Goal: Task Accomplishment & Management: Use online tool/utility

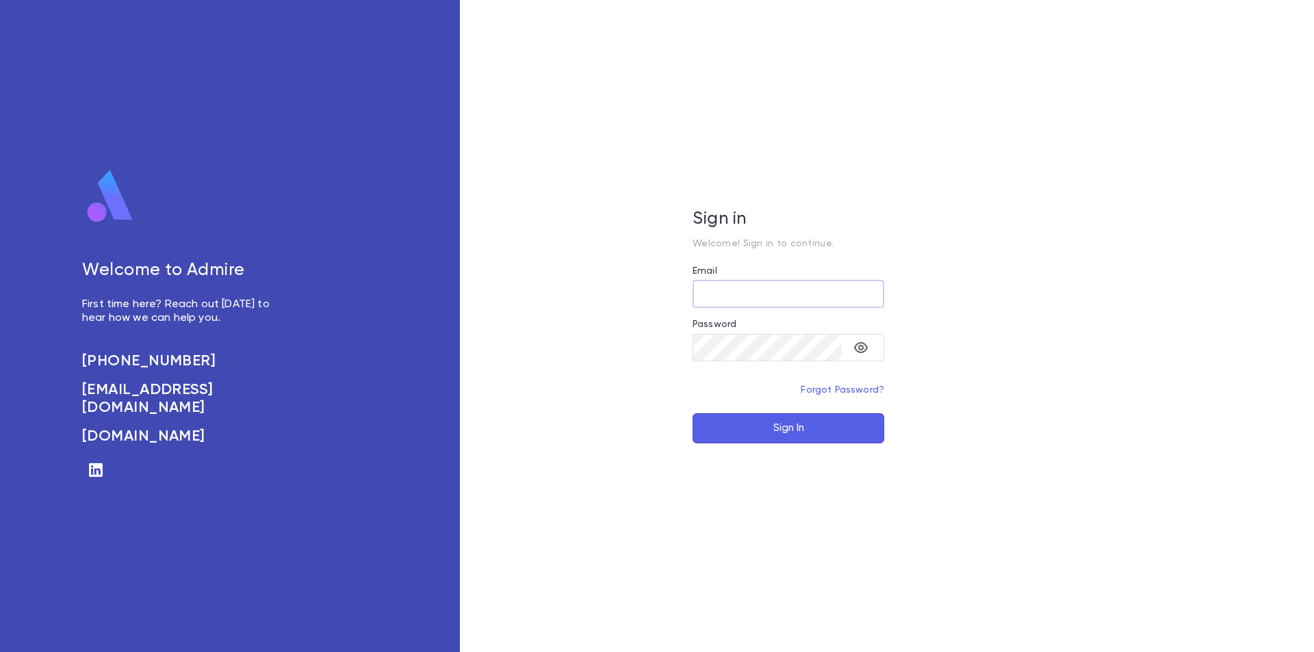
type input "**********"
click at [766, 426] on button "Sign In" at bounding box center [788, 428] width 192 height 30
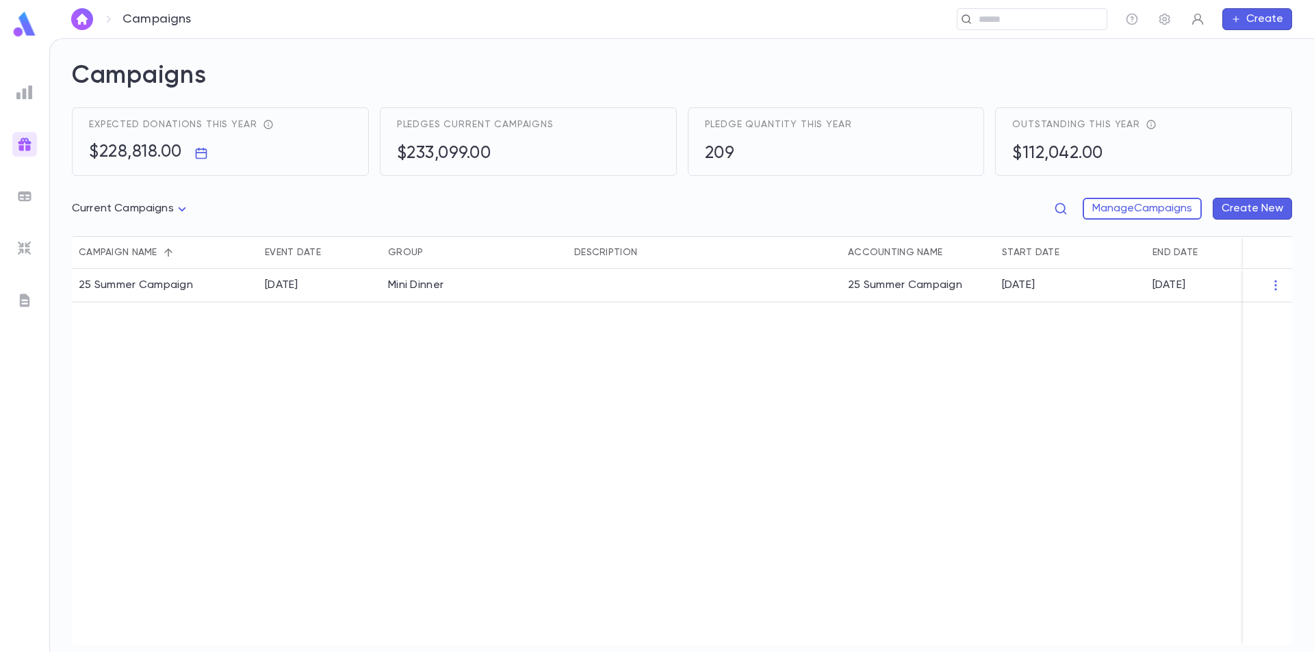
click at [1199, 26] on button "button" at bounding box center [1197, 19] width 22 height 22
click at [1251, 14] on div at bounding box center [657, 326] width 1314 height 652
click at [1247, 19] on button "Create" at bounding box center [1257, 19] width 70 height 22
click at [1032, 62] on div at bounding box center [657, 326] width 1314 height 652
click at [989, 22] on input "text" at bounding box center [771, 19] width 660 height 13
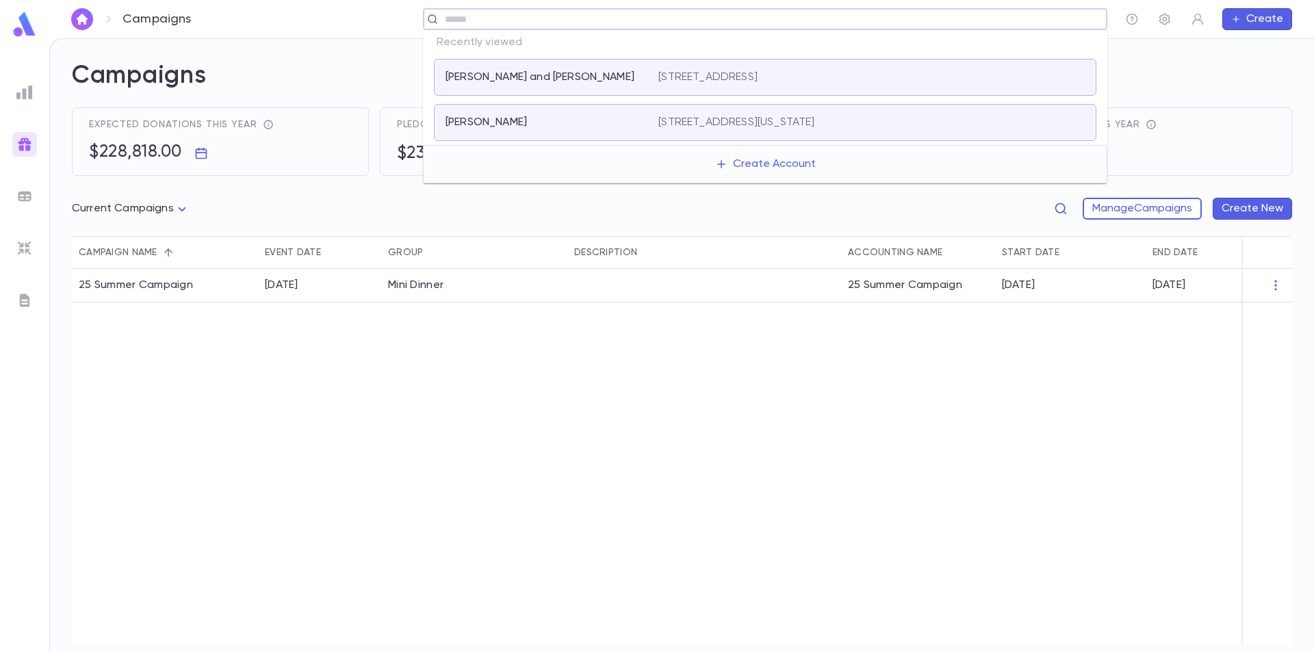
click at [579, 115] on div "[PERSON_NAME] [STREET_ADDRESS][US_STATE]" at bounding box center [765, 122] width 662 height 37
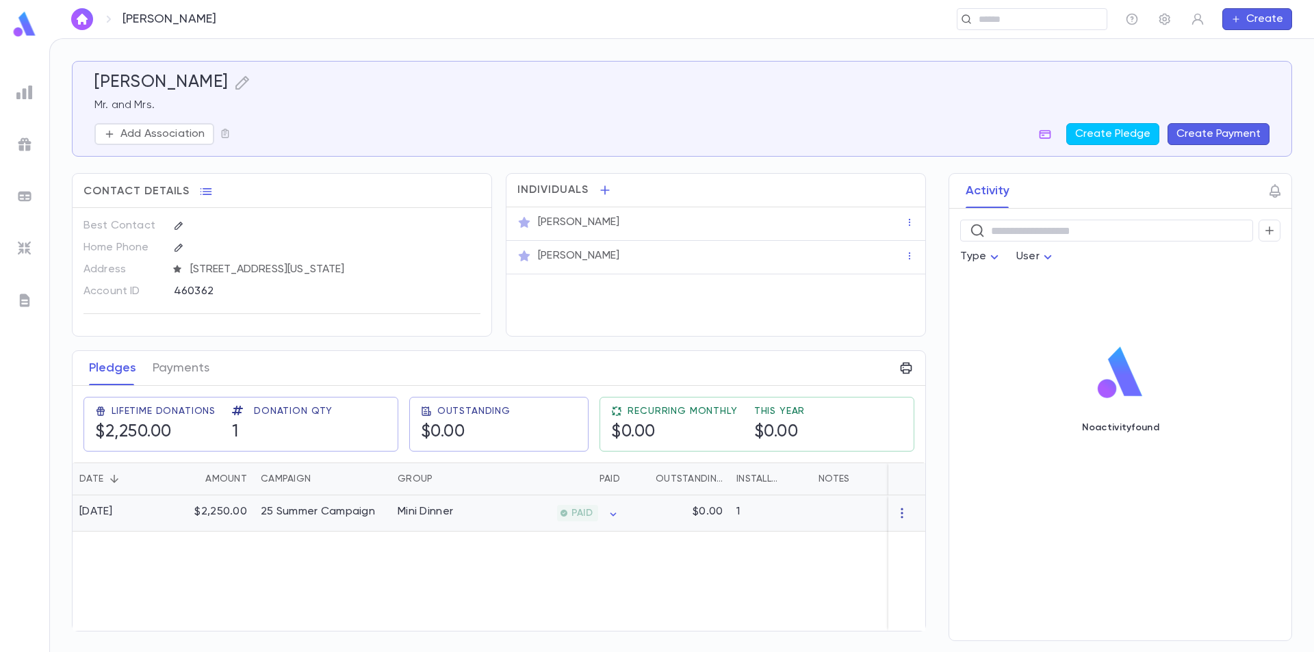
click at [907, 516] on icon "button" at bounding box center [902, 513] width 14 height 14
click at [577, 514] on div at bounding box center [657, 326] width 1314 height 652
click at [475, 514] on div "Mini Dinner" at bounding box center [442, 513] width 103 height 36
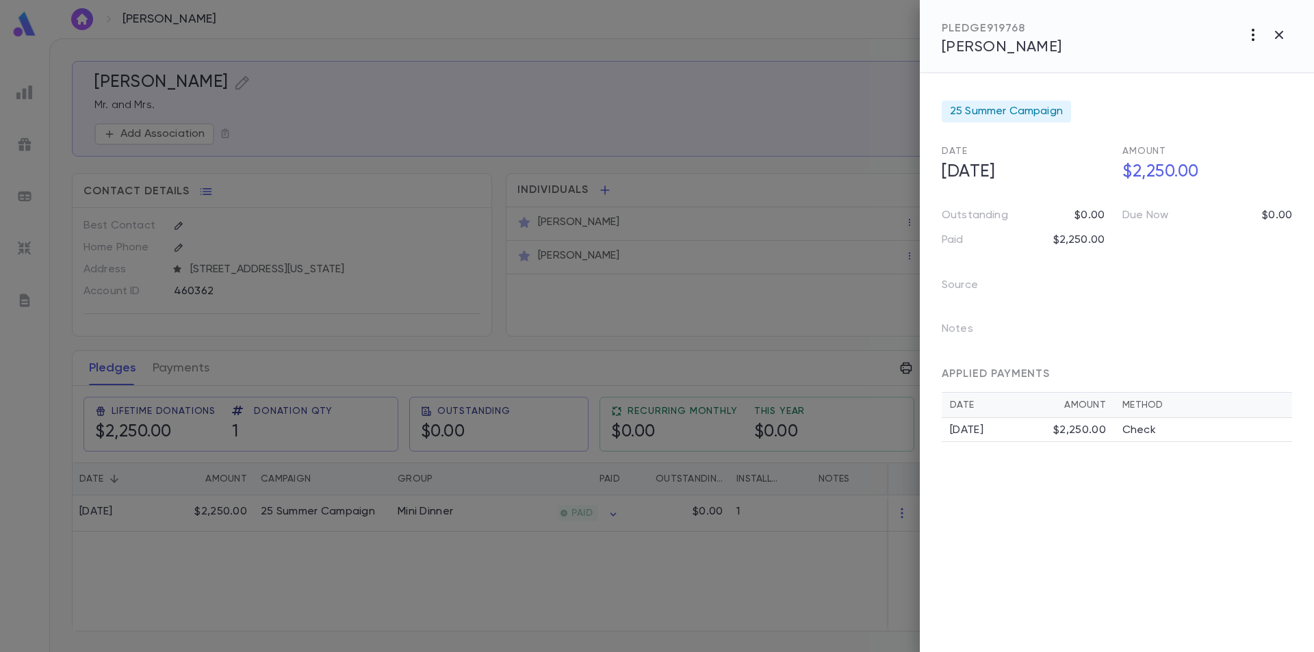
click at [1247, 36] on icon "button" at bounding box center [1252, 35] width 16 height 16
click at [1088, 41] on div at bounding box center [657, 326] width 1314 height 652
click at [1105, 107] on form "25 Summer Campaign Date [DATE] Amount $2,250.00 Outstanding $0.00 Due Now $0.00…" at bounding box center [1116, 268] width 350 height 347
click at [1091, 435] on div "$2,250.00" at bounding box center [1079, 430] width 53 height 14
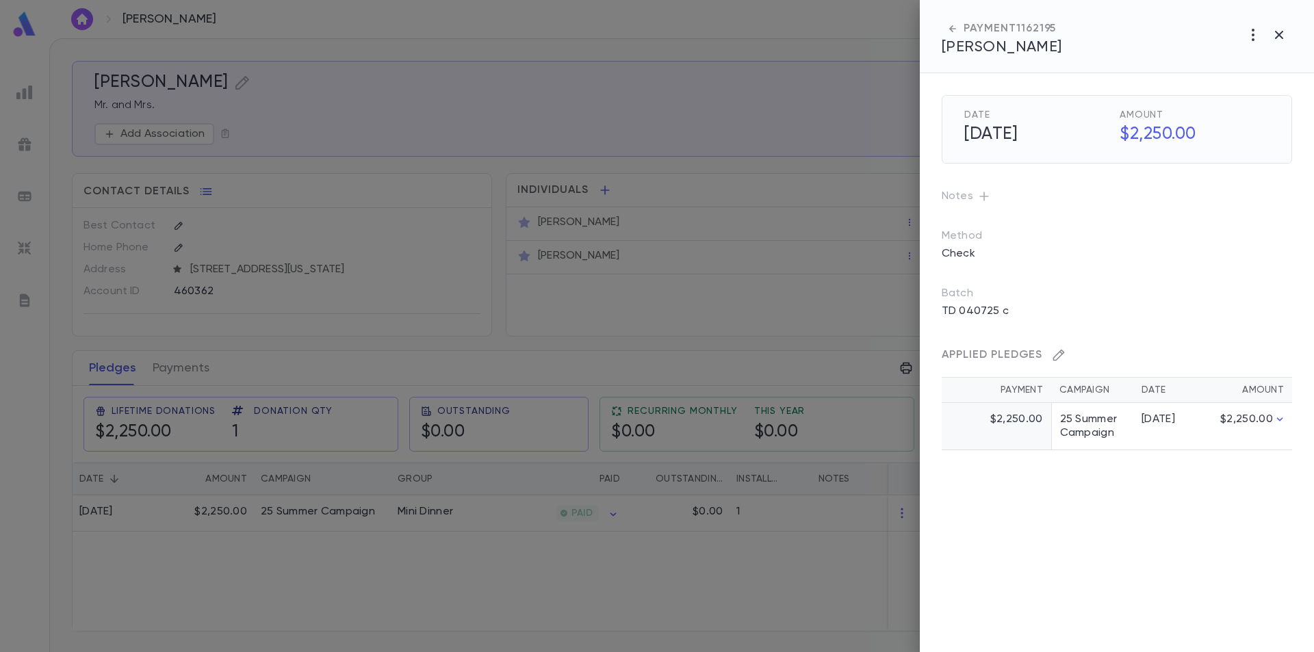
click at [1058, 354] on icon "button" at bounding box center [1059, 355] width 14 height 14
click at [1280, 33] on icon "button" at bounding box center [1279, 35] width 8 height 8
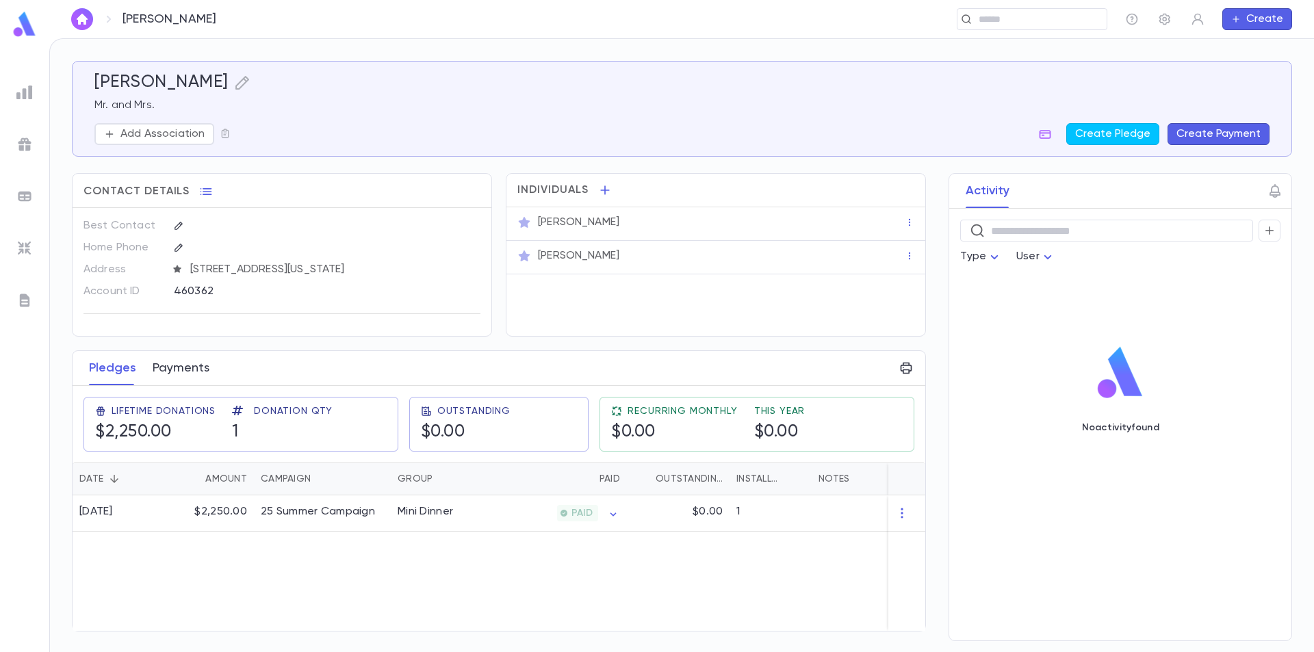
click at [190, 366] on button "Payments" at bounding box center [181, 368] width 57 height 34
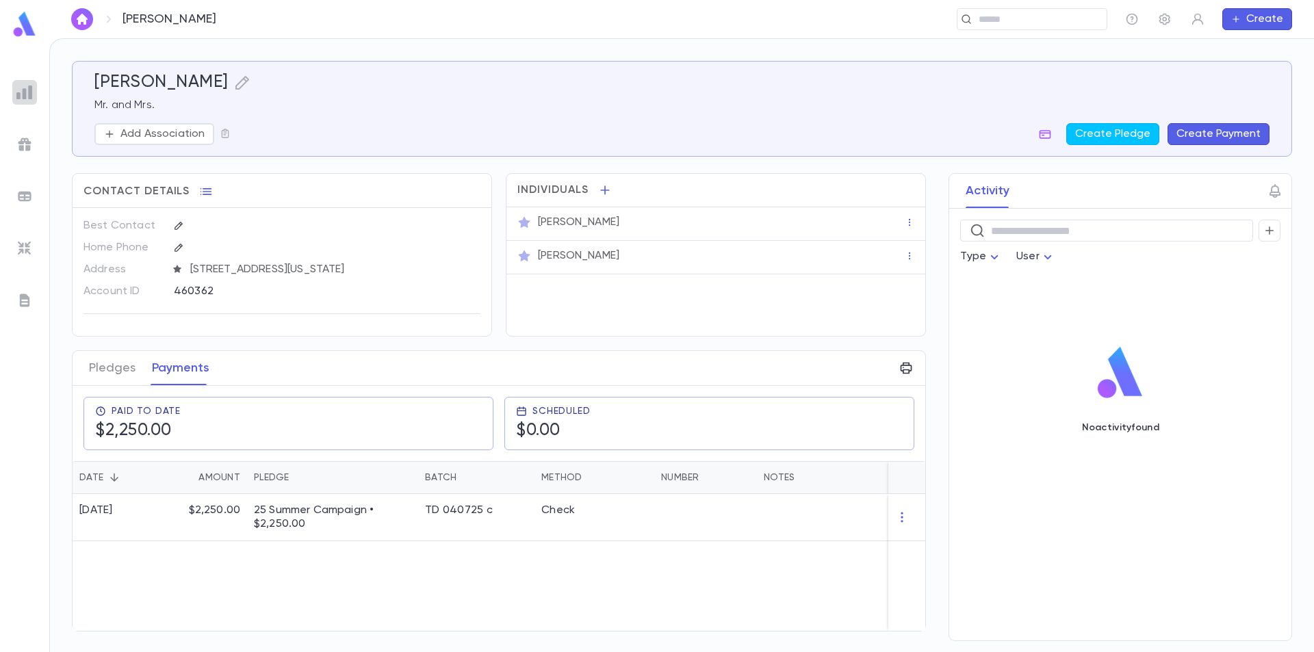
click at [23, 96] on img at bounding box center [24, 92] width 16 height 16
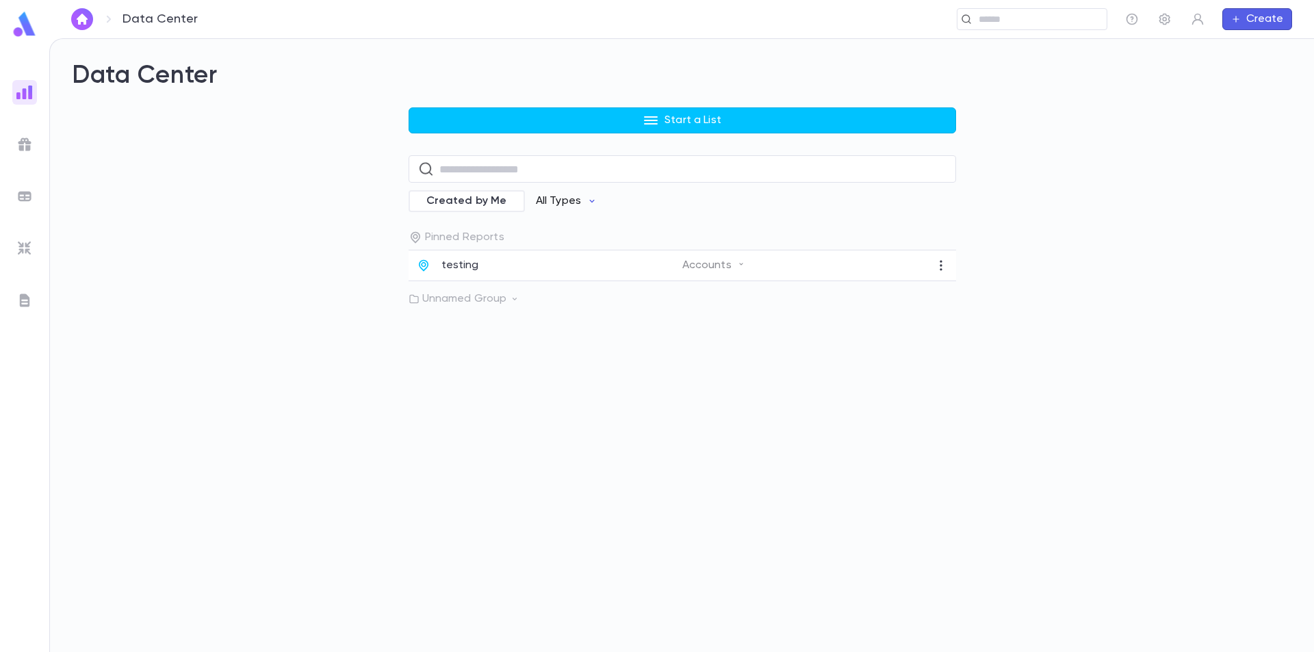
click at [562, 203] on p "All Types" at bounding box center [558, 201] width 45 height 14
click at [569, 321] on li "Payments" at bounding box center [573, 318] width 100 height 22
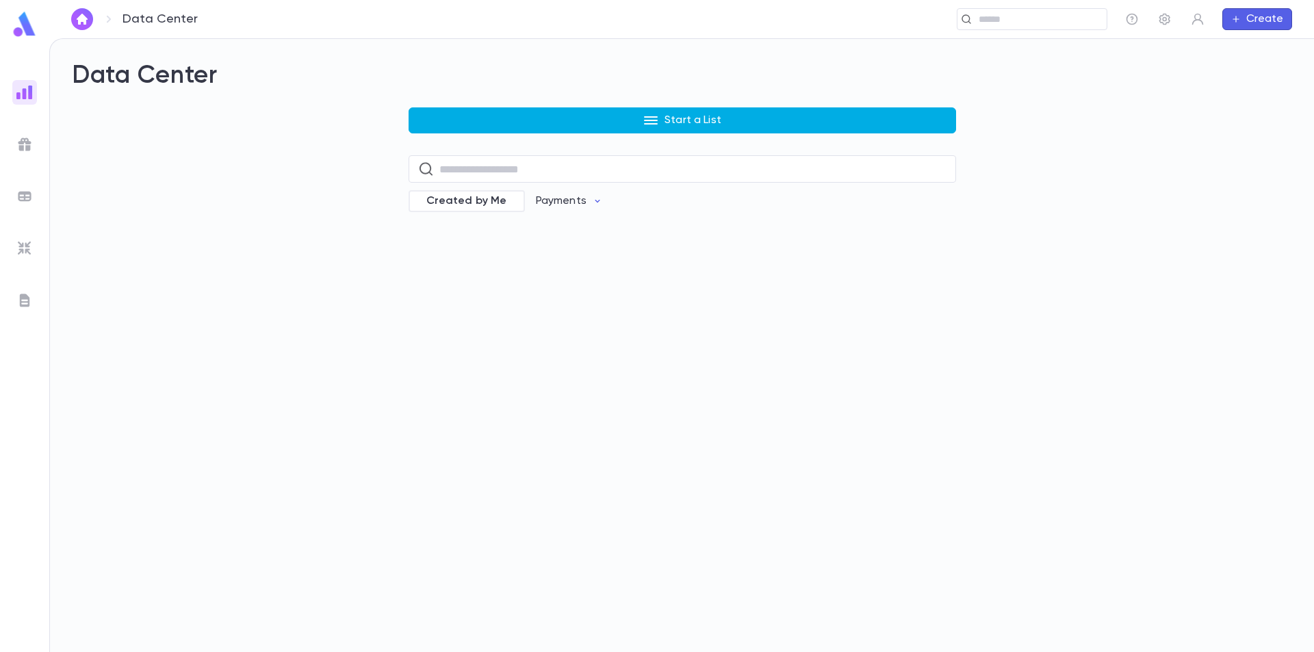
click at [679, 124] on p "Start a List" at bounding box center [692, 121] width 57 height 14
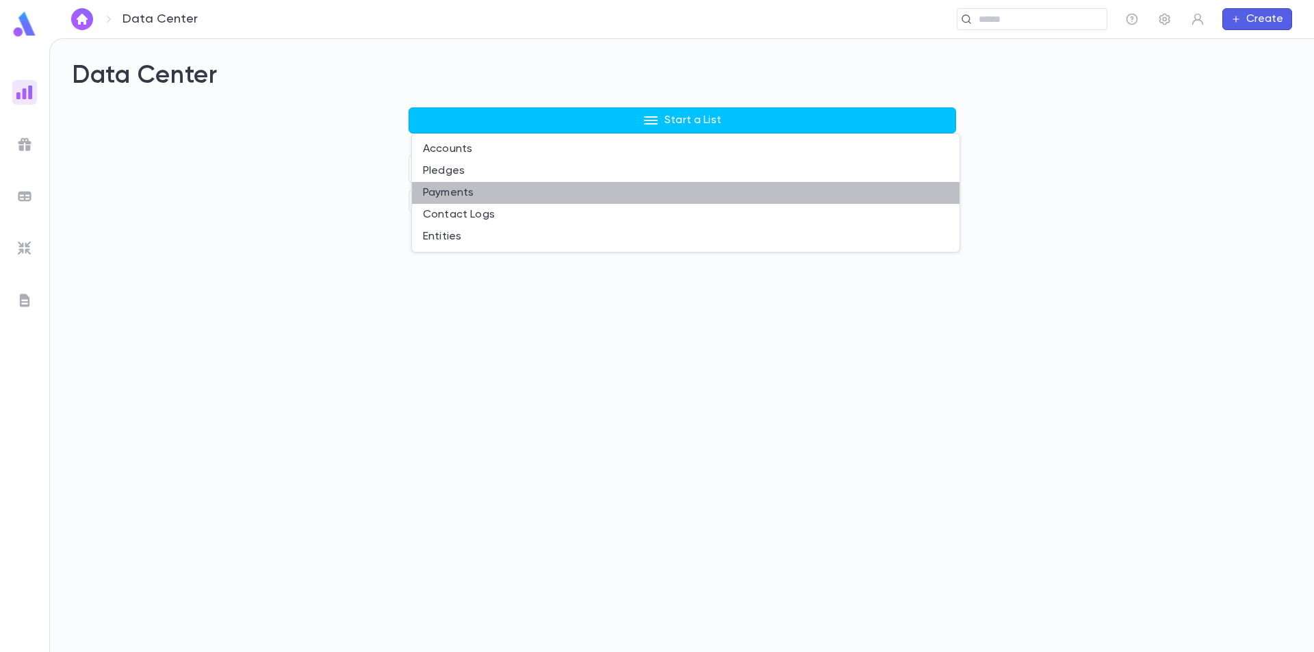
click at [474, 190] on li "Payments" at bounding box center [685, 193] width 547 height 22
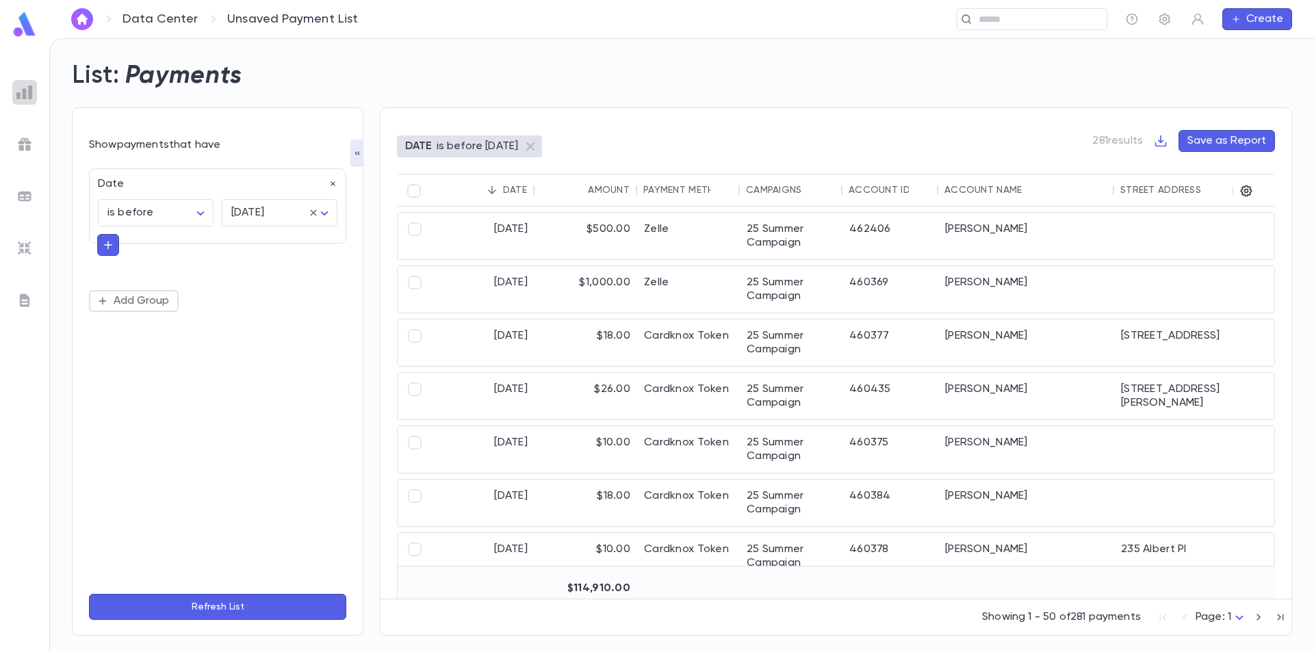
click at [30, 99] on img at bounding box center [24, 92] width 16 height 16
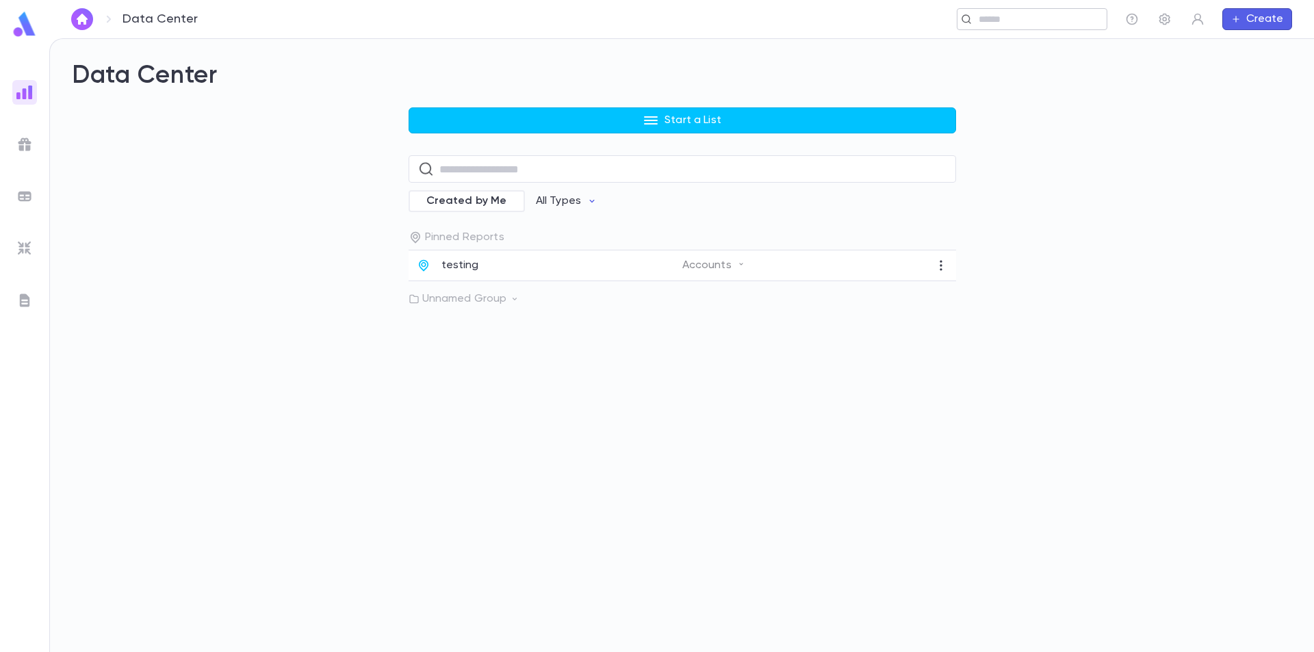
click at [1009, 15] on input "text" at bounding box center [1027, 19] width 106 height 13
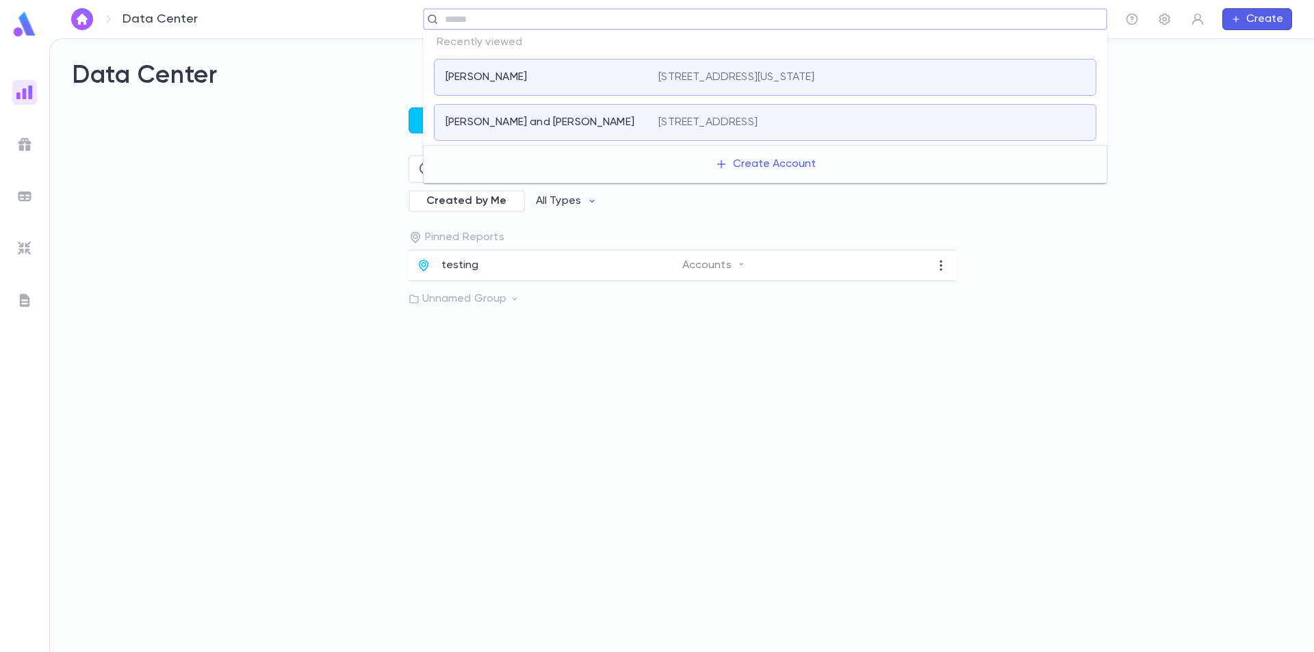
click at [645, 18] on input "text" at bounding box center [761, 19] width 640 height 13
type input "*****"
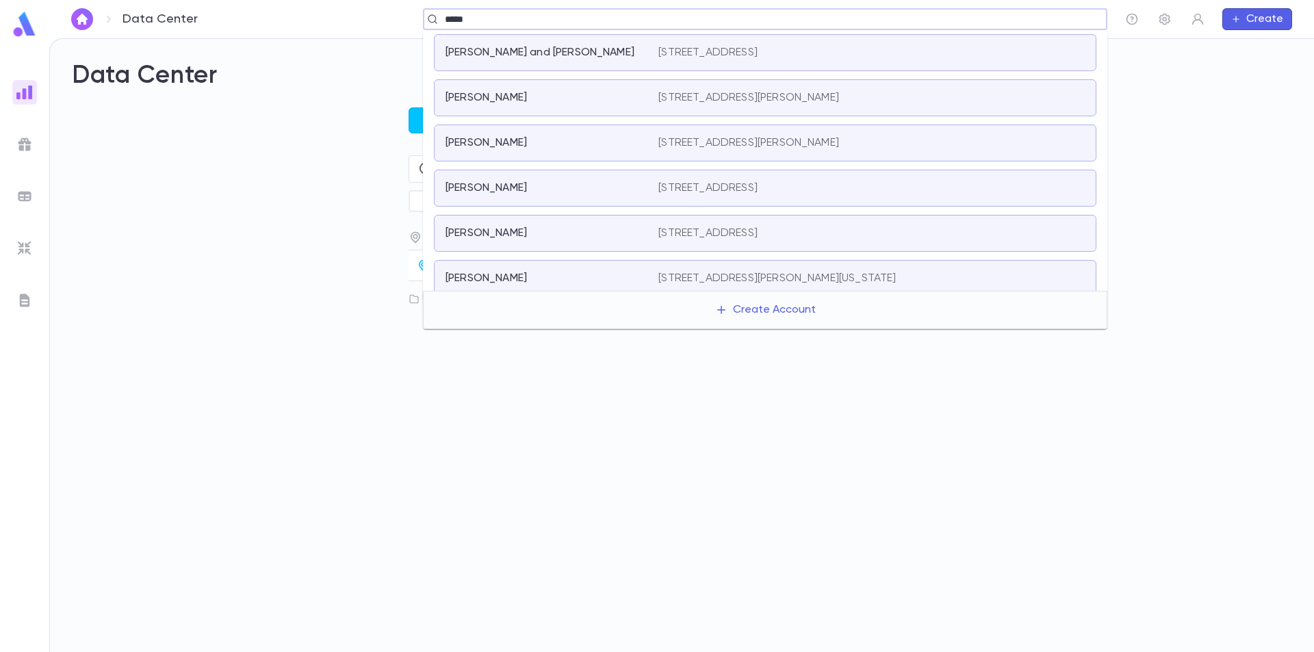
click at [611, 110] on div "[PERSON_NAME] [STREET_ADDRESS][PERSON_NAME]" at bounding box center [765, 97] width 662 height 37
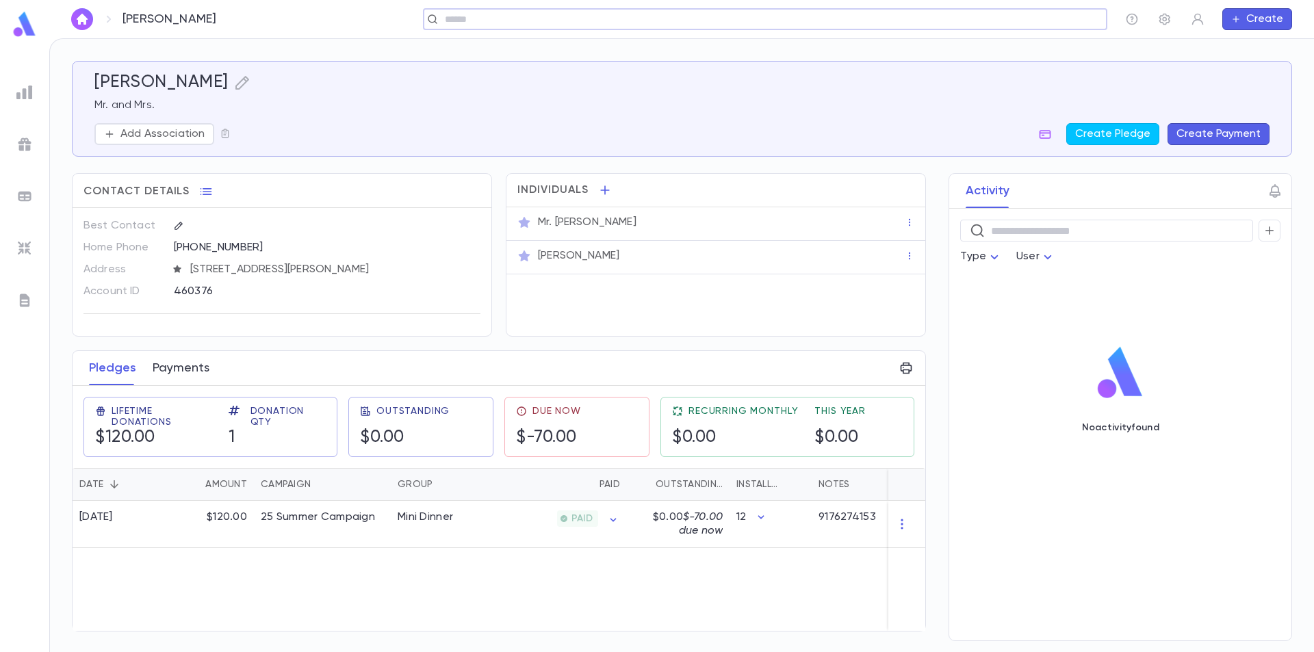
click at [192, 369] on button "Payments" at bounding box center [181, 368] width 57 height 34
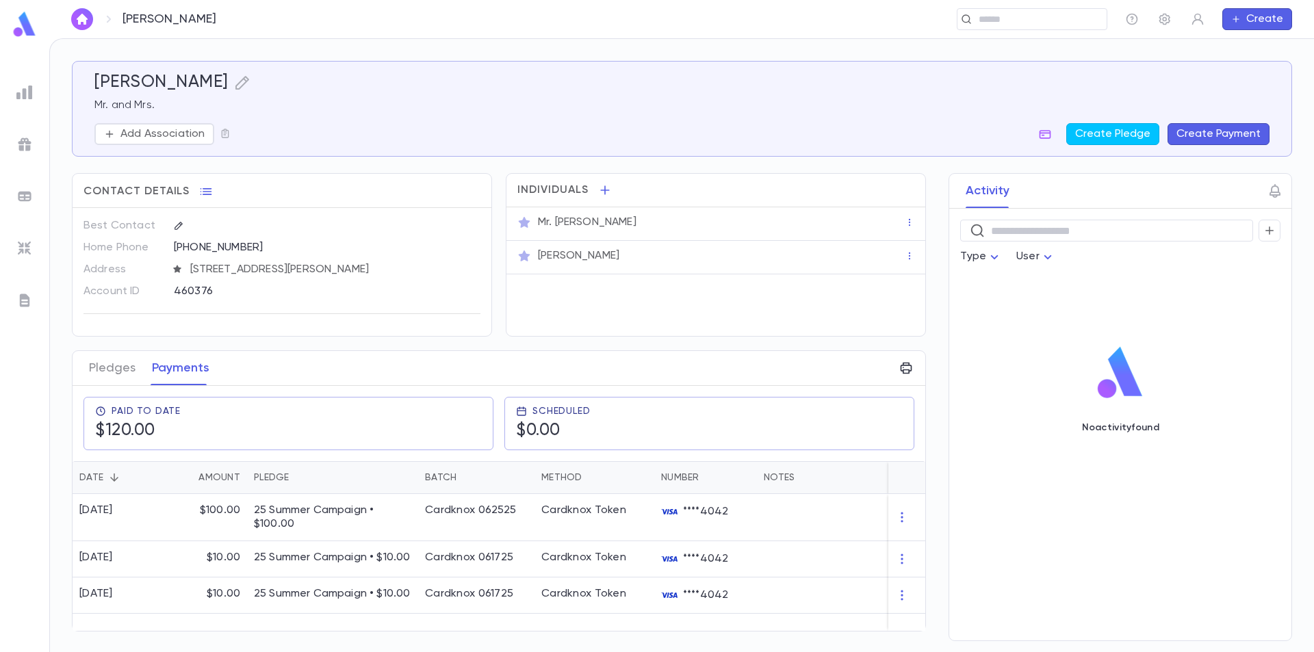
click at [601, 631] on div "Pledges Payments Paid To Date $120.00 Scheduled $0.00 Date Amount Pledge Batch …" at bounding box center [499, 490] width 854 height 281
click at [90, 16] on img "button" at bounding box center [82, 19] width 16 height 11
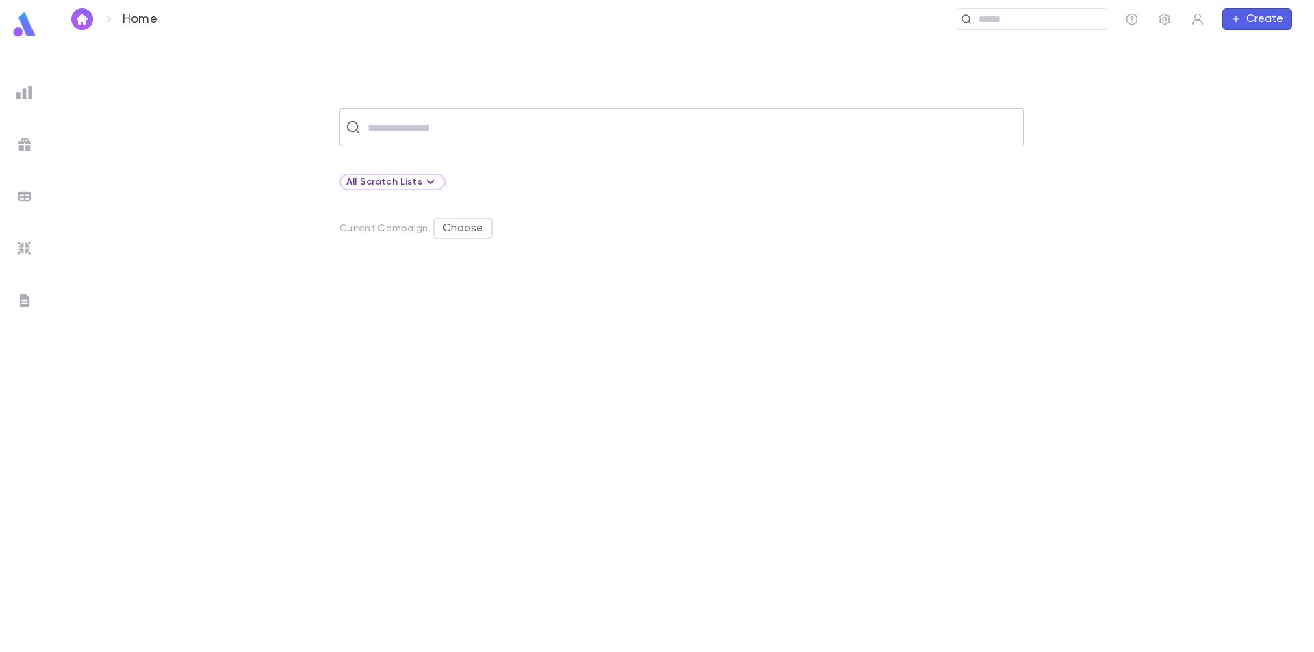
click at [474, 131] on input "text" at bounding box center [690, 127] width 654 height 26
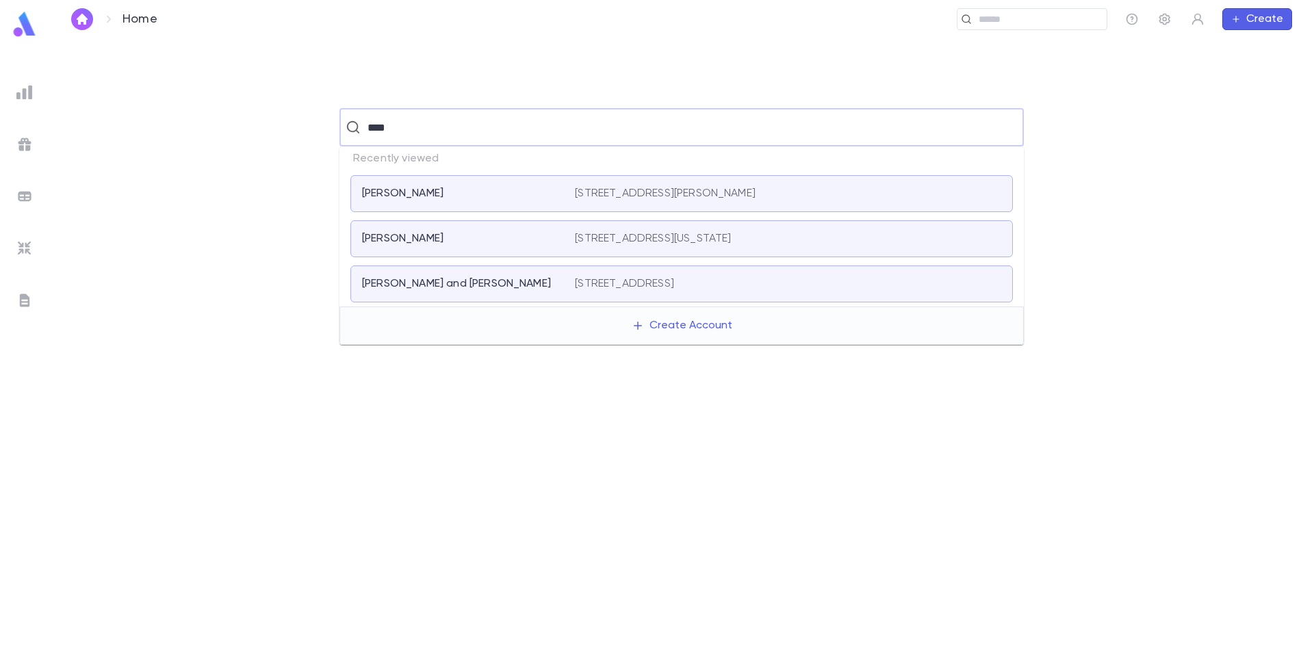
type input "*****"
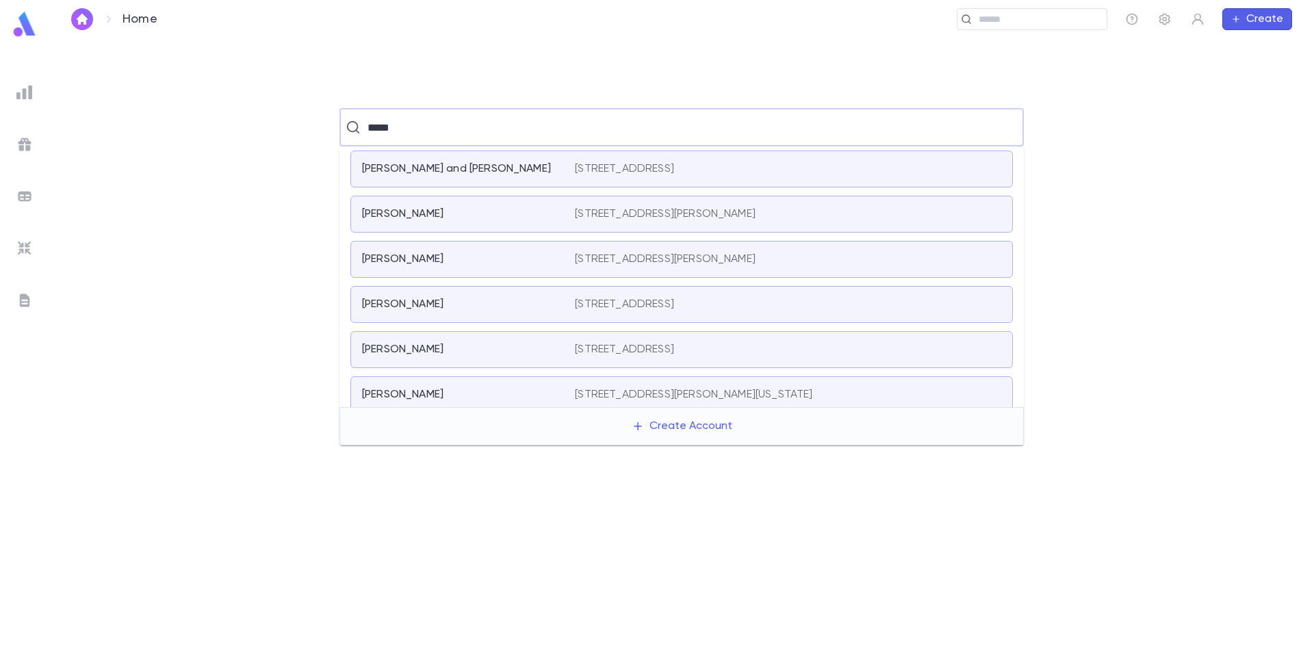
click at [475, 307] on div "[PERSON_NAME]" at bounding box center [460, 305] width 196 height 14
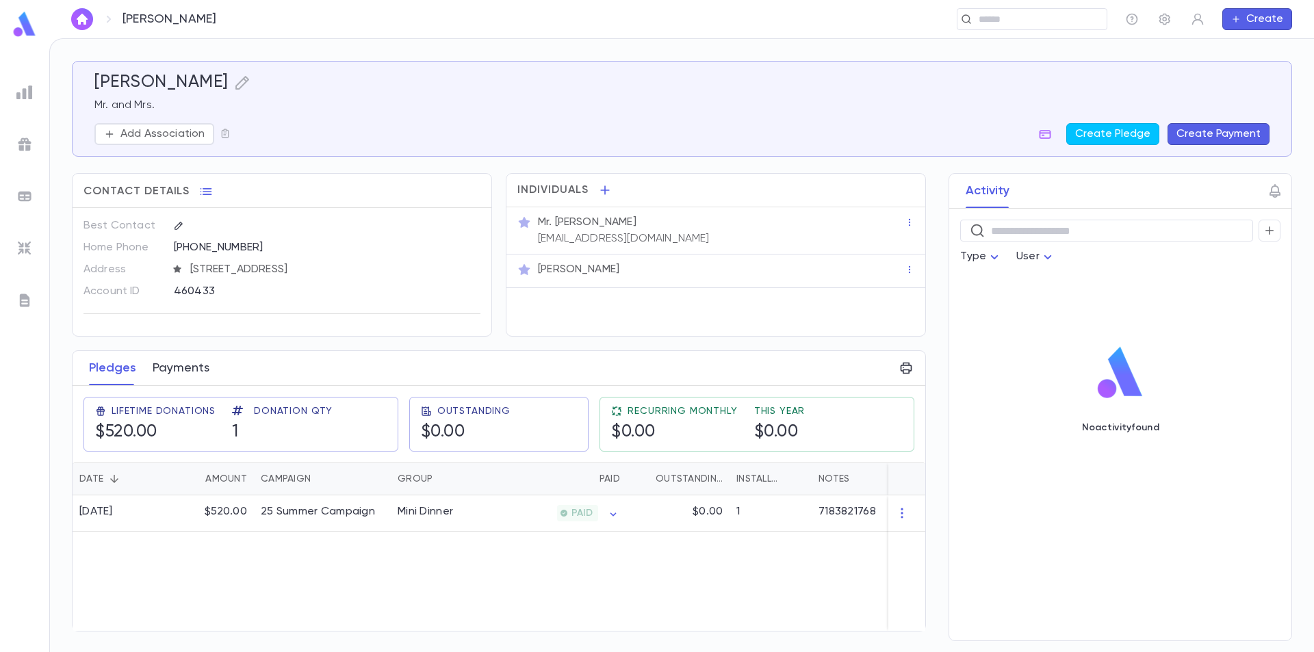
click at [186, 374] on button "Payments" at bounding box center [181, 368] width 57 height 34
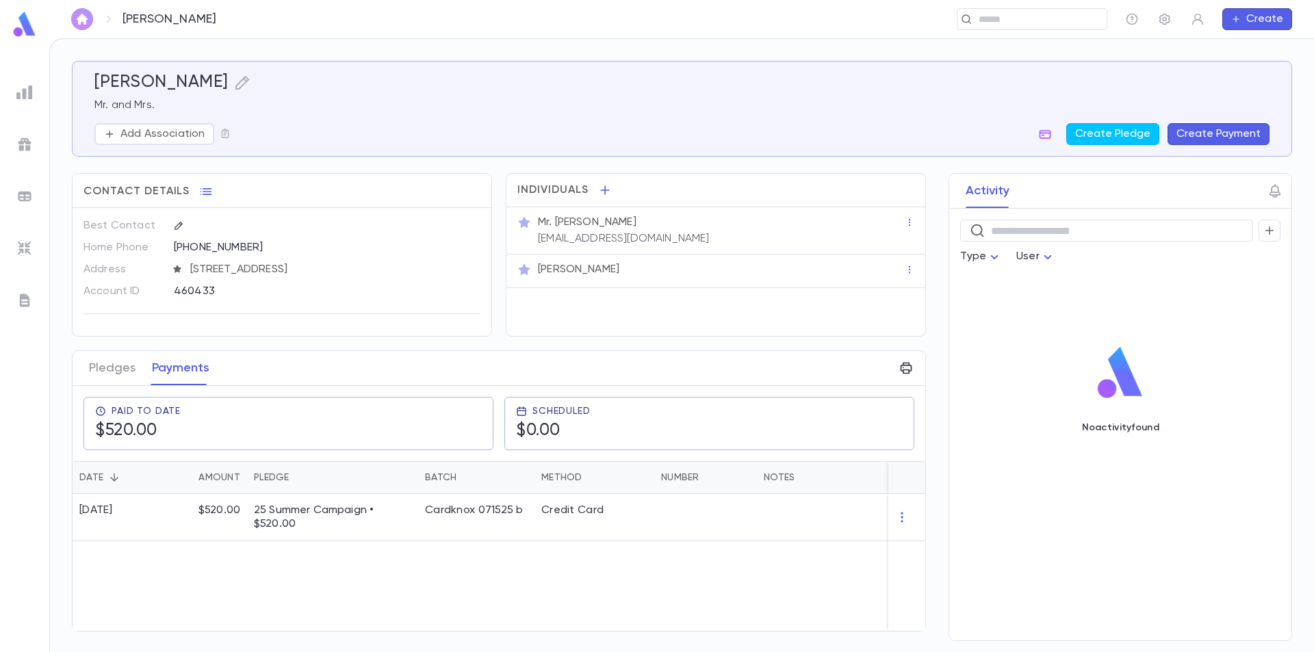
click at [84, 16] on img "button" at bounding box center [82, 19] width 16 height 11
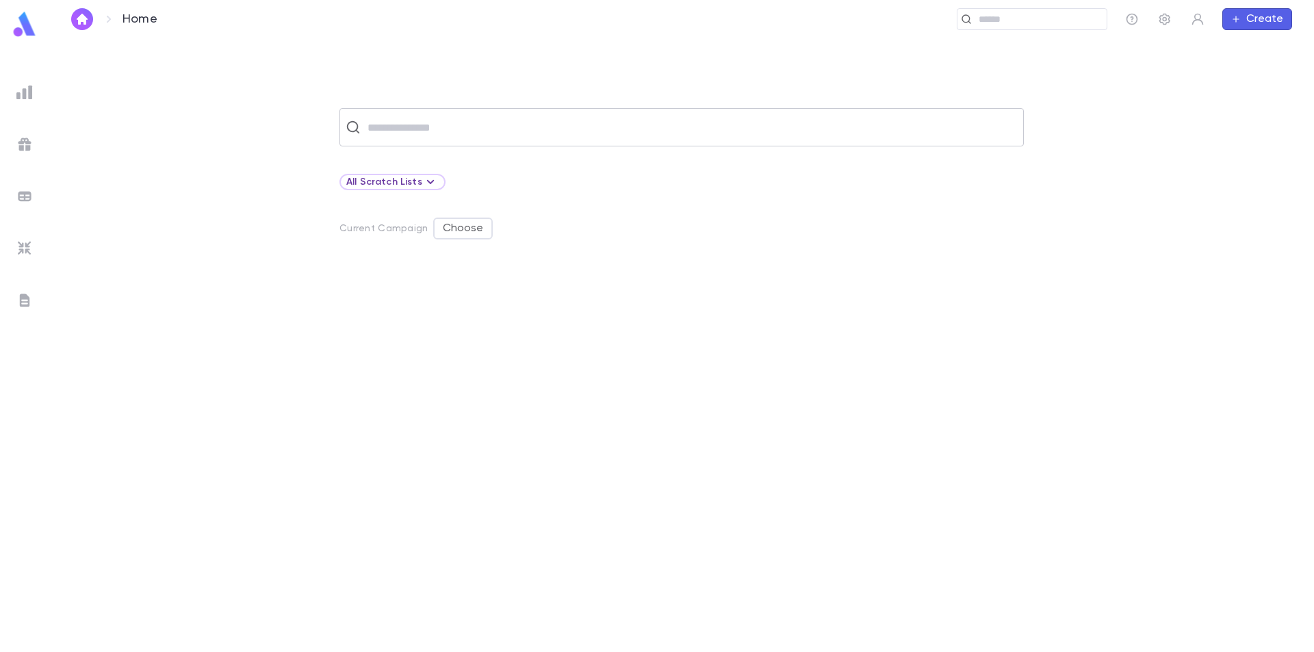
click at [500, 125] on input "text" at bounding box center [690, 127] width 654 height 26
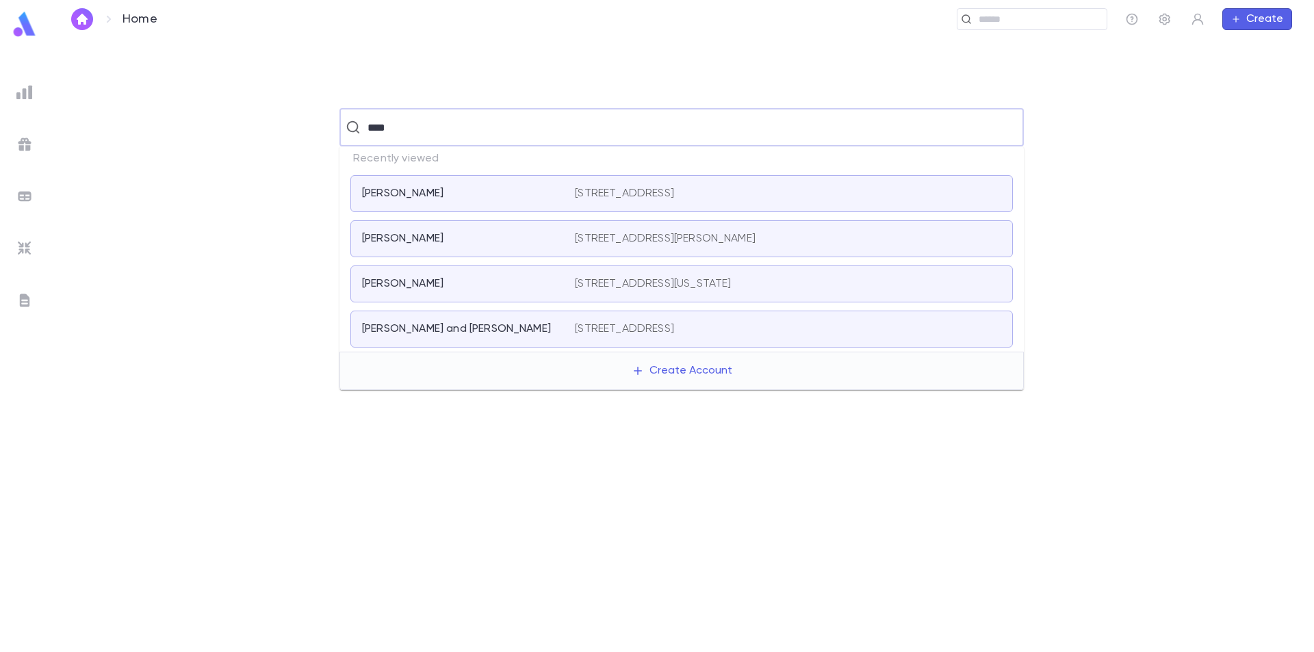
type input "*****"
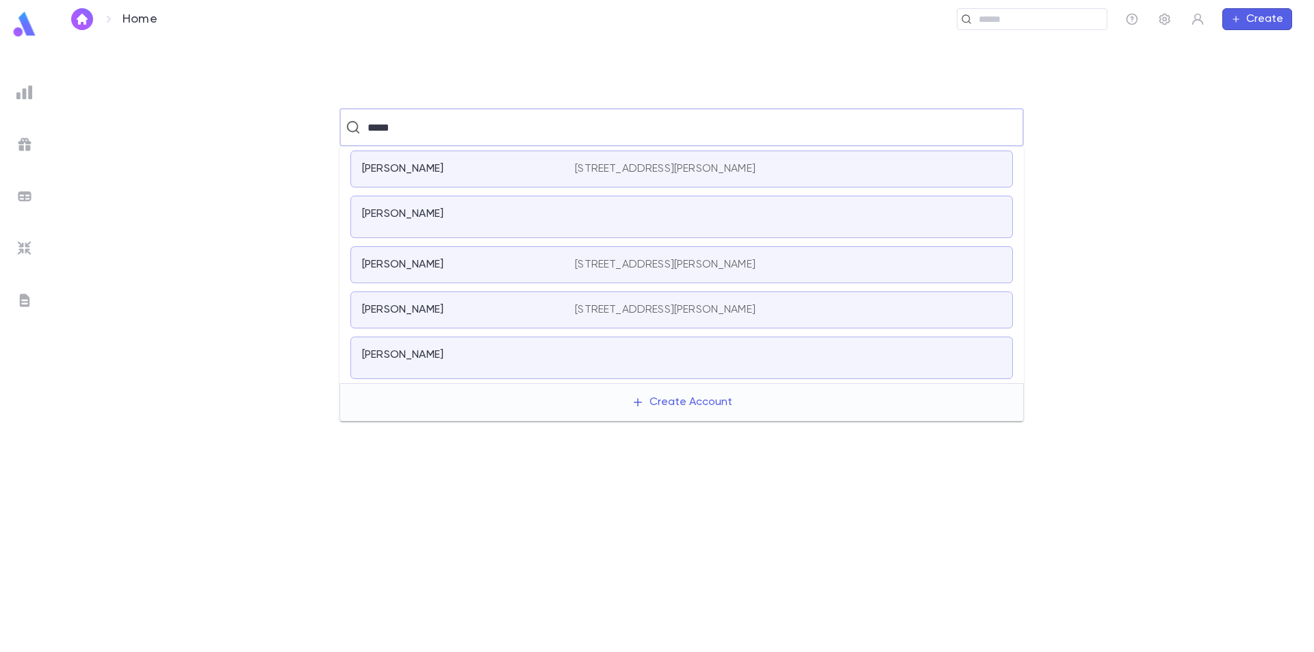
click at [513, 165] on div "[PERSON_NAME]" at bounding box center [460, 169] width 196 height 14
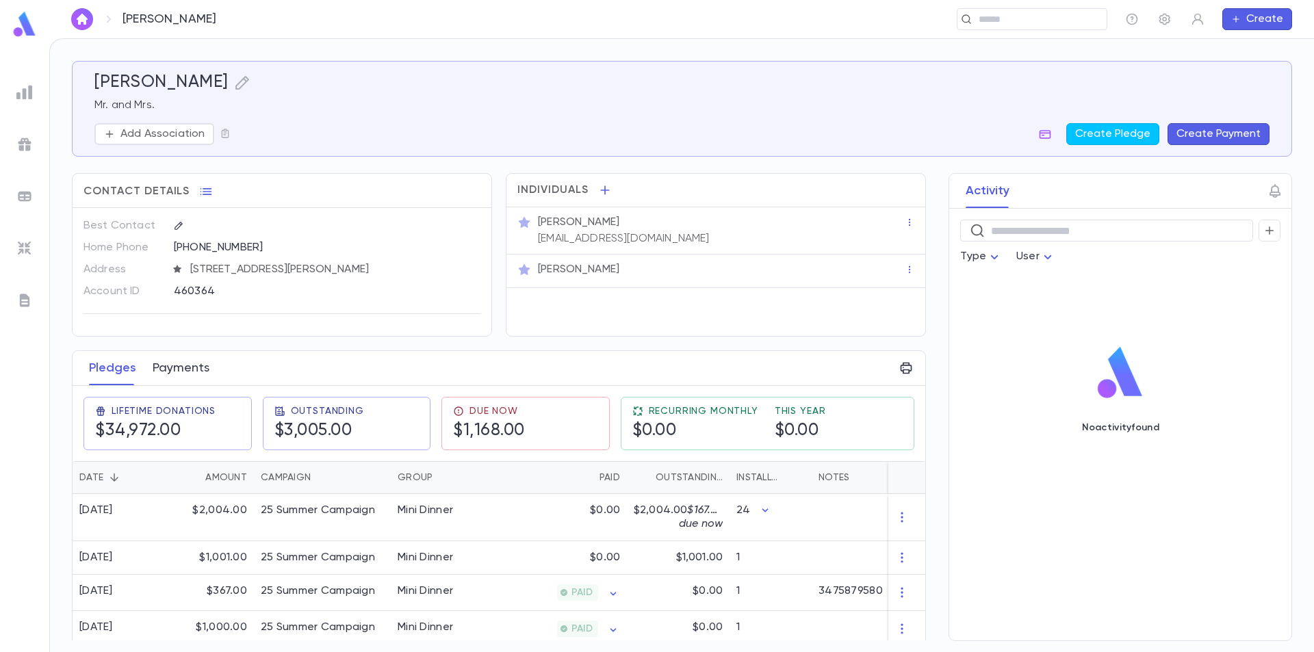
click at [182, 370] on button "Payments" at bounding box center [181, 368] width 57 height 34
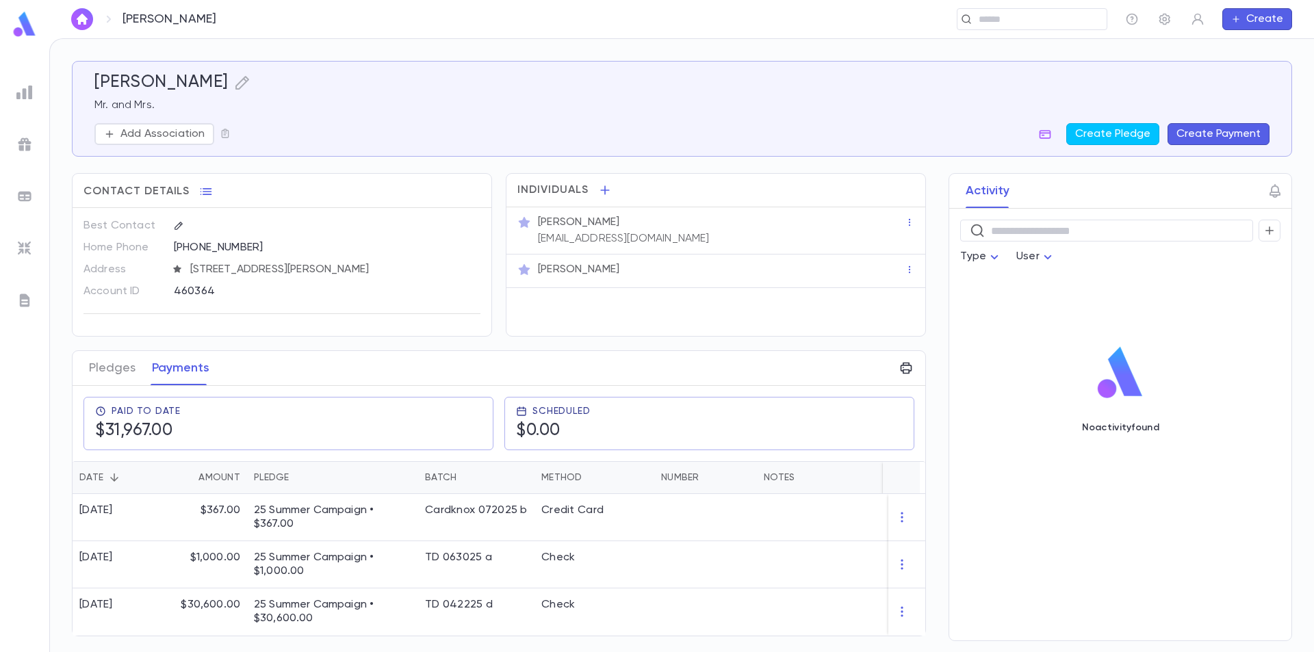
click at [89, 17] on img "button" at bounding box center [82, 19] width 16 height 11
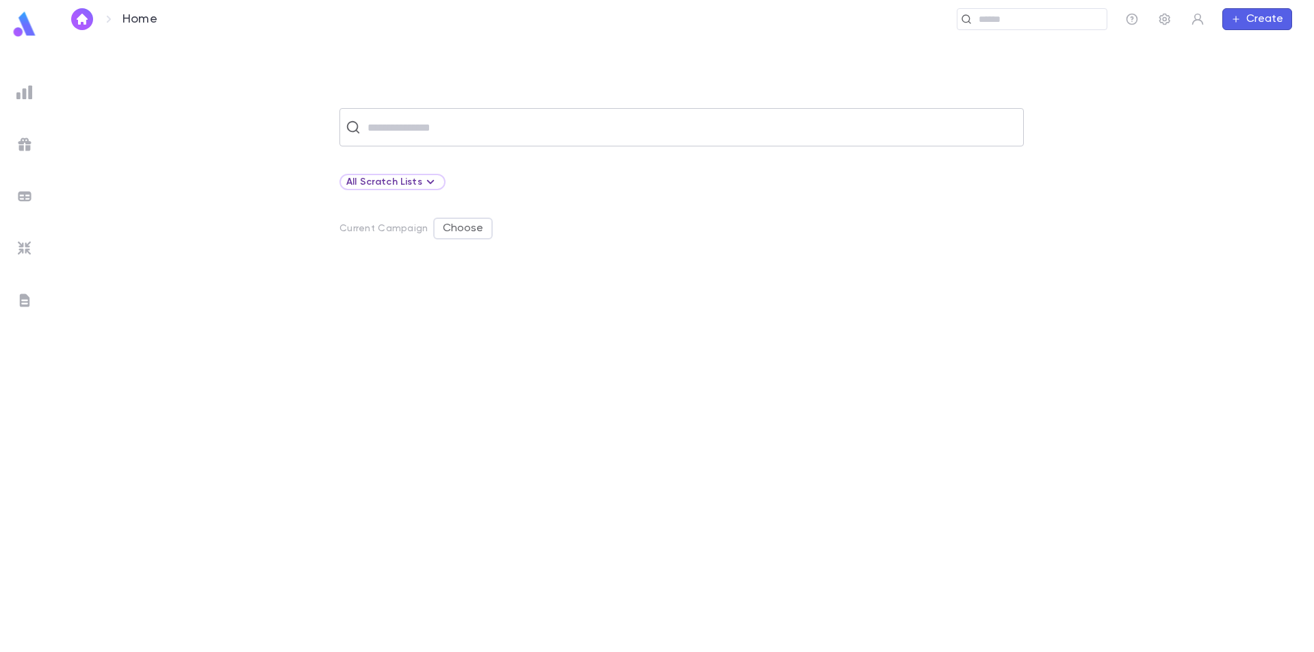
click at [454, 126] on input "text" at bounding box center [690, 127] width 654 height 26
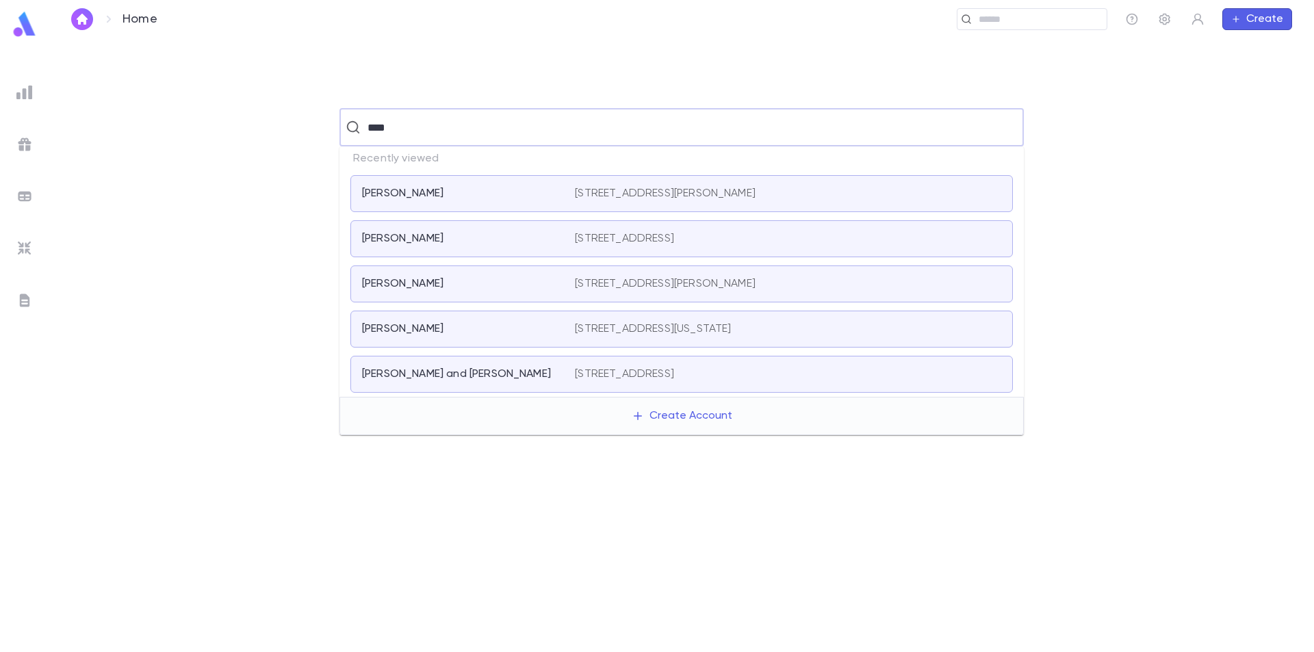
type input "*****"
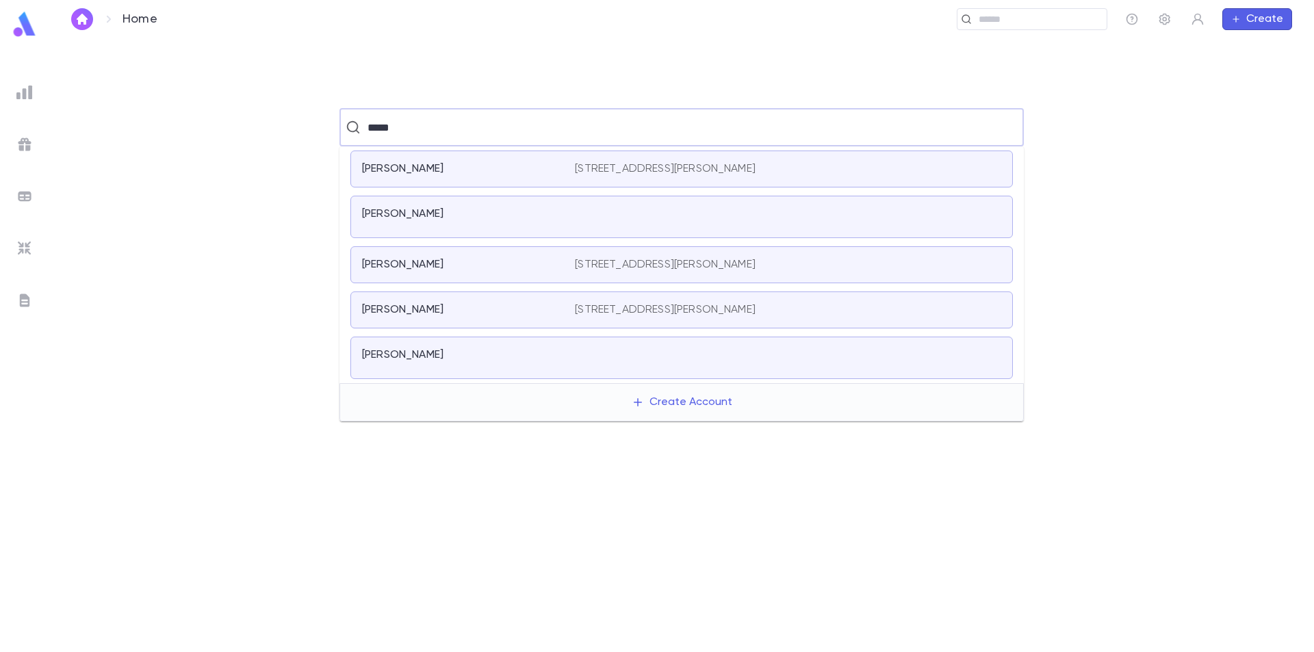
click at [445, 260] on div "[PERSON_NAME]" at bounding box center [460, 265] width 196 height 14
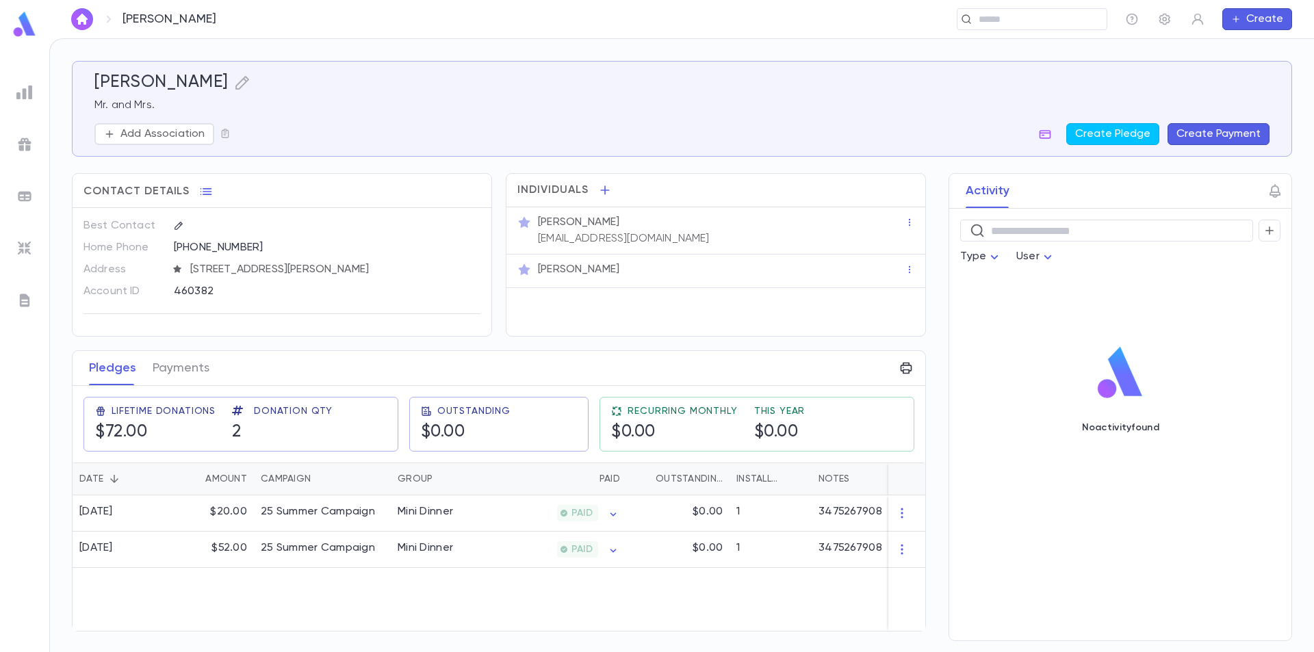
click at [81, 25] on button "button" at bounding box center [82, 19] width 22 height 22
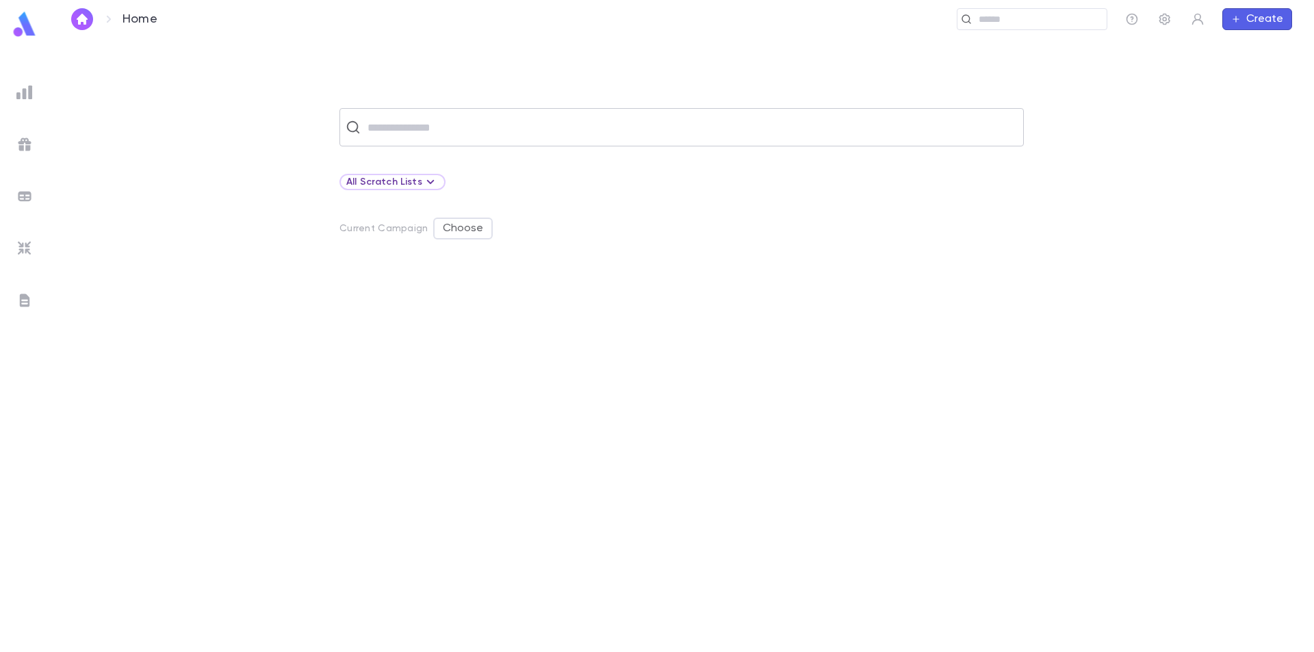
click at [501, 120] on input "text" at bounding box center [690, 127] width 654 height 26
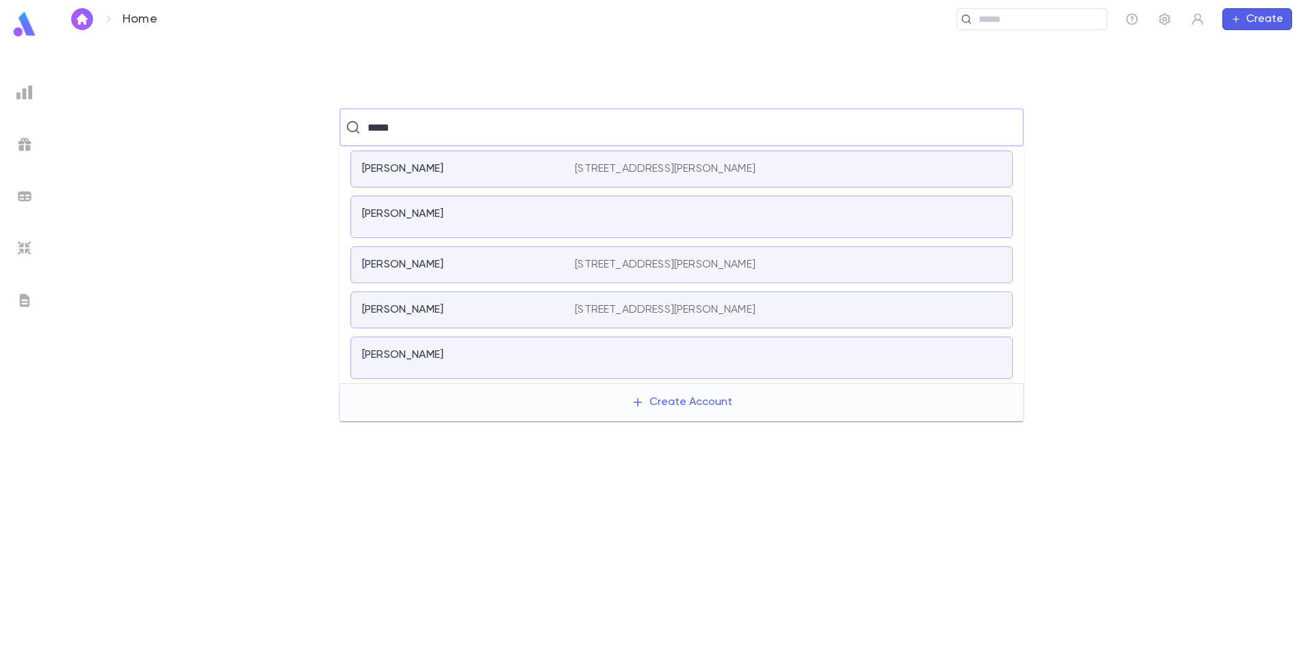
type input "*****"
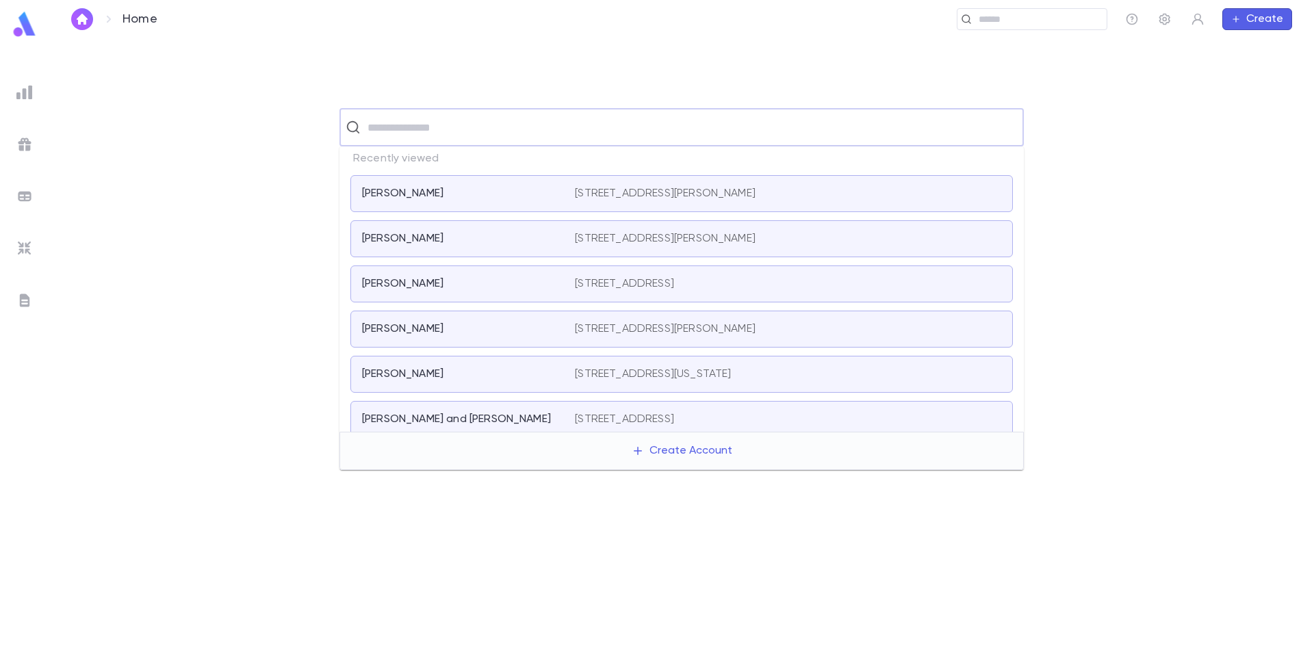
click at [383, 127] on input "text" at bounding box center [690, 127] width 654 height 26
type input "******"
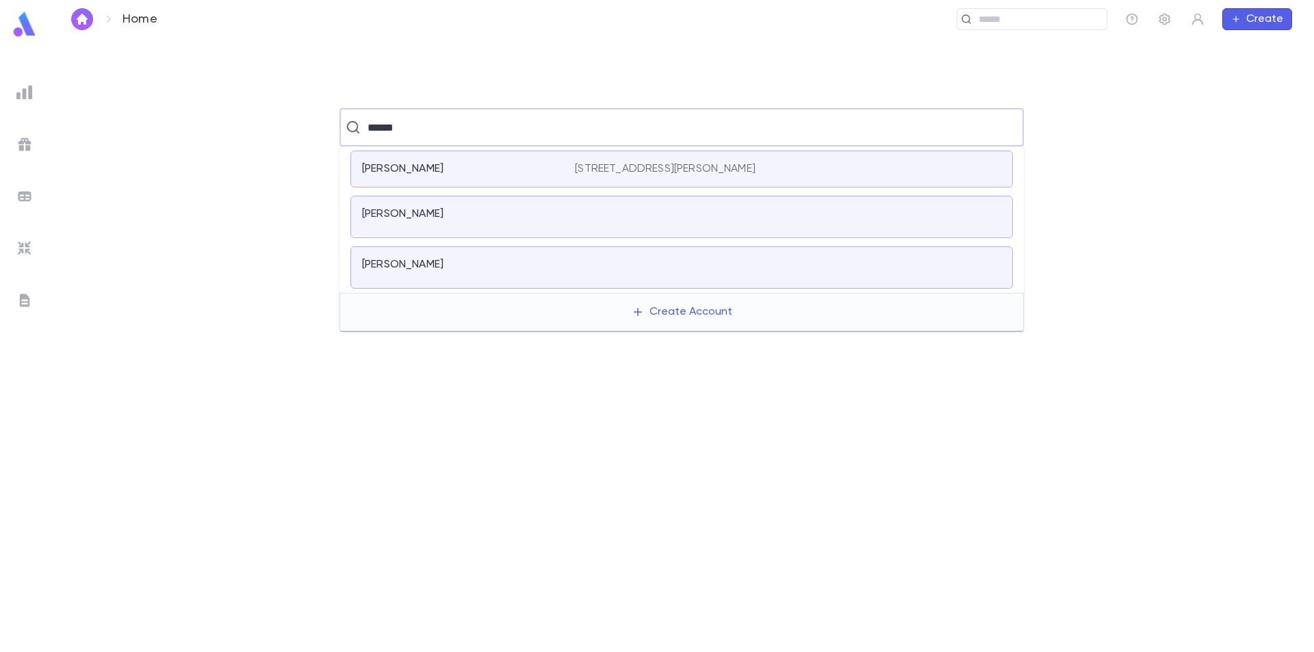
click at [445, 166] on div "[PERSON_NAME]" at bounding box center [460, 169] width 196 height 14
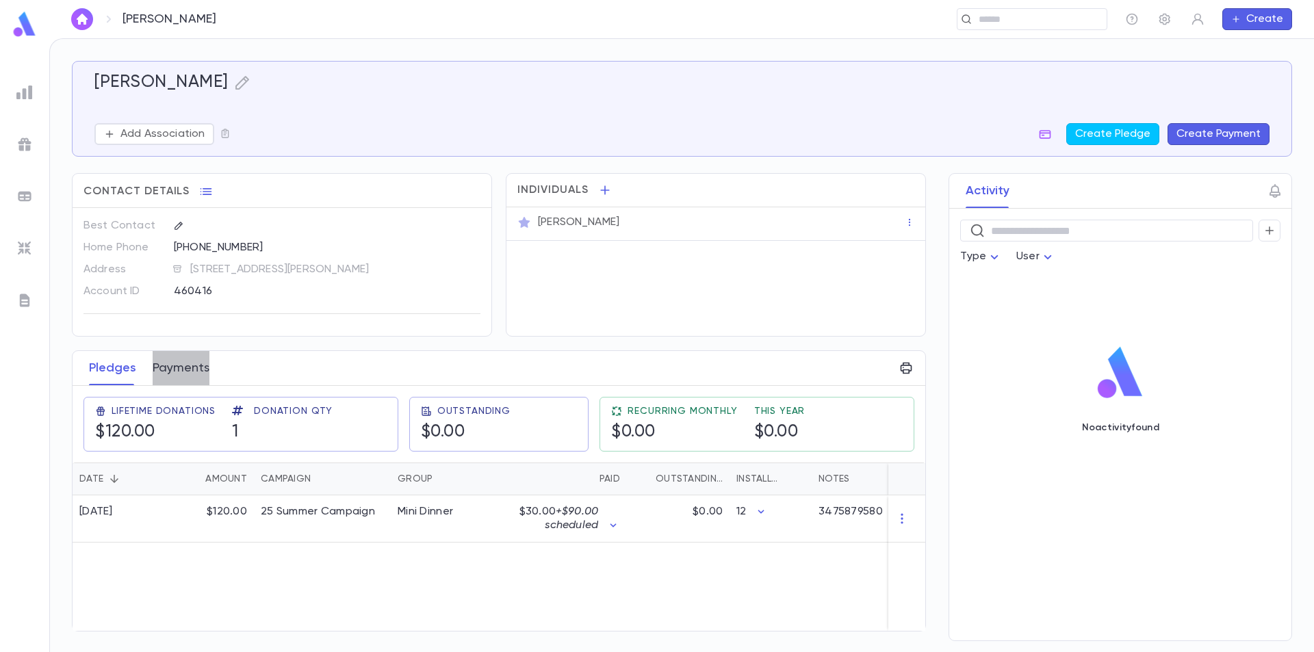
click at [181, 373] on button "Payments" at bounding box center [181, 368] width 57 height 34
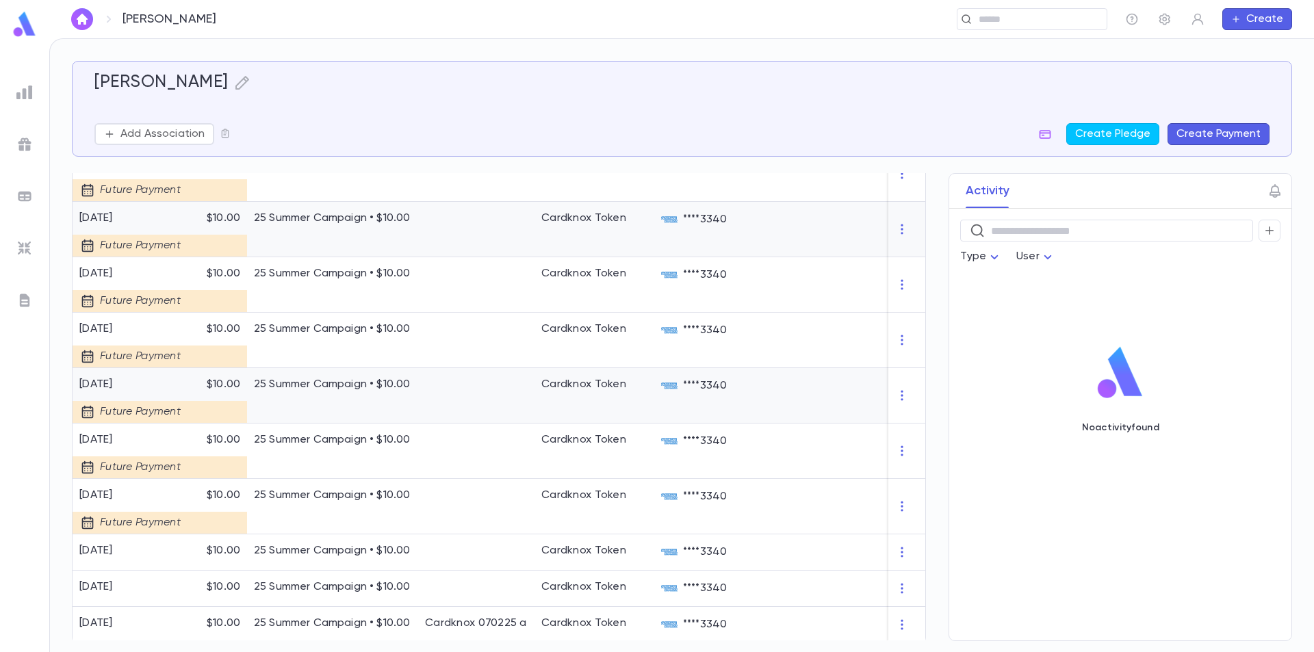
scroll to position [467, 0]
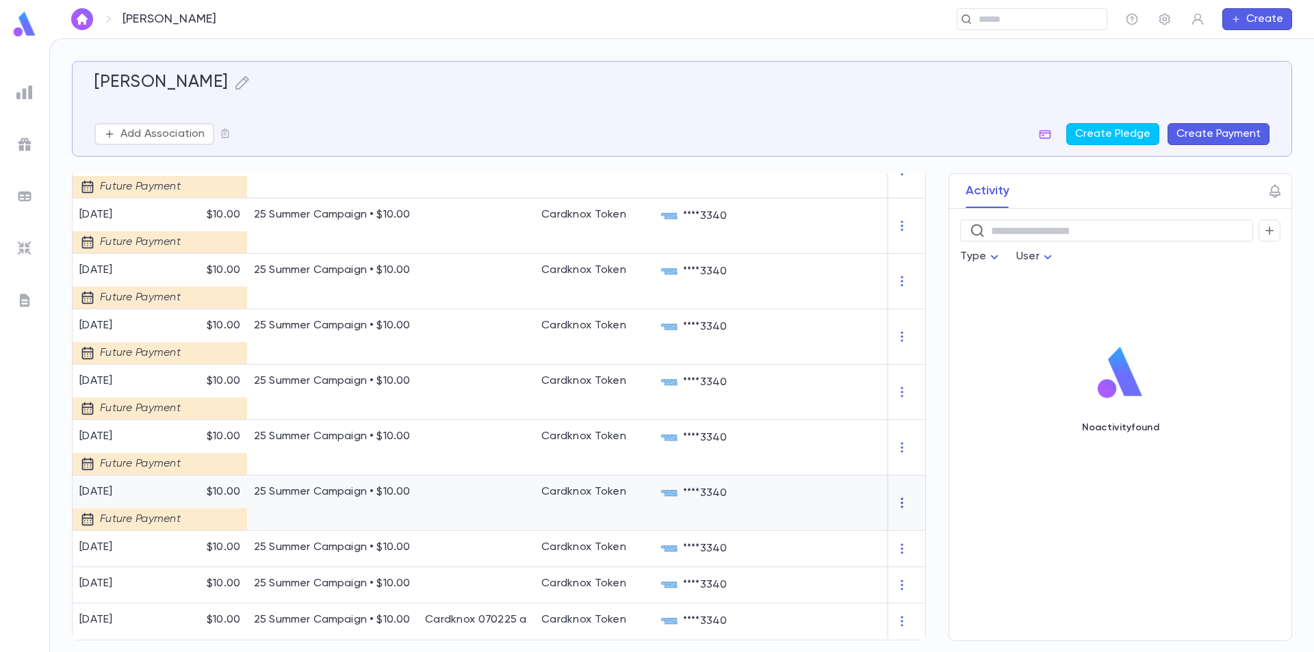
click at [895, 497] on icon "button" at bounding box center [902, 503] width 14 height 14
click at [1036, 469] on div at bounding box center [657, 326] width 1314 height 652
click at [426, 540] on div at bounding box center [476, 549] width 116 height 36
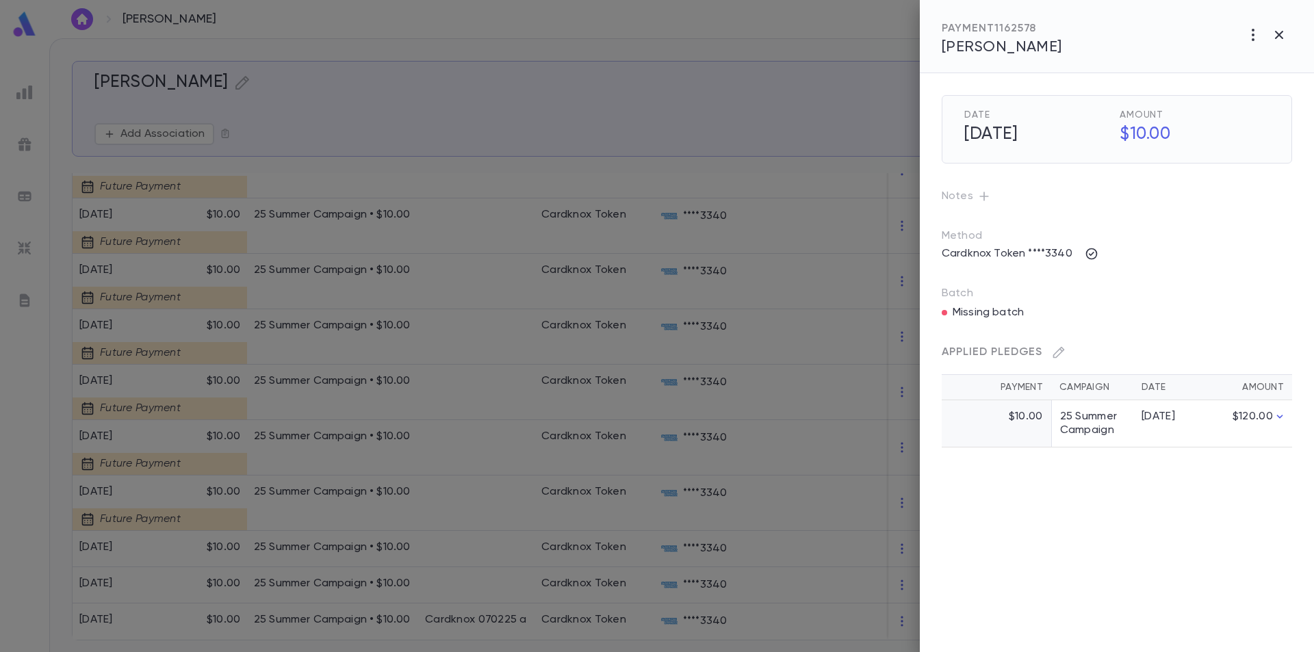
click at [965, 314] on div "Applied Pledges Payment Campaign Date Amount $10.00 25 Summer Campaign [DATE] $…" at bounding box center [1100, 378] width 383 height 139
click at [960, 295] on p "Batch" at bounding box center [1116, 294] width 350 height 14
click at [968, 309] on div "Applied Pledges Payment Campaign Date Amount $10.00 25 Summer Campaign [DATE] $…" at bounding box center [1100, 378] width 383 height 139
click at [1254, 34] on icon "button" at bounding box center [1252, 35] width 16 height 16
click at [1204, 260] on div at bounding box center [657, 326] width 1314 height 652
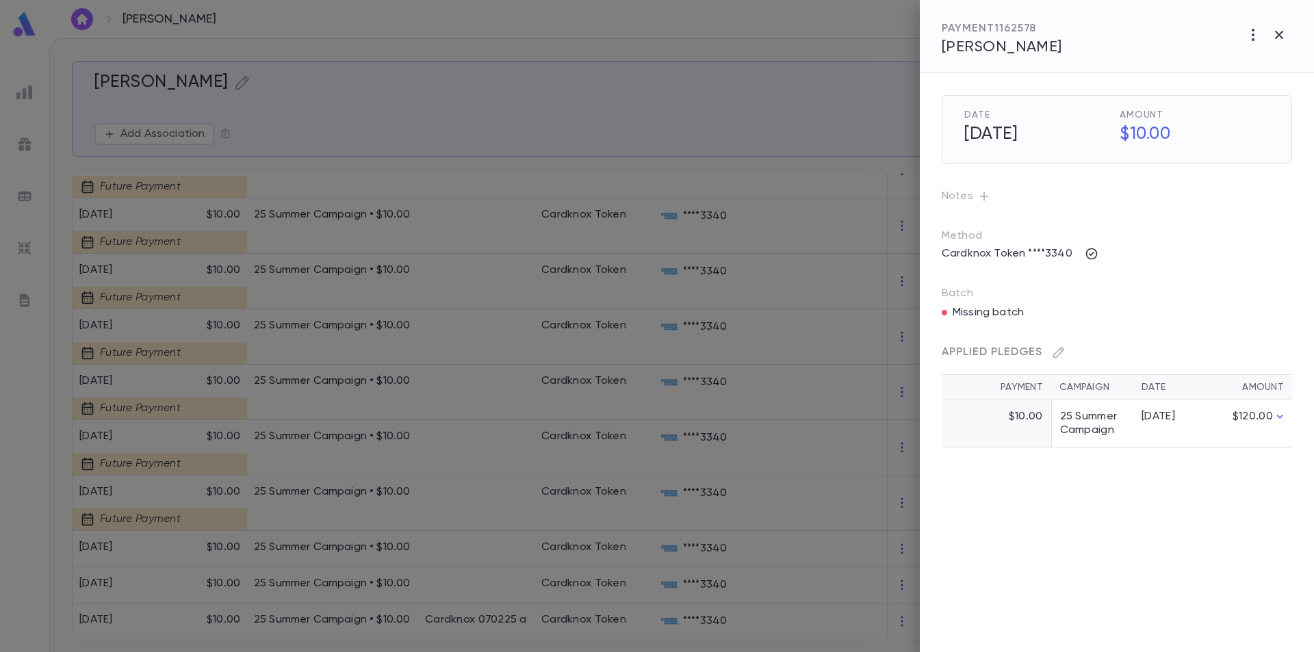
click at [1071, 416] on td "25 Summer Campaign" at bounding box center [1092, 423] width 82 height 47
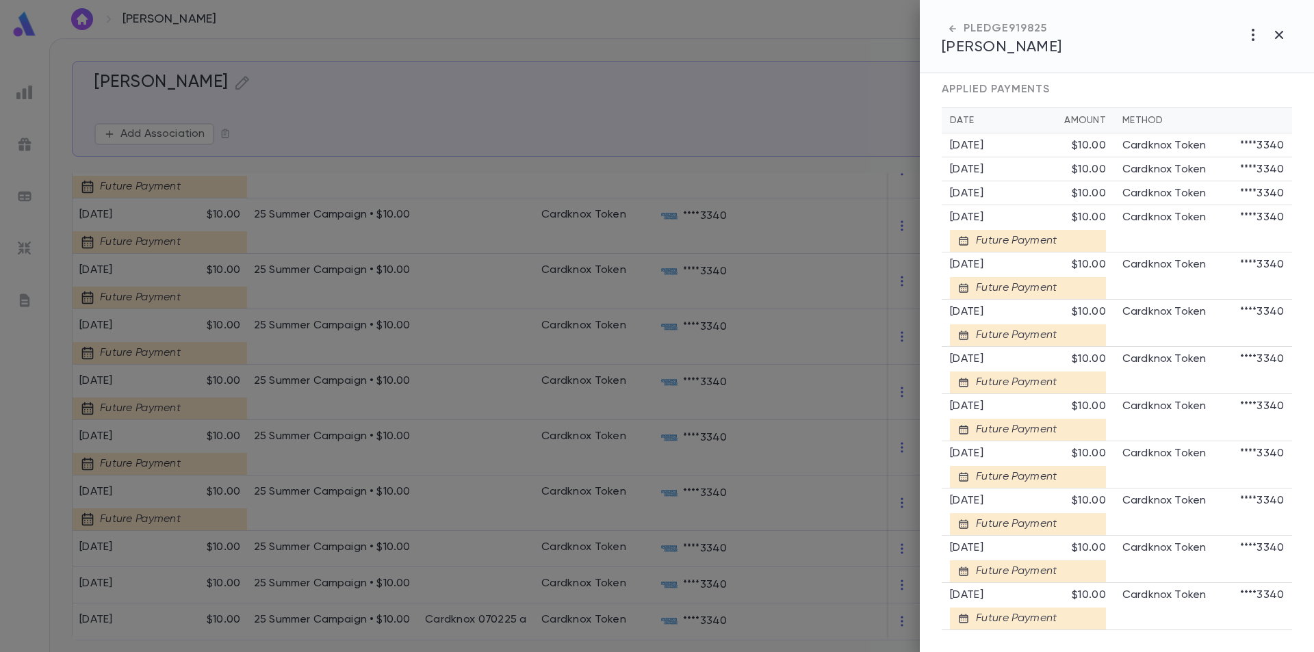
scroll to position [256, 0]
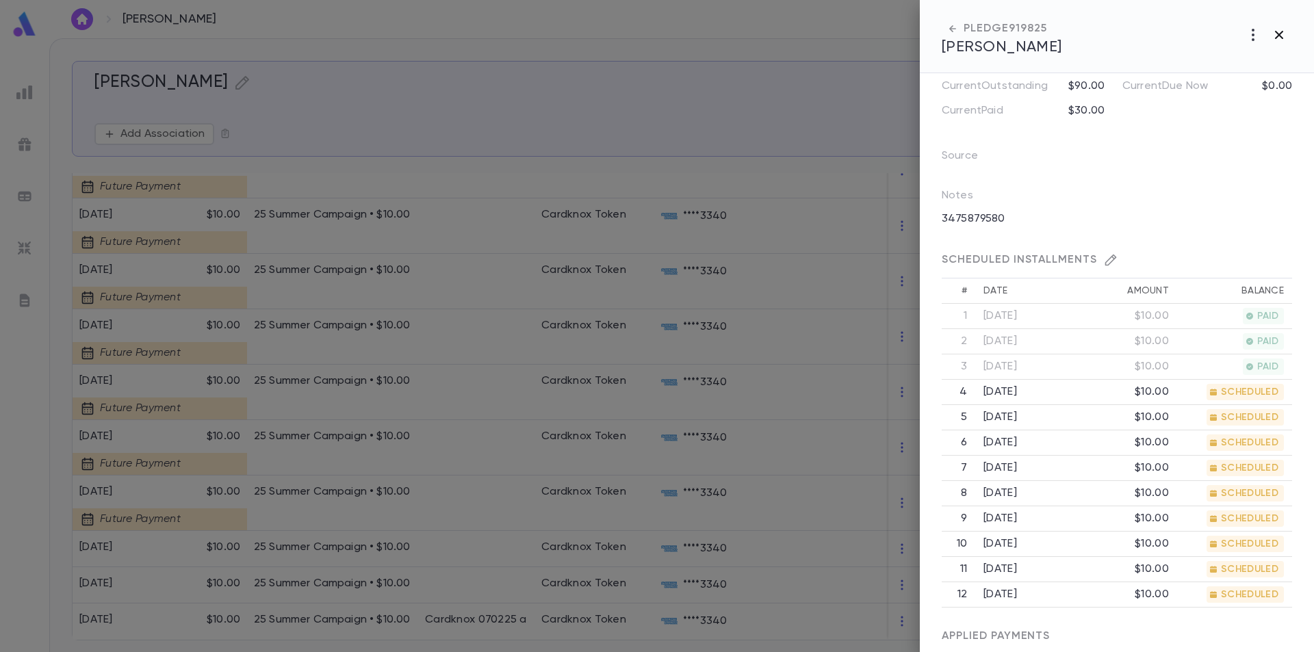
click at [1277, 36] on icon "button" at bounding box center [1279, 35] width 8 height 8
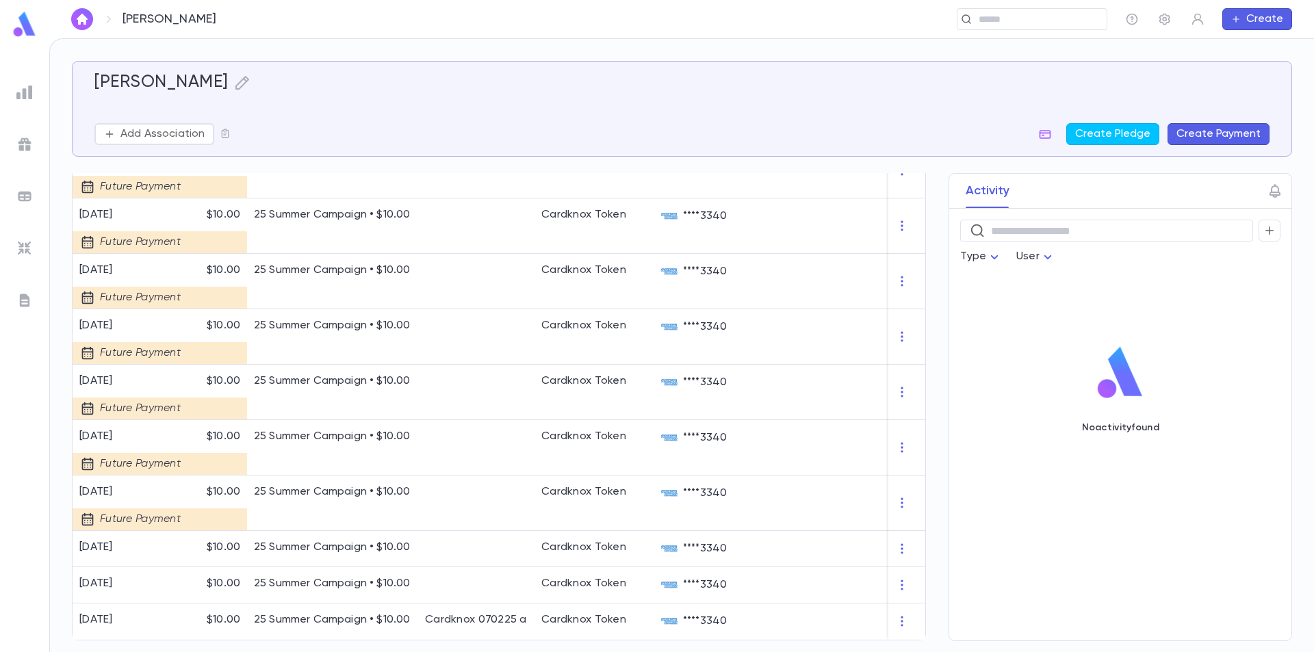
click at [73, 12] on button "button" at bounding box center [82, 19] width 22 height 22
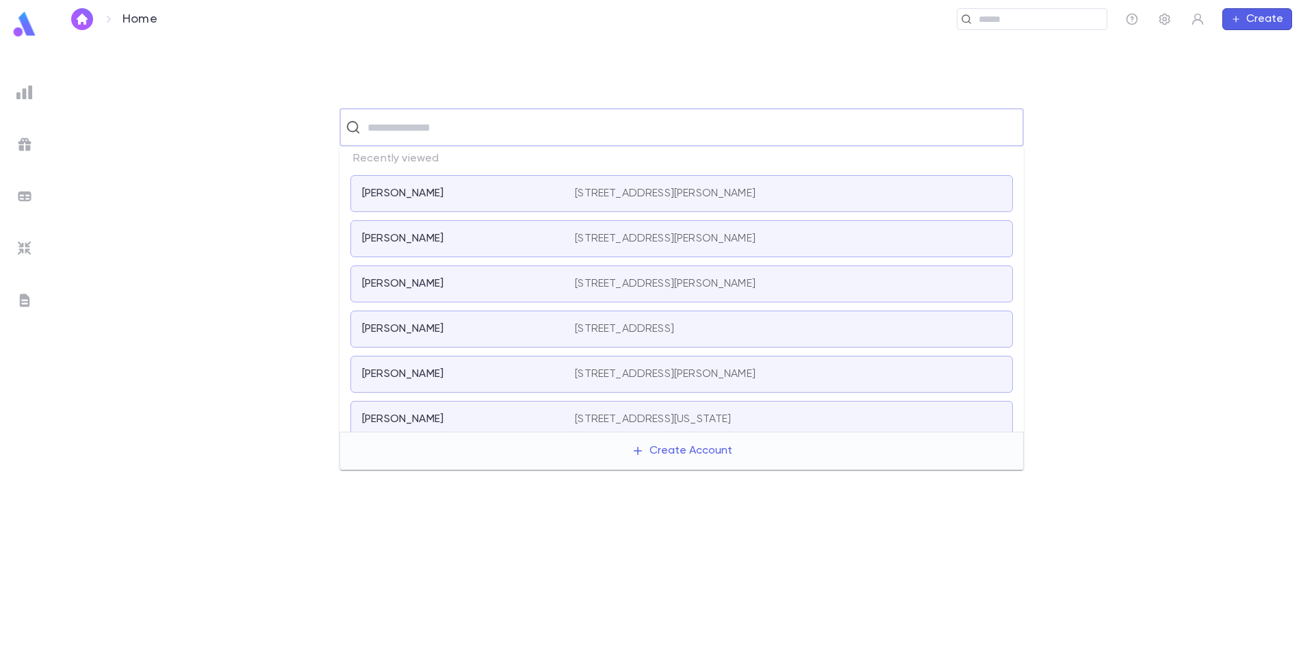
click at [437, 126] on input "text" at bounding box center [690, 127] width 654 height 26
type input "*****"
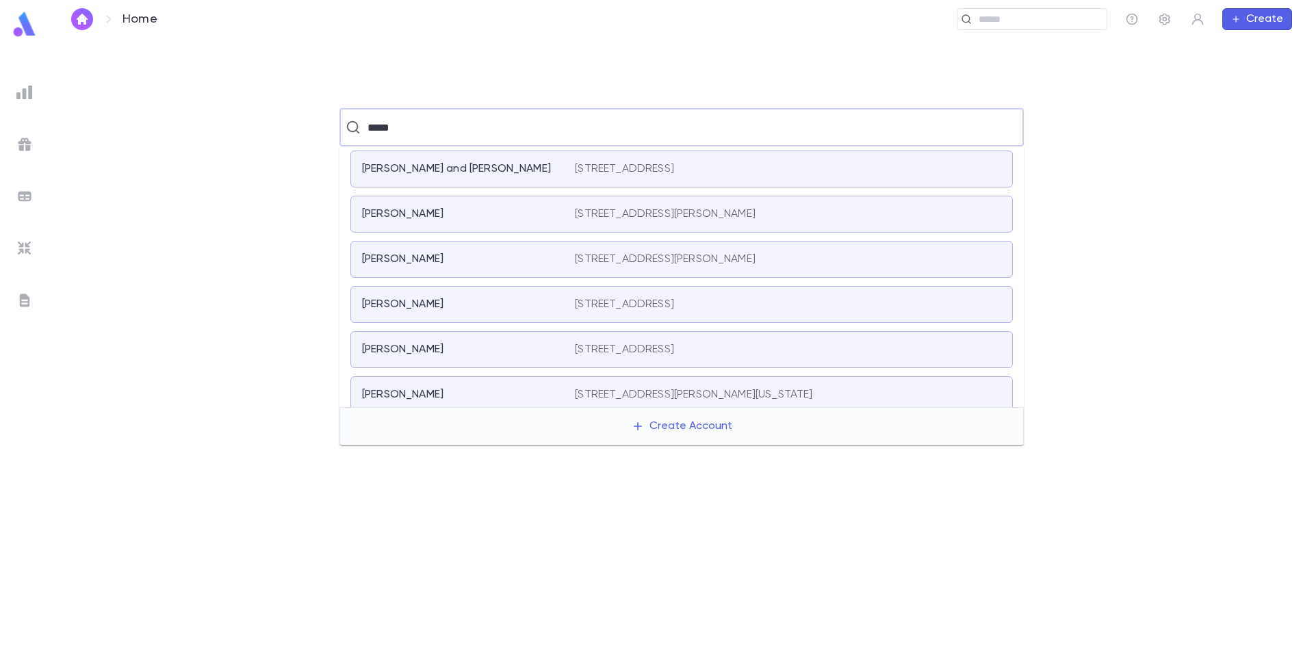
click at [438, 259] on div "[PERSON_NAME]" at bounding box center [460, 259] width 196 height 14
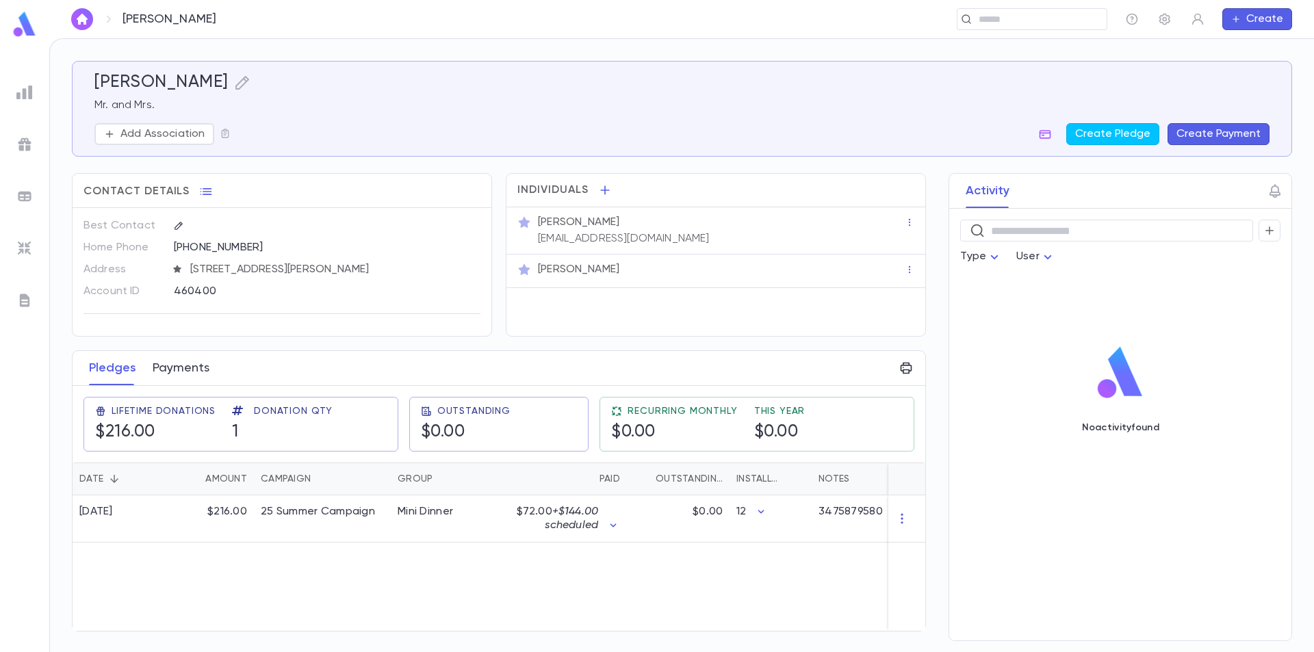
click at [177, 372] on button "Payments" at bounding box center [181, 368] width 57 height 34
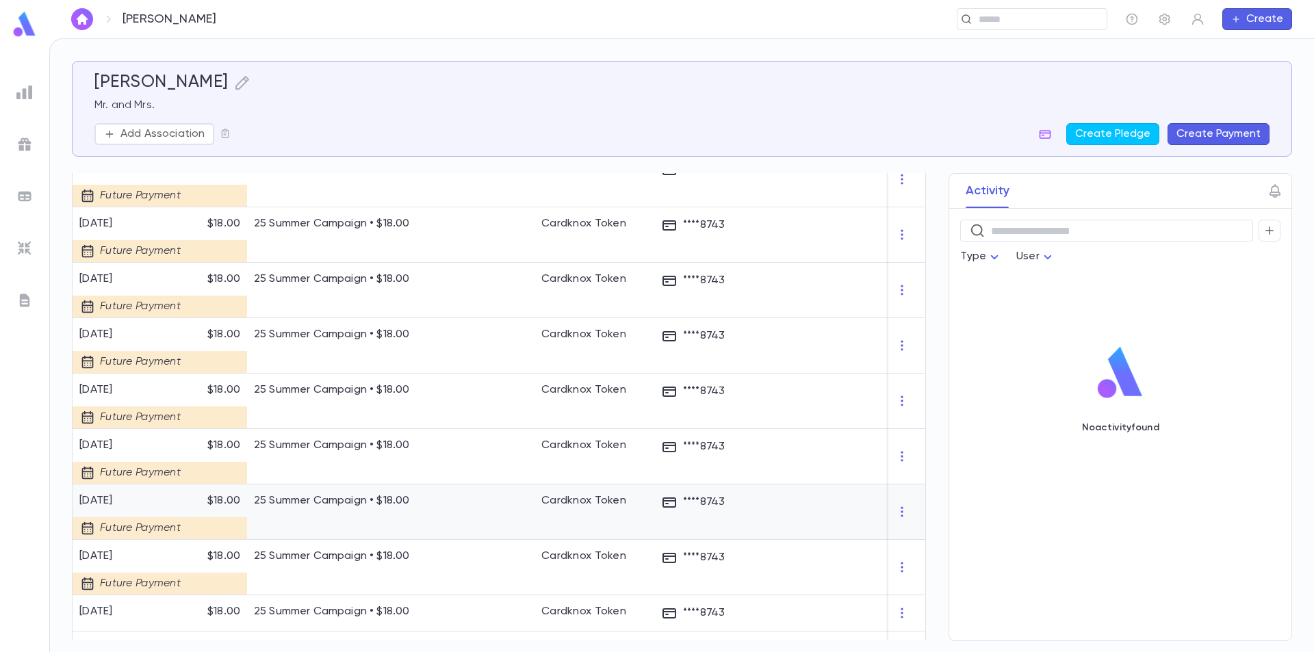
scroll to position [410, 0]
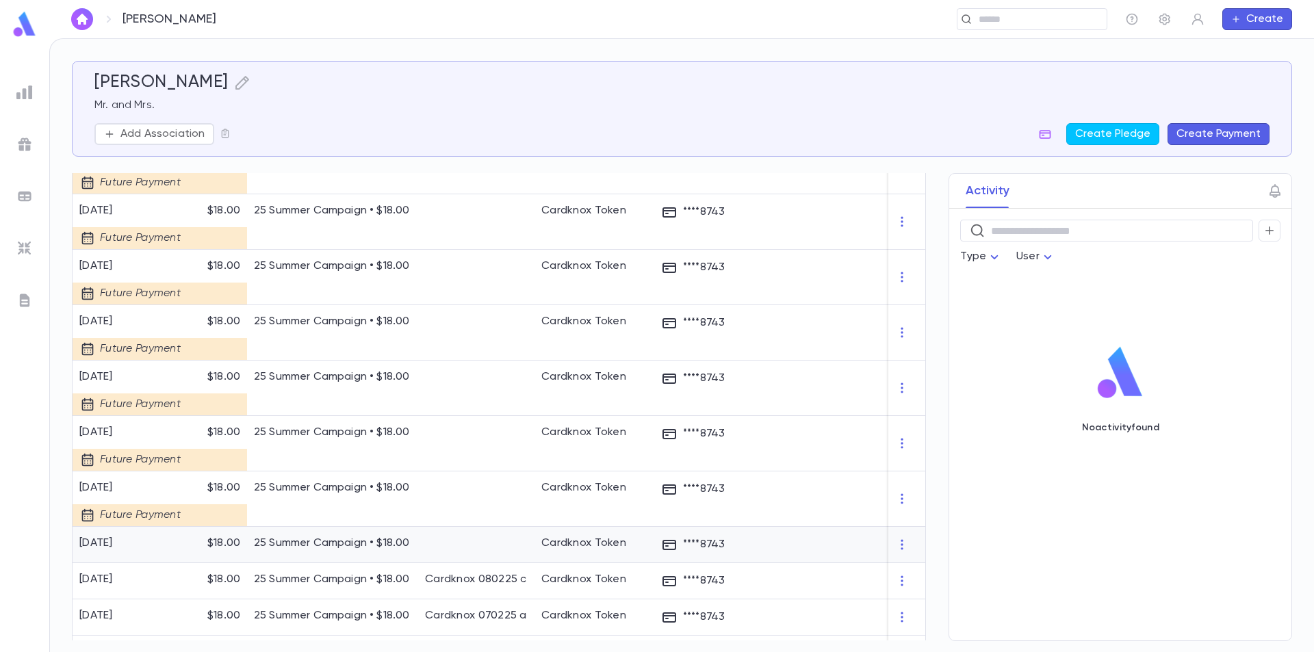
click at [430, 547] on div at bounding box center [476, 545] width 116 height 36
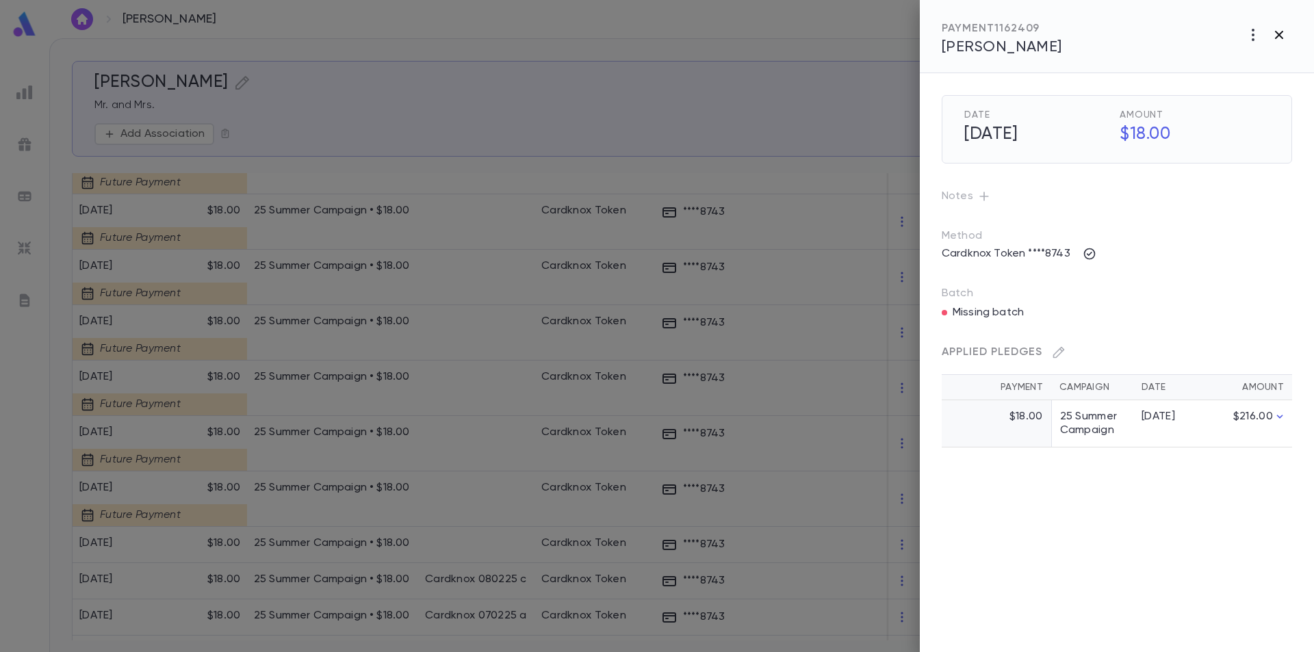
click at [1275, 35] on icon "button" at bounding box center [1278, 35] width 16 height 16
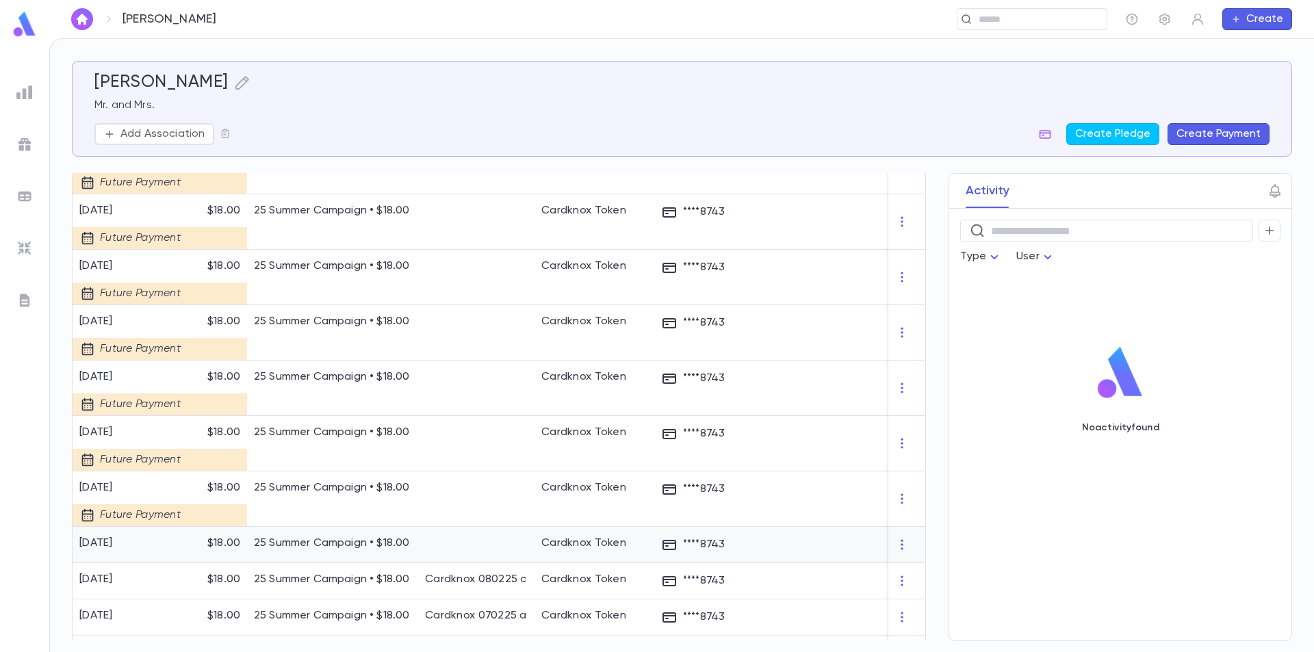
click at [810, 545] on div at bounding box center [842, 545] width 171 height 36
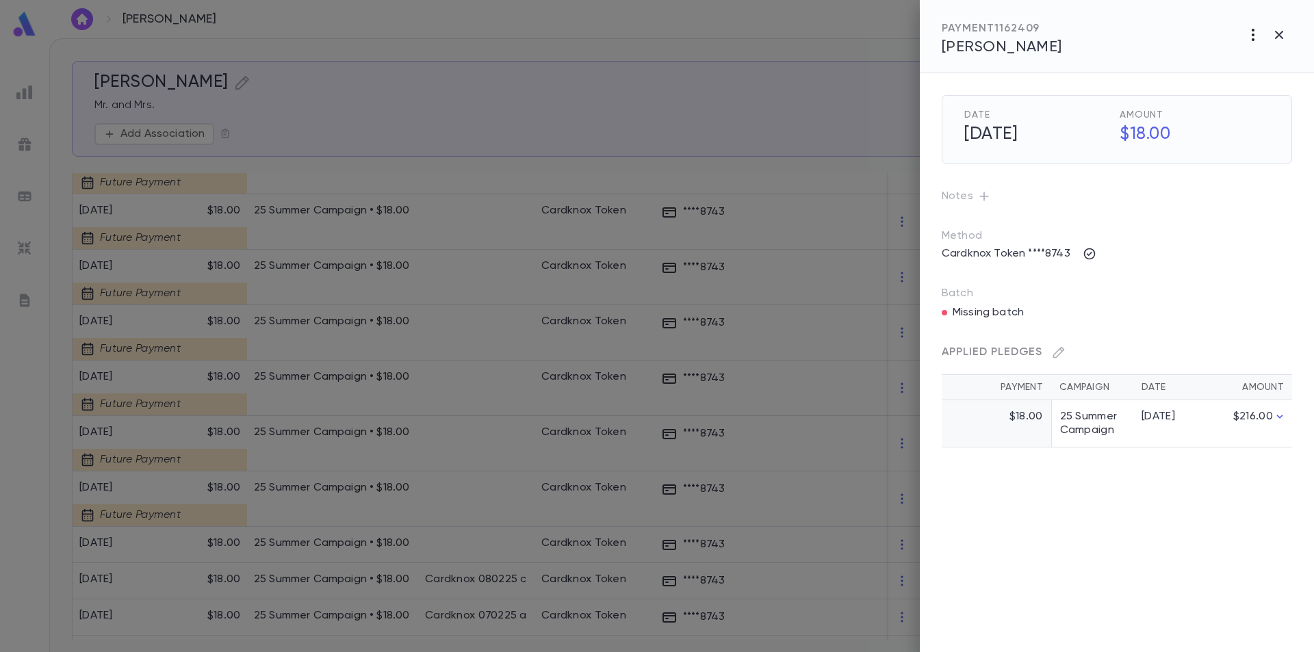
click at [1247, 39] on icon "button" at bounding box center [1252, 35] width 16 height 16
click at [1247, 36] on div at bounding box center [657, 326] width 1314 height 652
click at [1075, 115] on span "Date" at bounding box center [1039, 114] width 150 height 11
click at [1045, 356] on div "Applied Pledges" at bounding box center [1110, 346] width 361 height 33
click at [1058, 352] on icon "button" at bounding box center [1059, 352] width 14 height 14
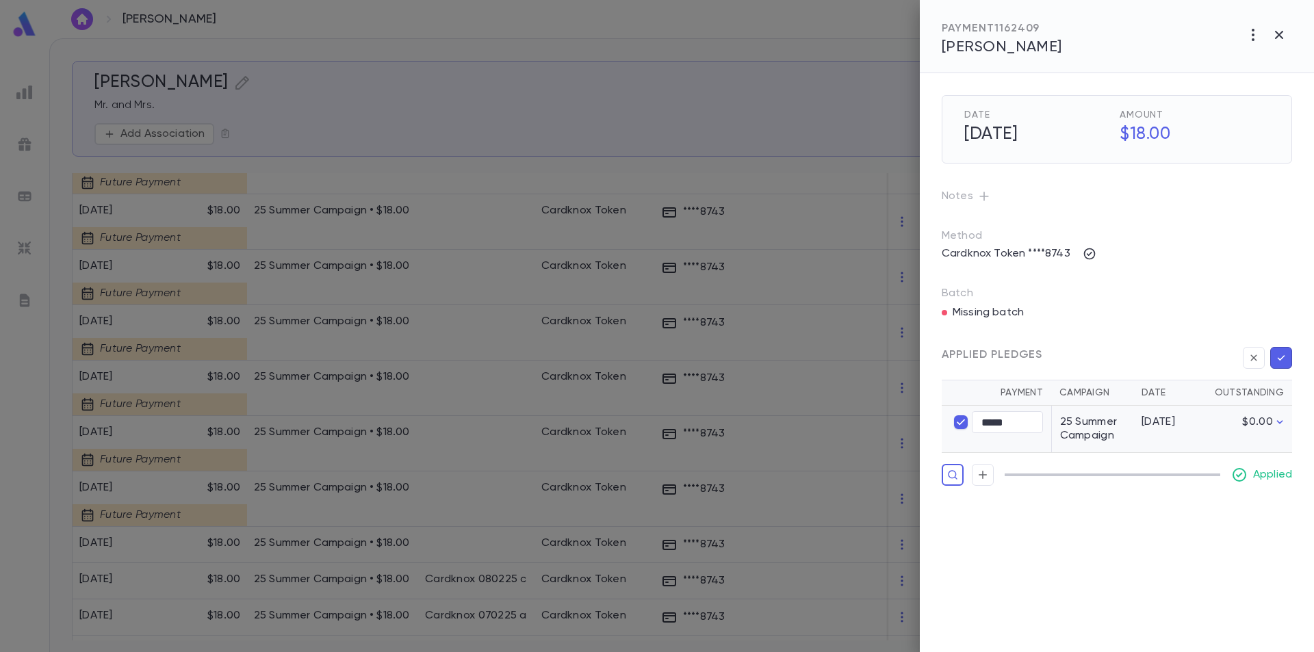
click at [1117, 310] on div "Applied Pledges Payment Campaign Date Outstanding ***** ​ 25 Summer Campaign [D…" at bounding box center [1100, 397] width 383 height 177
click at [984, 318] on div "Applied Pledges Payment Campaign Date Outstanding ***** ​ 25 Summer Campaign [D…" at bounding box center [1100, 397] width 383 height 177
click at [1269, 27] on button "button" at bounding box center [1279, 35] width 26 height 26
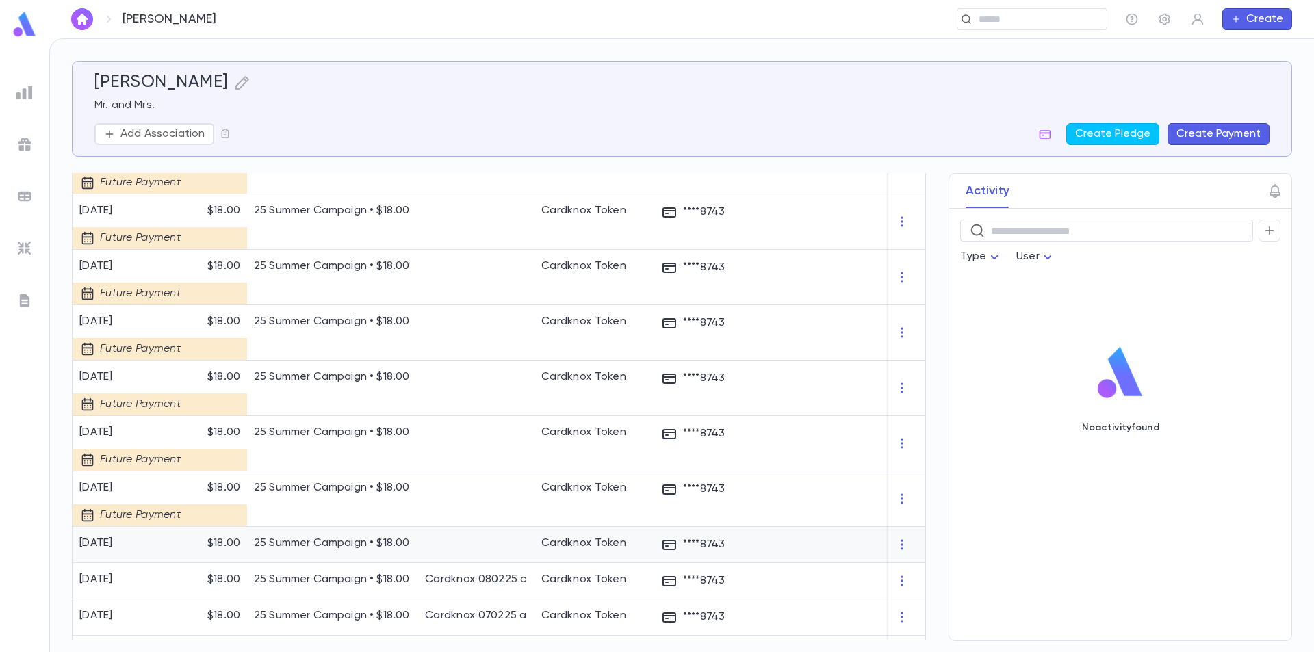
click at [703, 548] on p "****8743" at bounding box center [693, 544] width 64 height 16
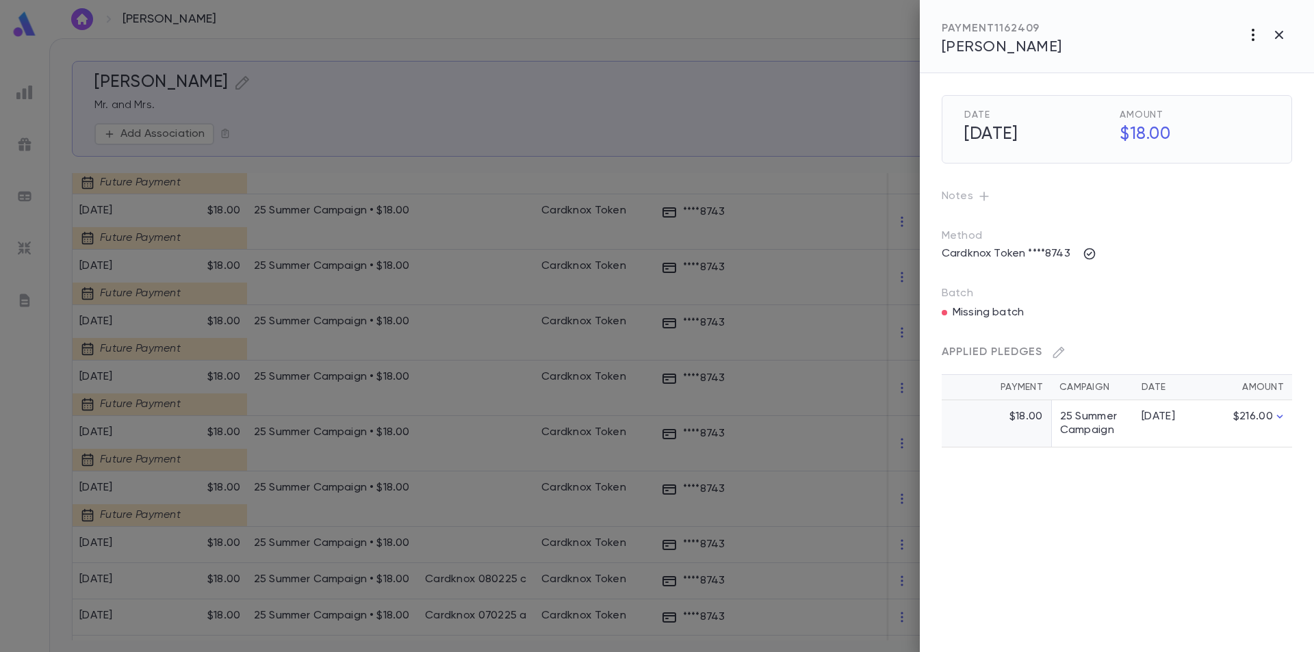
click at [1250, 38] on icon "button" at bounding box center [1252, 35] width 16 height 16
click at [1158, 263] on div at bounding box center [657, 326] width 1314 height 652
click at [1084, 252] on icon "button" at bounding box center [1089, 254] width 14 height 14
click at [1124, 237] on div at bounding box center [657, 326] width 1314 height 652
click at [1248, 37] on icon "button" at bounding box center [1252, 35] width 16 height 16
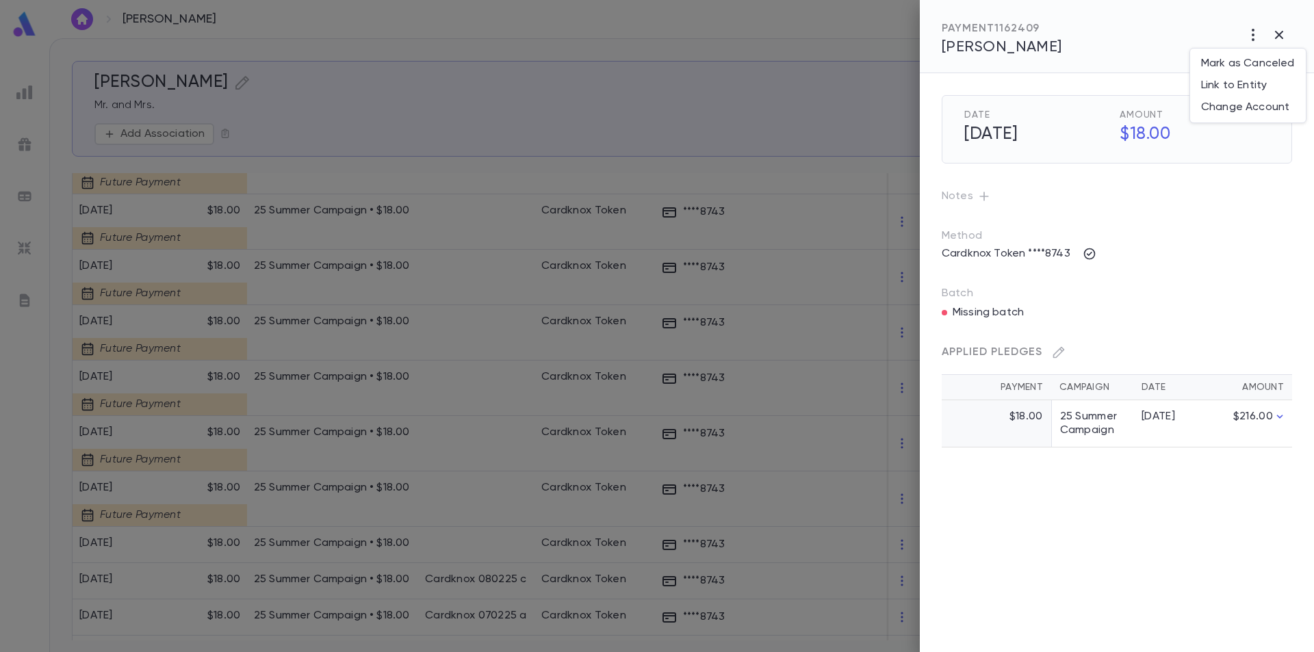
click at [1175, 34] on div at bounding box center [657, 326] width 1314 height 652
click at [1099, 248] on div "Cardknox Token ****8743" at bounding box center [1116, 254] width 350 height 22
click at [1277, 34] on icon "button" at bounding box center [1278, 35] width 16 height 16
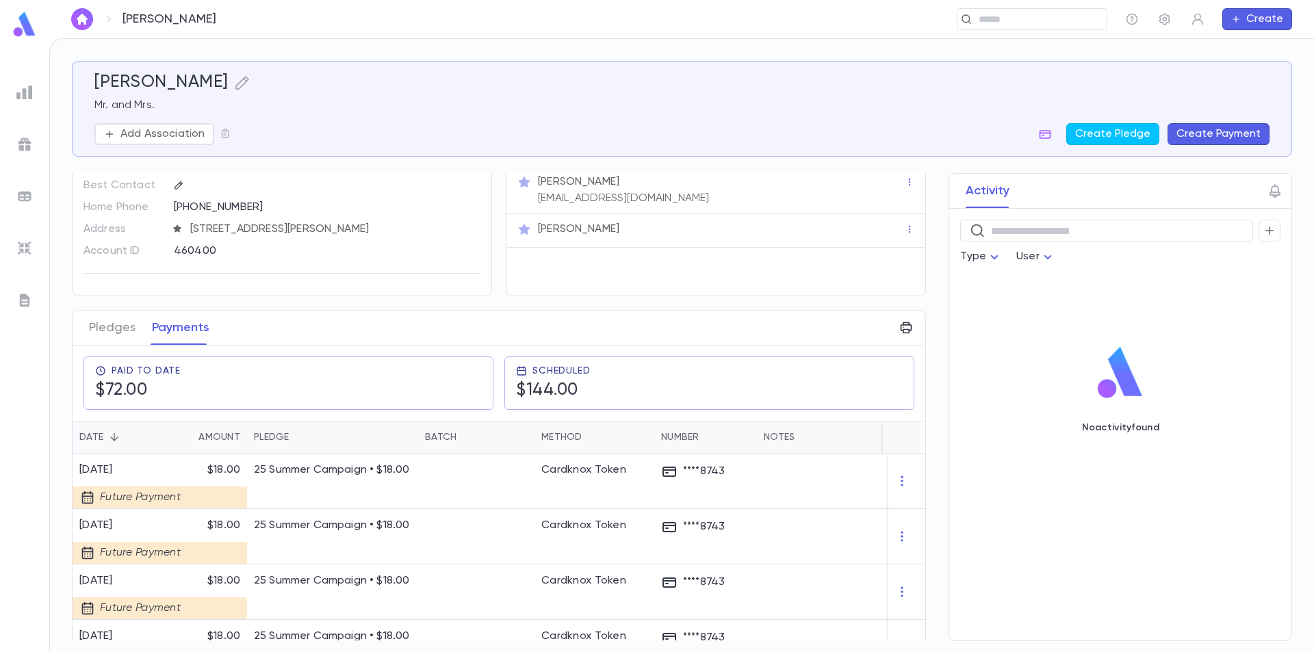
scroll to position [38, 0]
click at [900, 333] on icon "button" at bounding box center [906, 331] width 12 height 12
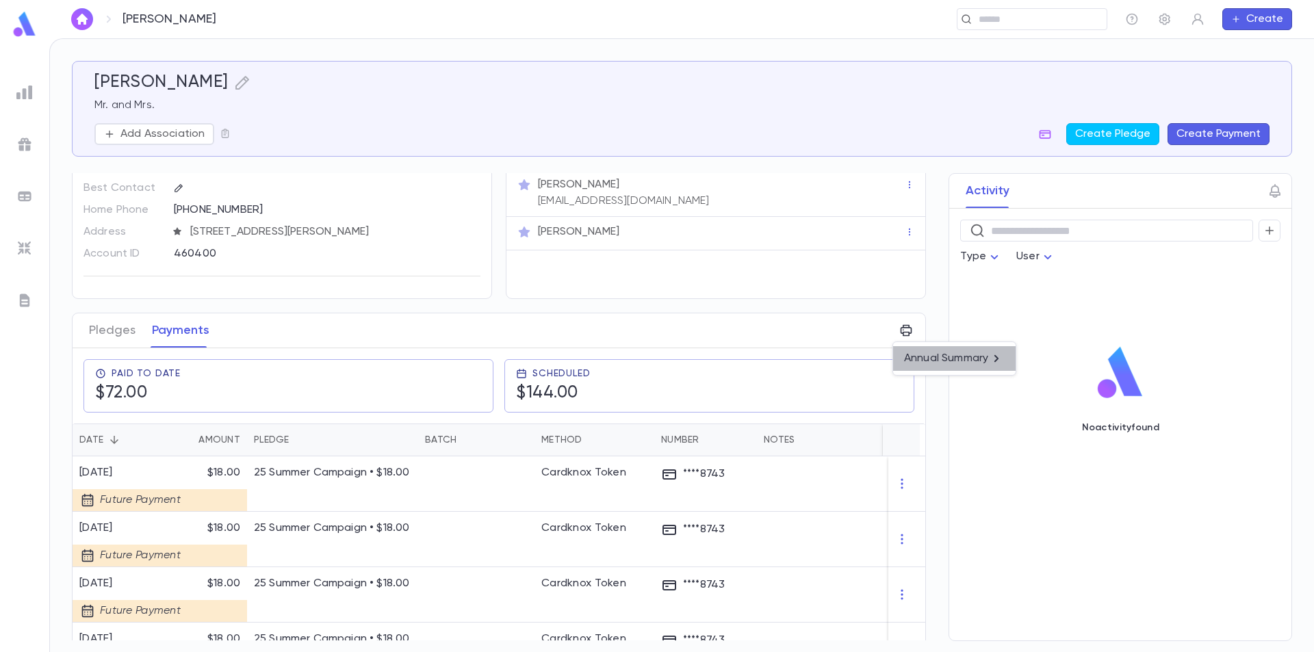
click at [915, 357] on p "Annual Summary" at bounding box center [946, 359] width 84 height 14
click at [995, 405] on li "Print" at bounding box center [994, 408] width 48 height 25
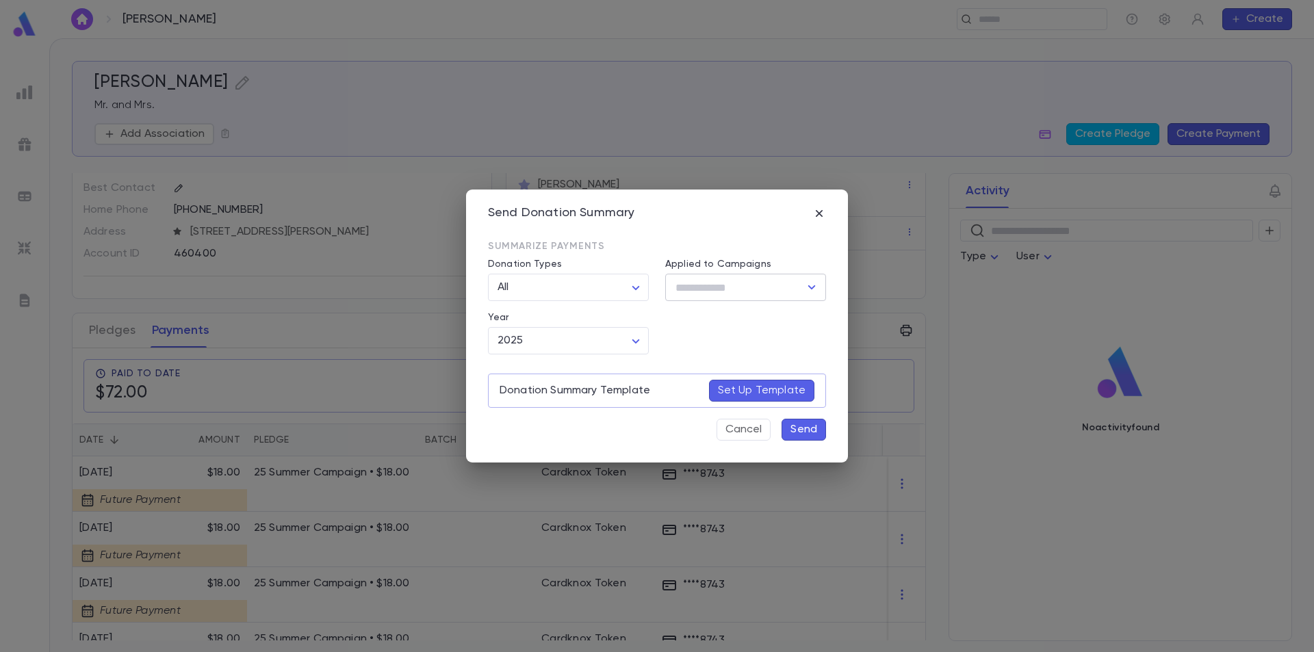
click at [727, 295] on input "Applied to Campaigns" at bounding box center [735, 287] width 128 height 26
click at [726, 289] on input "Applied to Campaigns" at bounding box center [735, 287] width 128 height 26
click at [751, 426] on button "Cancel" at bounding box center [743, 430] width 54 height 22
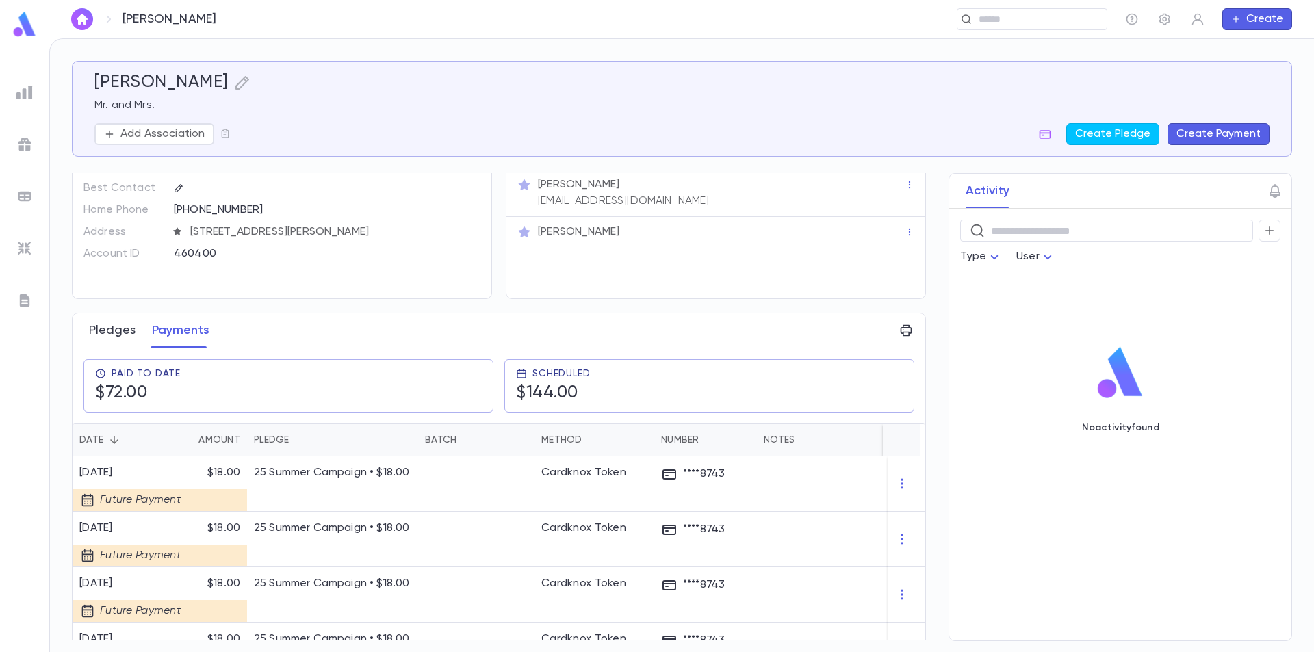
click at [103, 332] on button "Pledges" at bounding box center [112, 330] width 47 height 34
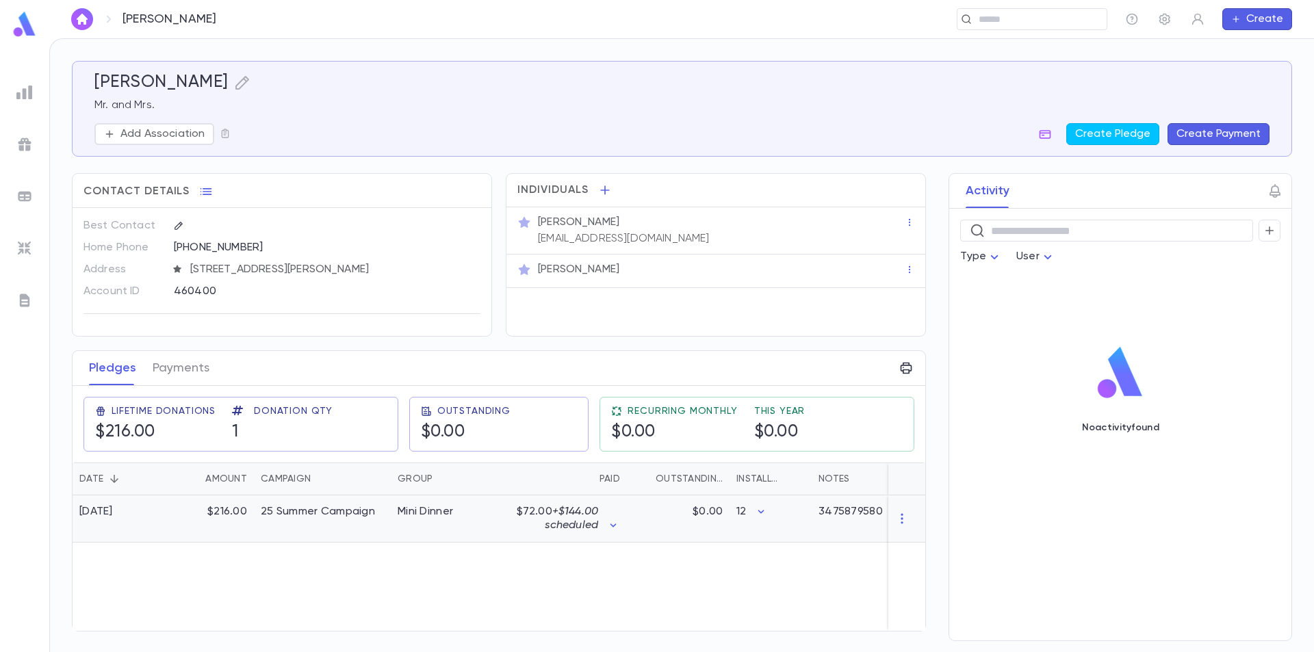
click at [562, 528] on span "+ $144.00 scheduled" at bounding box center [571, 518] width 53 height 25
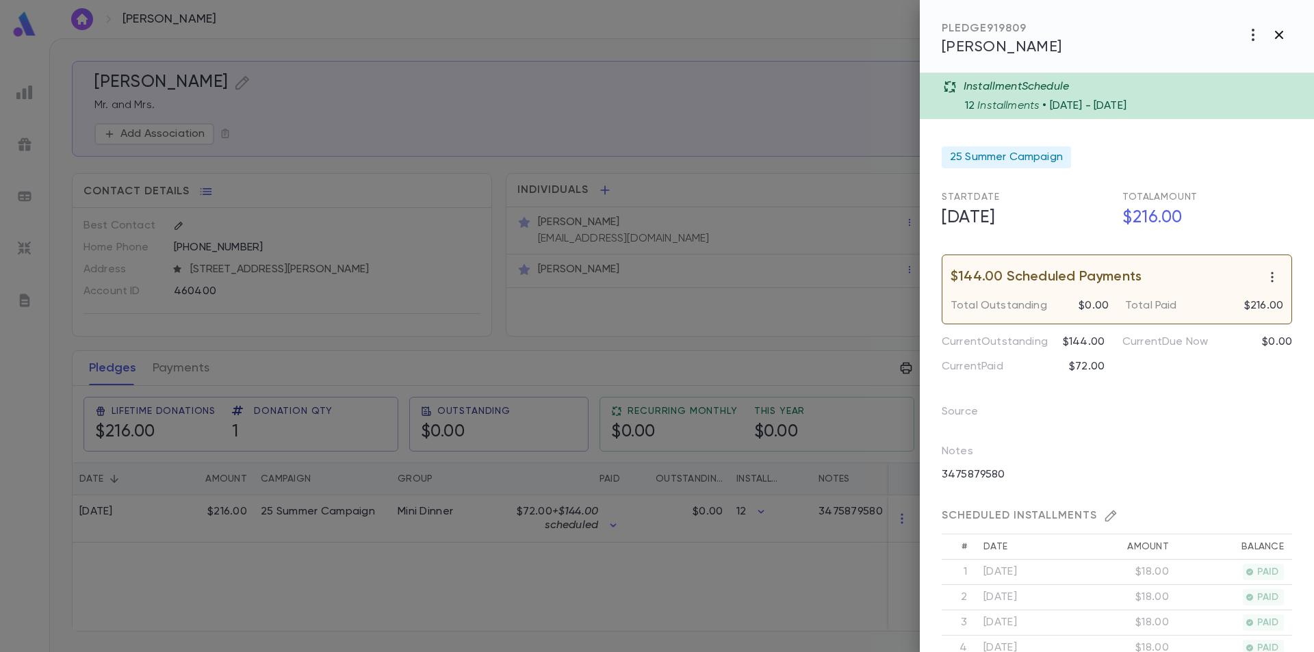
click at [1281, 36] on icon "button" at bounding box center [1278, 35] width 16 height 16
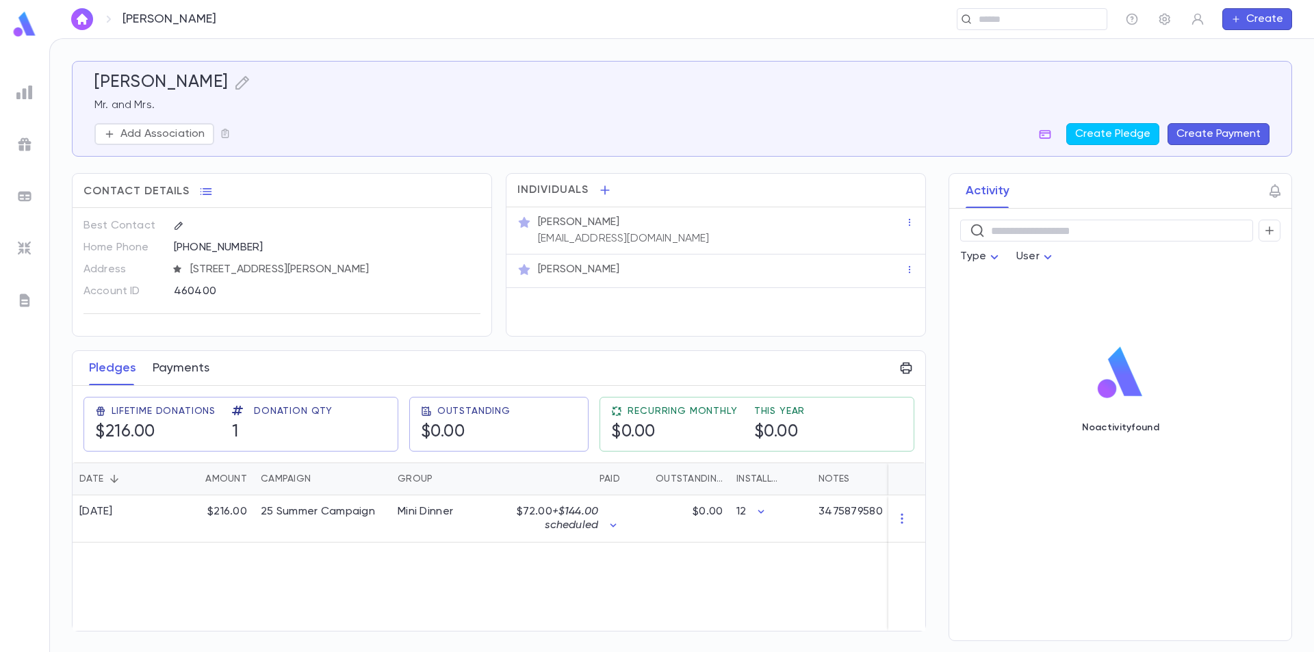
click at [184, 376] on button "Payments" at bounding box center [181, 368] width 57 height 34
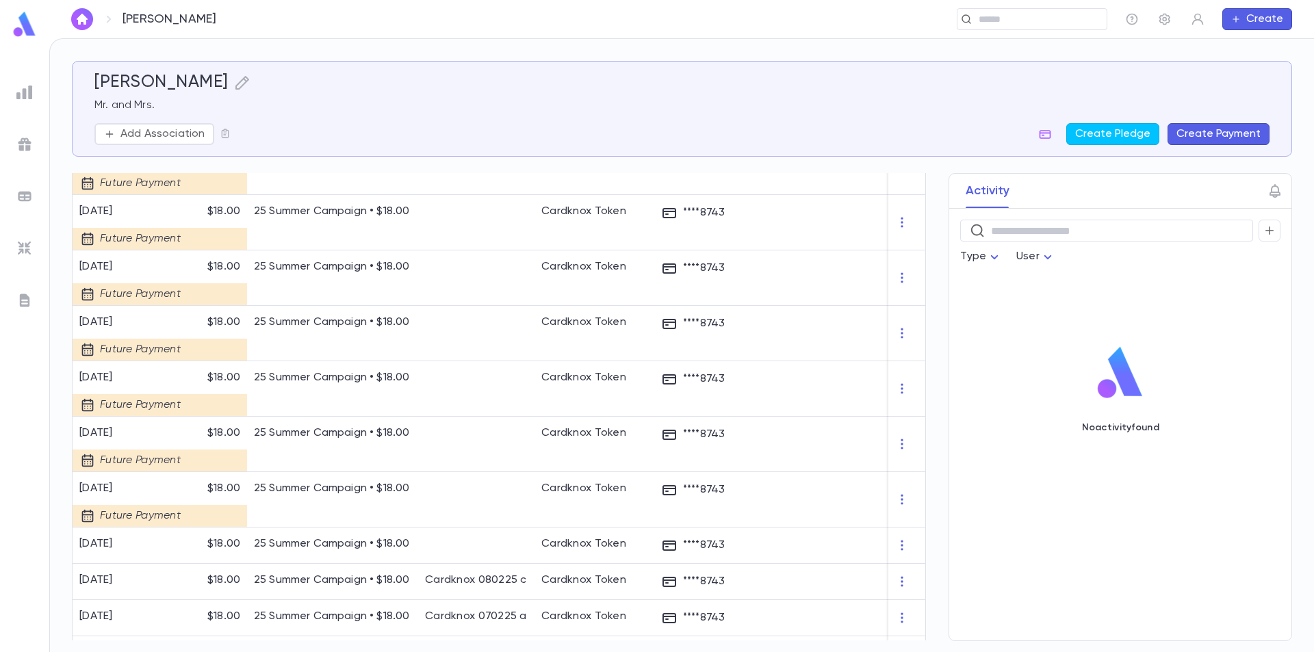
scroll to position [410, 0]
click at [27, 192] on img at bounding box center [24, 196] width 16 height 16
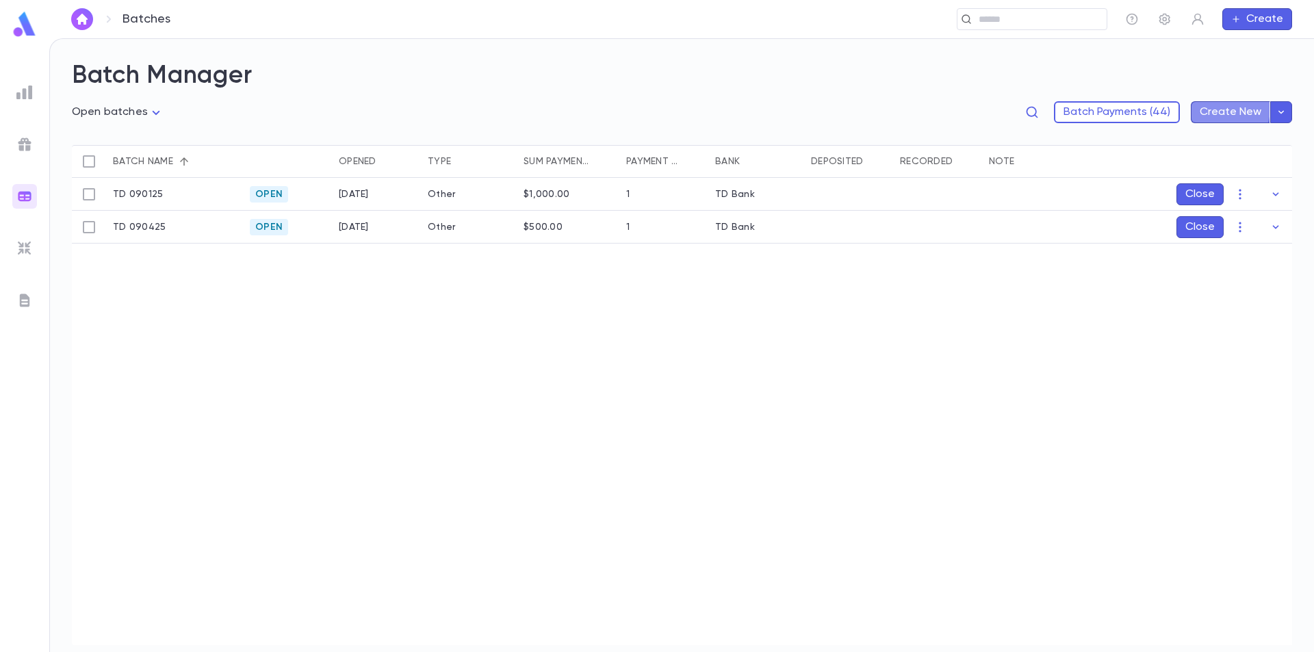
click at [1219, 108] on button "Create New" at bounding box center [1229, 112] width 79 height 22
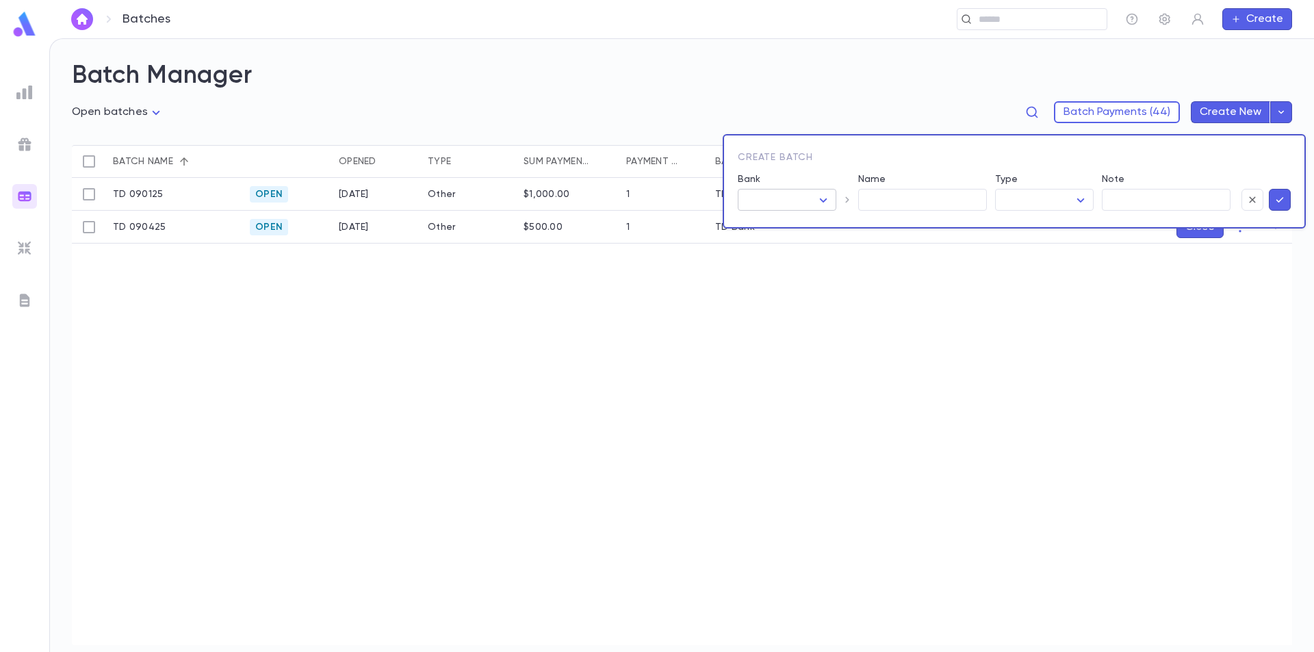
click at [826, 203] on body "Batches ​ Create Batch Manager Open batches **** Batch Payments (44) Create New…" at bounding box center [657, 345] width 1314 height 614
click at [785, 289] on span "Fidelity" at bounding box center [792, 292] width 96 height 14
type input "***"
click at [846, 200] on icon "button" at bounding box center [847, 200] width 14 height 14
type input "**********"
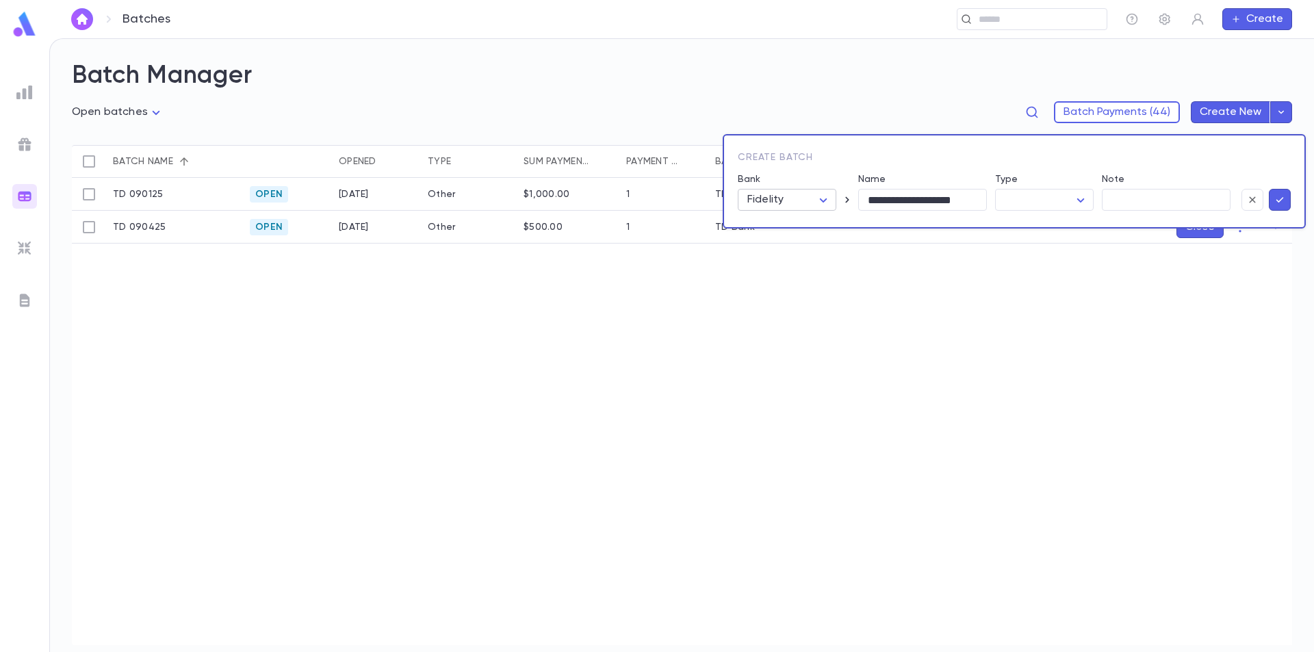
click at [820, 197] on body "**********" at bounding box center [657, 345] width 1314 height 614
click at [778, 332] on span "Fidelity" at bounding box center [792, 336] width 96 height 14
type input "***"
click at [845, 199] on icon "button" at bounding box center [847, 200] width 14 height 14
drag, startPoint x: 915, startPoint y: 201, endPoint x: 822, endPoint y: 211, distance: 94.2
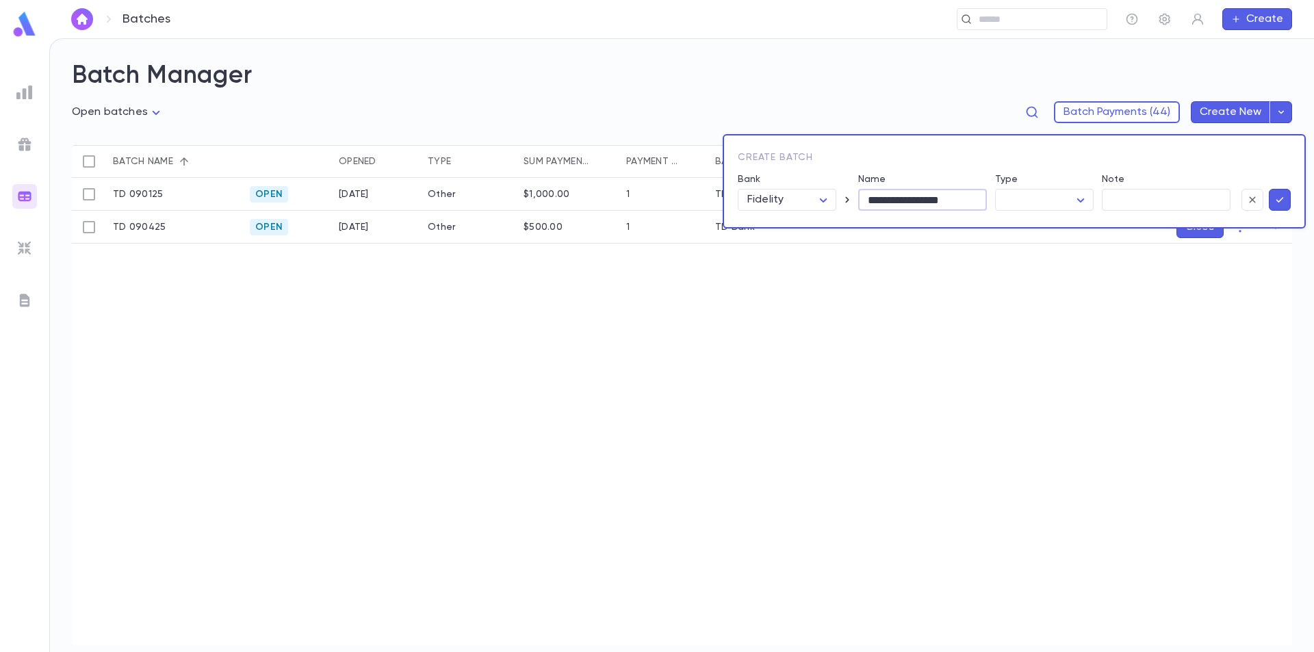
click at [822, 211] on div "**********" at bounding box center [1013, 181] width 583 height 94
drag, startPoint x: 784, startPoint y: 201, endPoint x: 717, endPoint y: 209, distance: 67.5
click at [717, 209] on div "**********" at bounding box center [657, 326] width 1314 height 652
type input "********"
click at [1040, 194] on body "Batches ​ Create Batch Manager Open batches **** Batch Payments (44) Create New…" at bounding box center [657, 345] width 1314 height 614
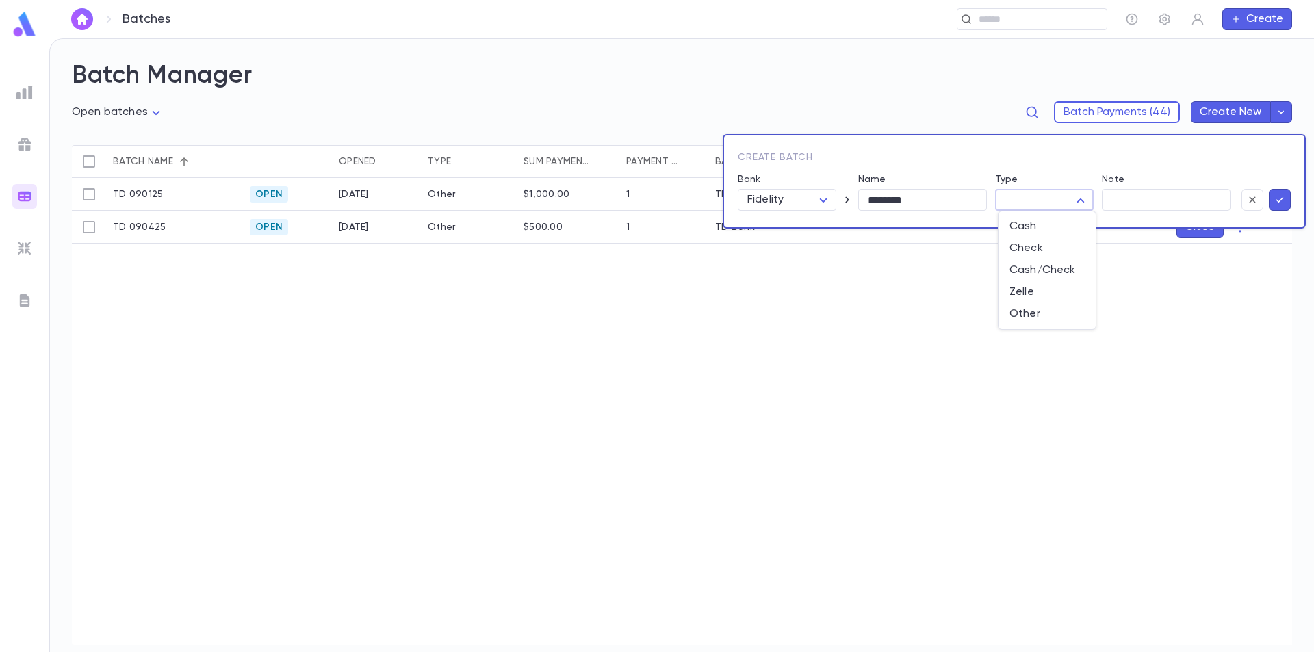
click at [1251, 198] on div at bounding box center [657, 326] width 1314 height 652
click at [1251, 198] on icon "button" at bounding box center [1252, 200] width 12 height 14
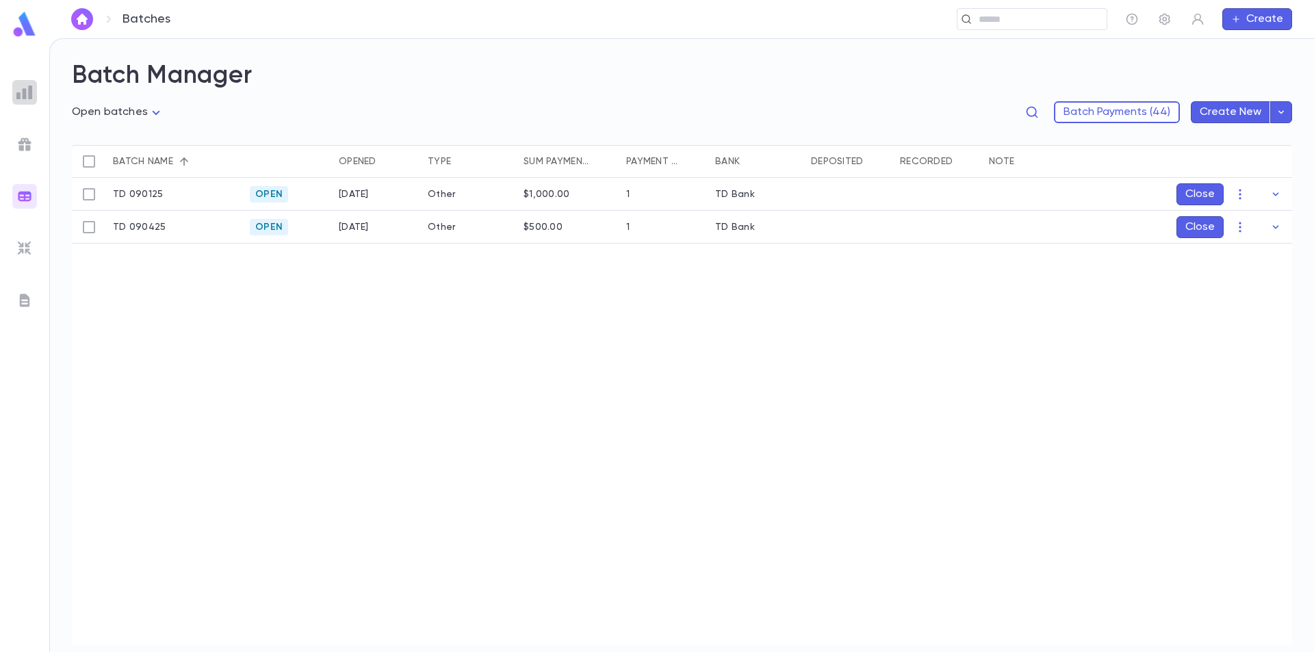
click at [26, 96] on img at bounding box center [24, 92] width 16 height 16
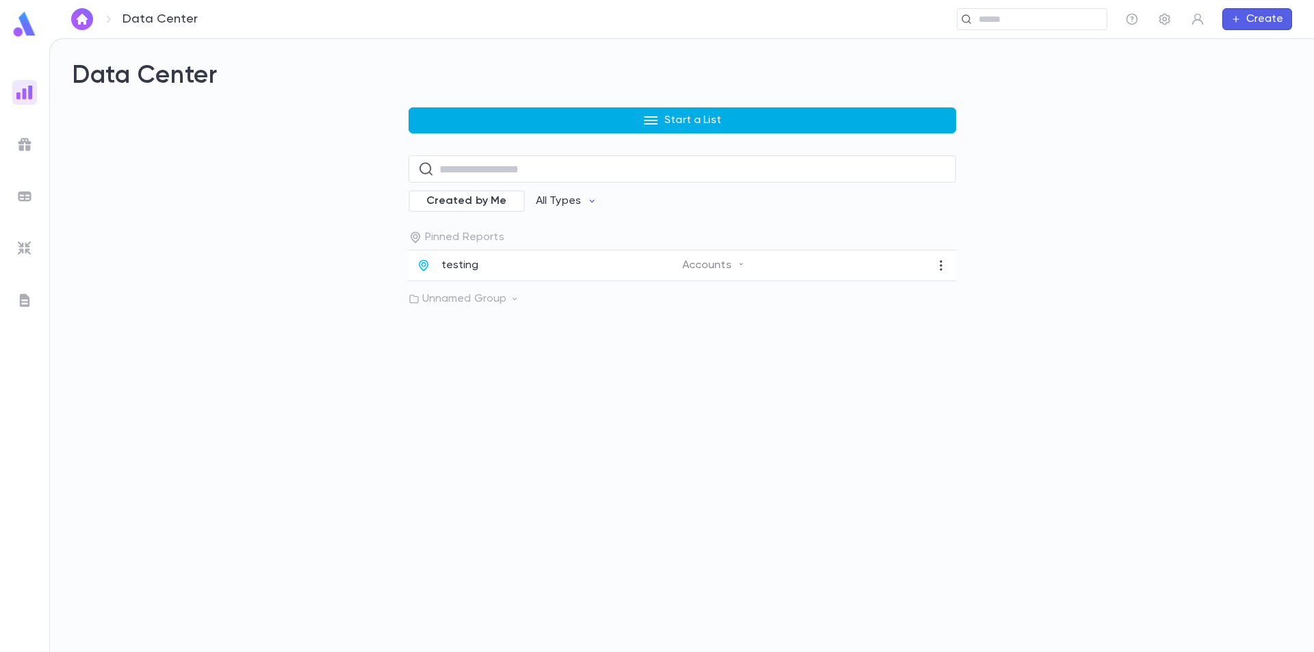
click at [570, 115] on button "Start a List" at bounding box center [681, 120] width 547 height 26
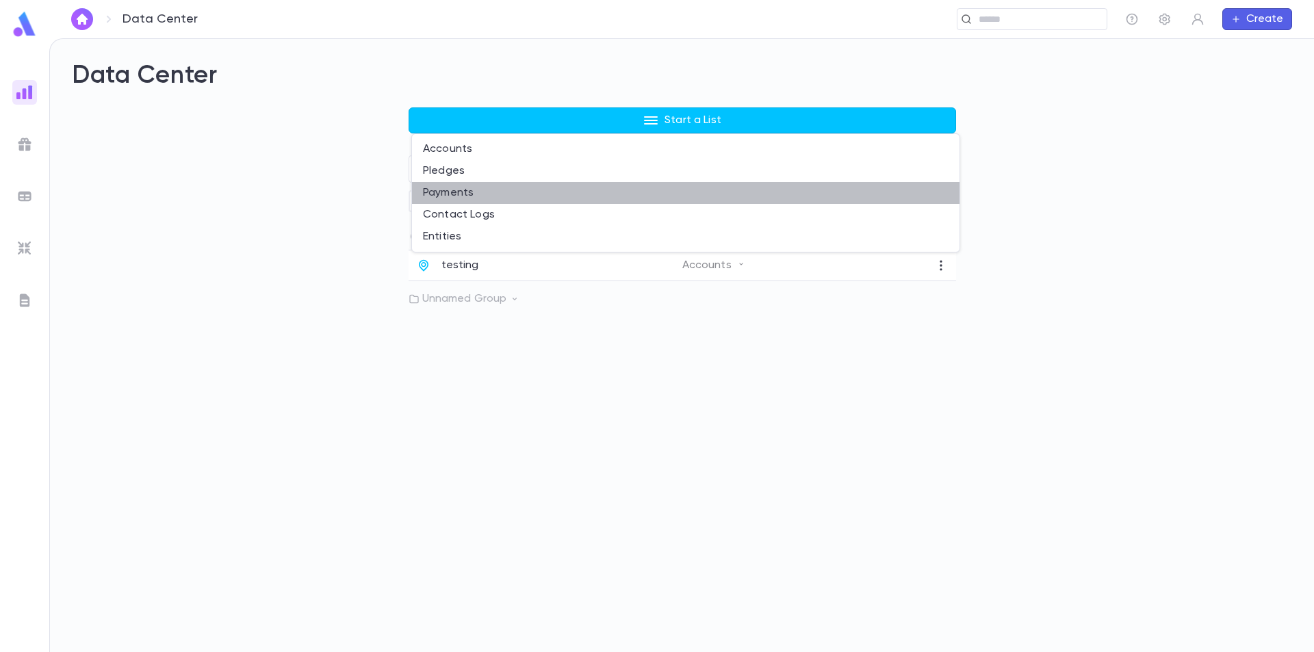
click at [493, 194] on li "Payments" at bounding box center [685, 193] width 547 height 22
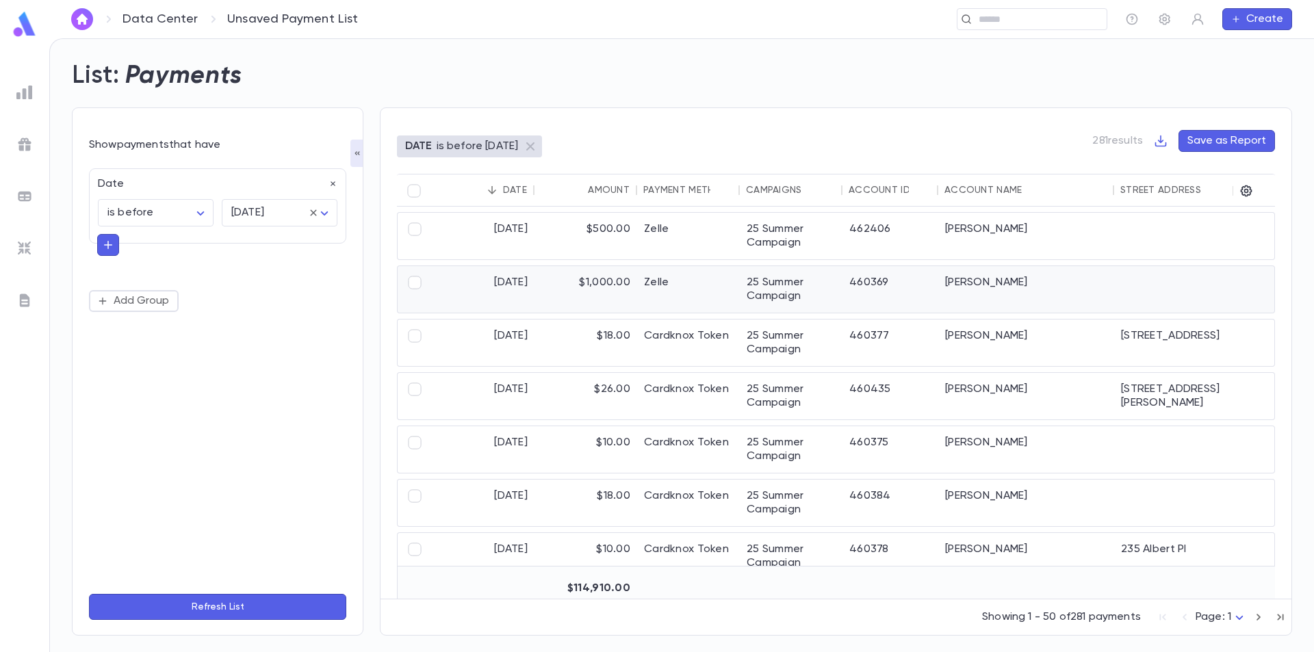
click at [457, 296] on div "[DATE]" at bounding box center [483, 289] width 103 height 47
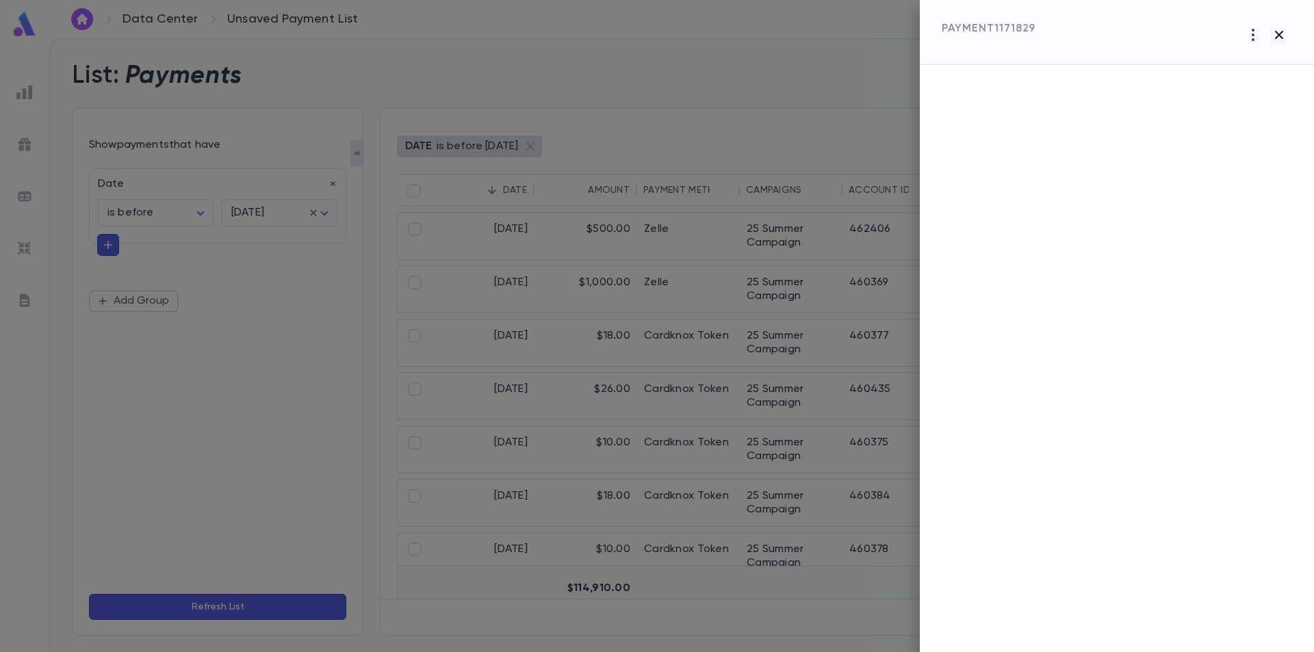
click at [1276, 33] on icon "button" at bounding box center [1279, 35] width 8 height 8
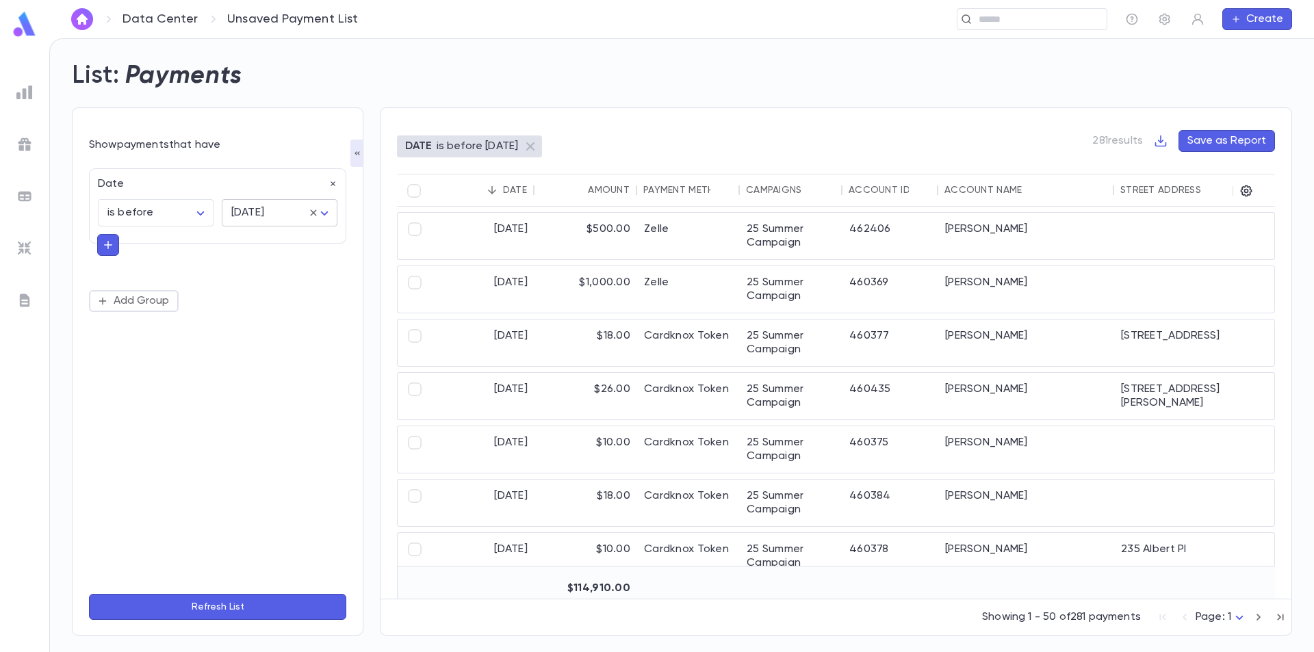
click at [244, 215] on body "Data Center Unsaved Payment List ​ Create List: Payments Show payments that hav…" at bounding box center [657, 345] width 1314 height 614
click at [167, 260] on div at bounding box center [657, 326] width 1314 height 652
click at [108, 242] on icon "button" at bounding box center [108, 245] width 8 height 8
click at [146, 250] on input "text" at bounding box center [211, 243] width 199 height 19
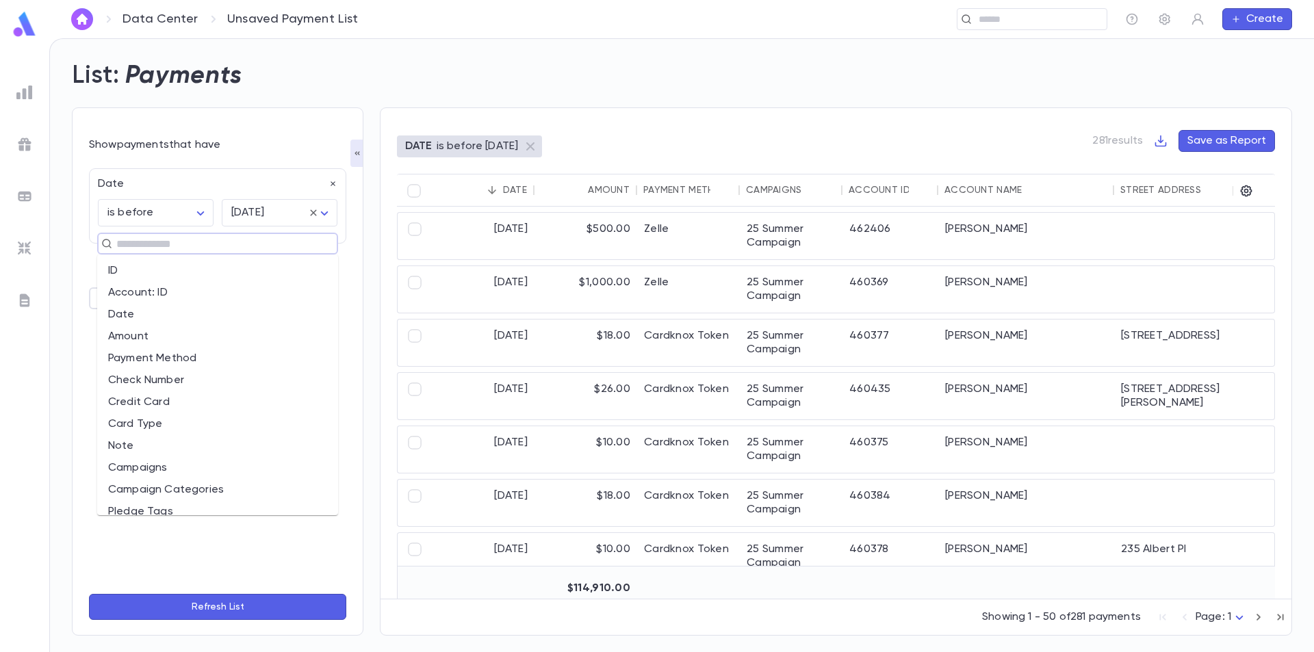
click at [142, 358] on li "Payment Method" at bounding box center [217, 359] width 241 height 22
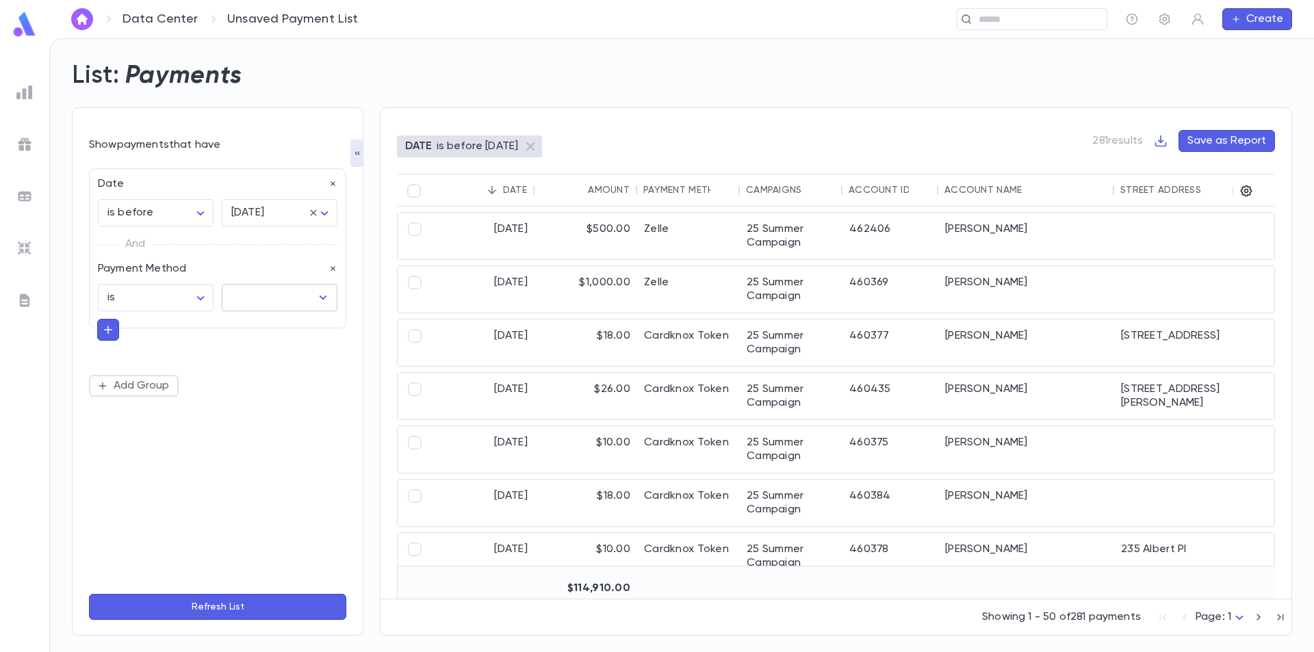
click at [301, 304] on input "text" at bounding box center [269, 298] width 83 height 26
click at [296, 324] on li "Cardknox Token" at bounding box center [284, 328] width 125 height 22
type input "**********"
click at [183, 218] on body "**********" at bounding box center [657, 345] width 1314 height 614
click at [328, 181] on div at bounding box center [657, 326] width 1314 height 652
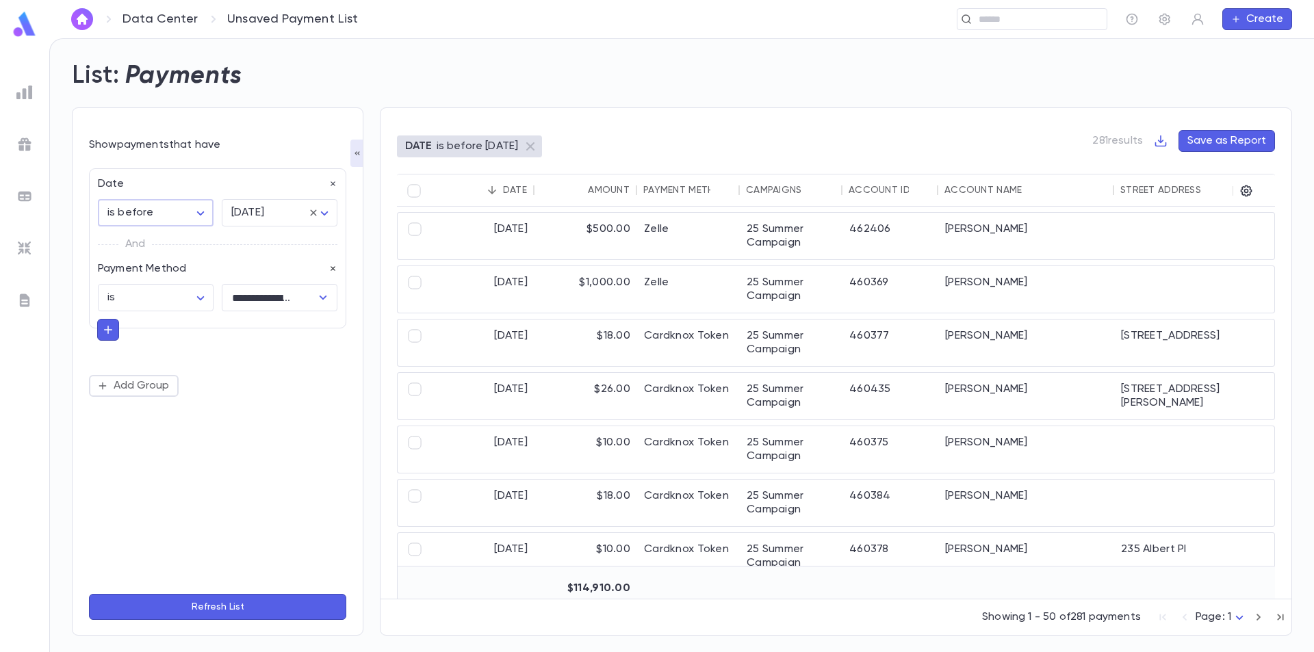
click at [331, 183] on icon "button" at bounding box center [333, 184] width 10 height 10
click at [209, 608] on button "Refresh List" at bounding box center [217, 607] width 257 height 26
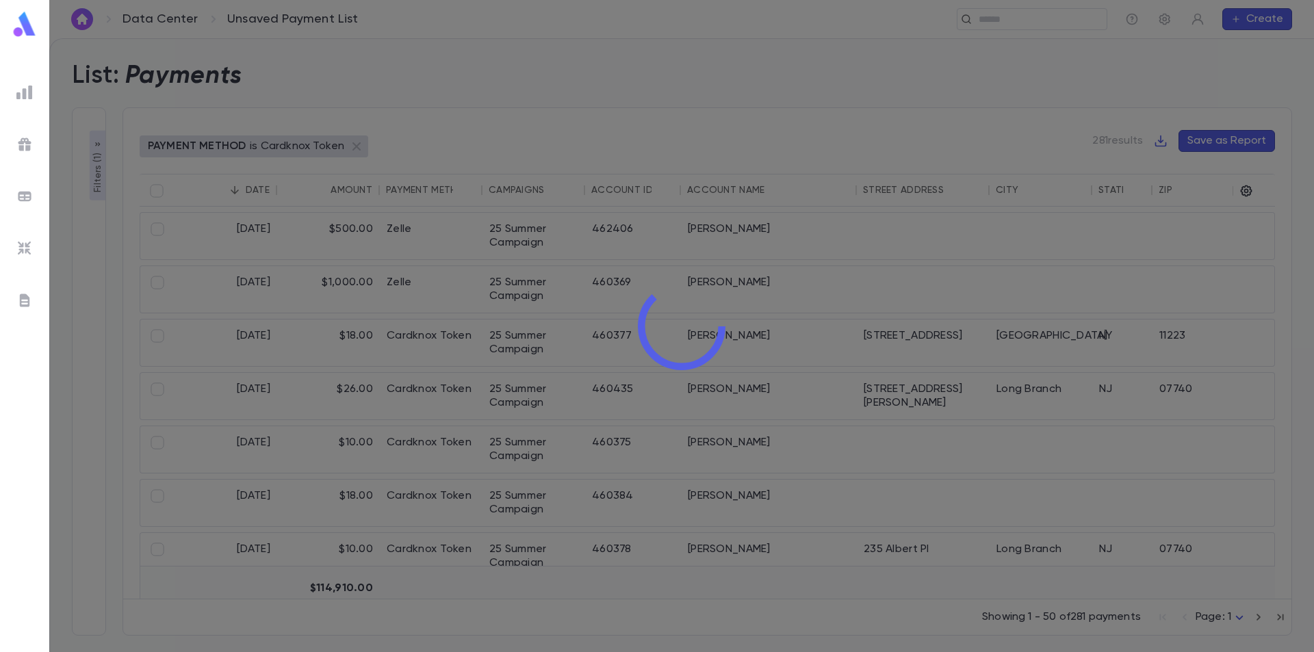
type input "**********"
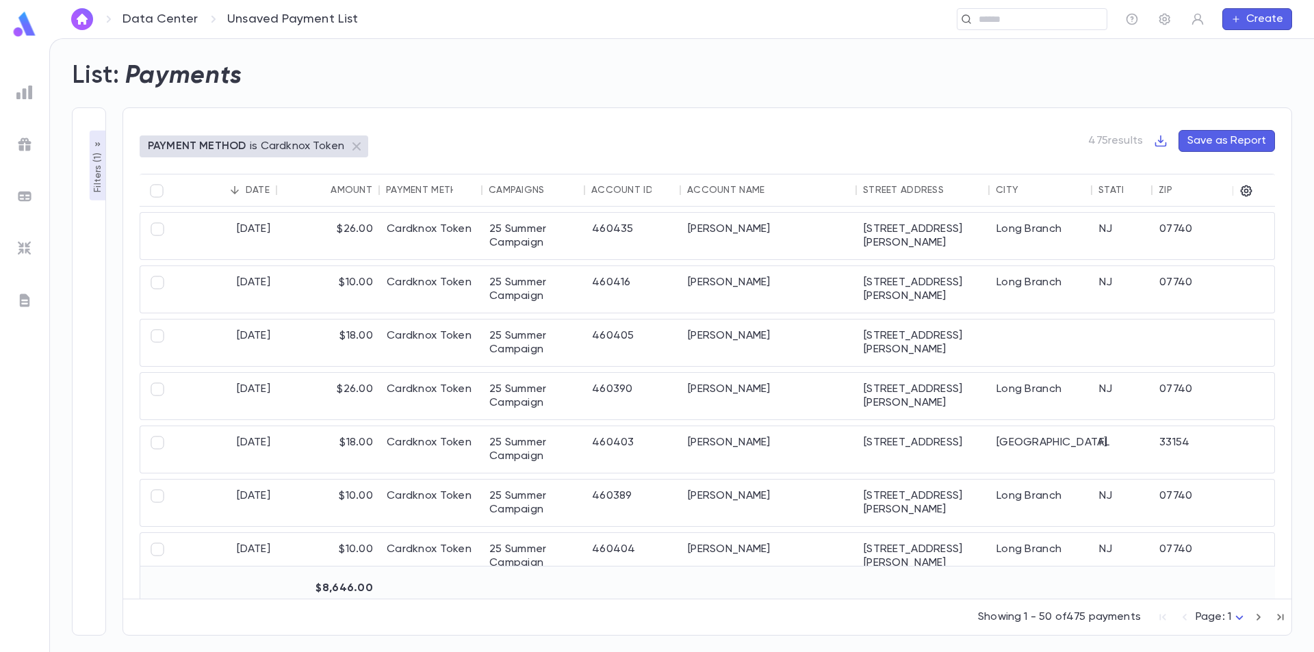
click at [101, 170] on p "Filters ( 1 )" at bounding box center [98, 171] width 14 height 42
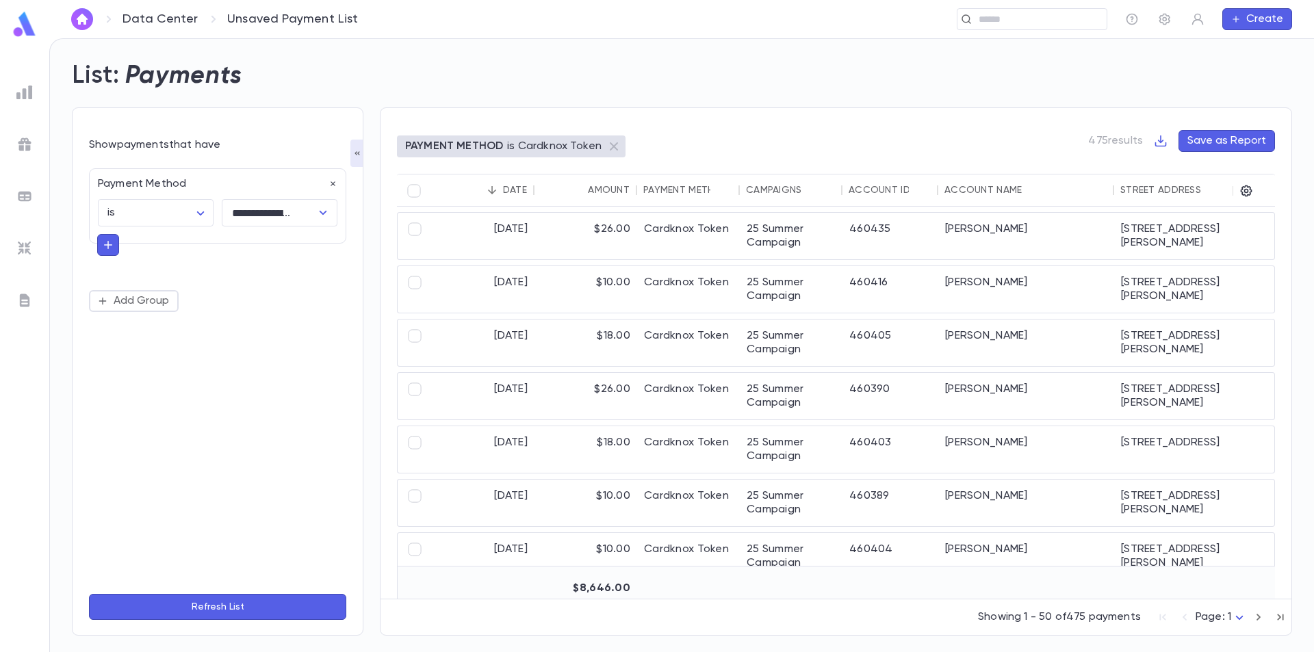
click at [108, 243] on icon "button" at bounding box center [108, 245] width 8 height 8
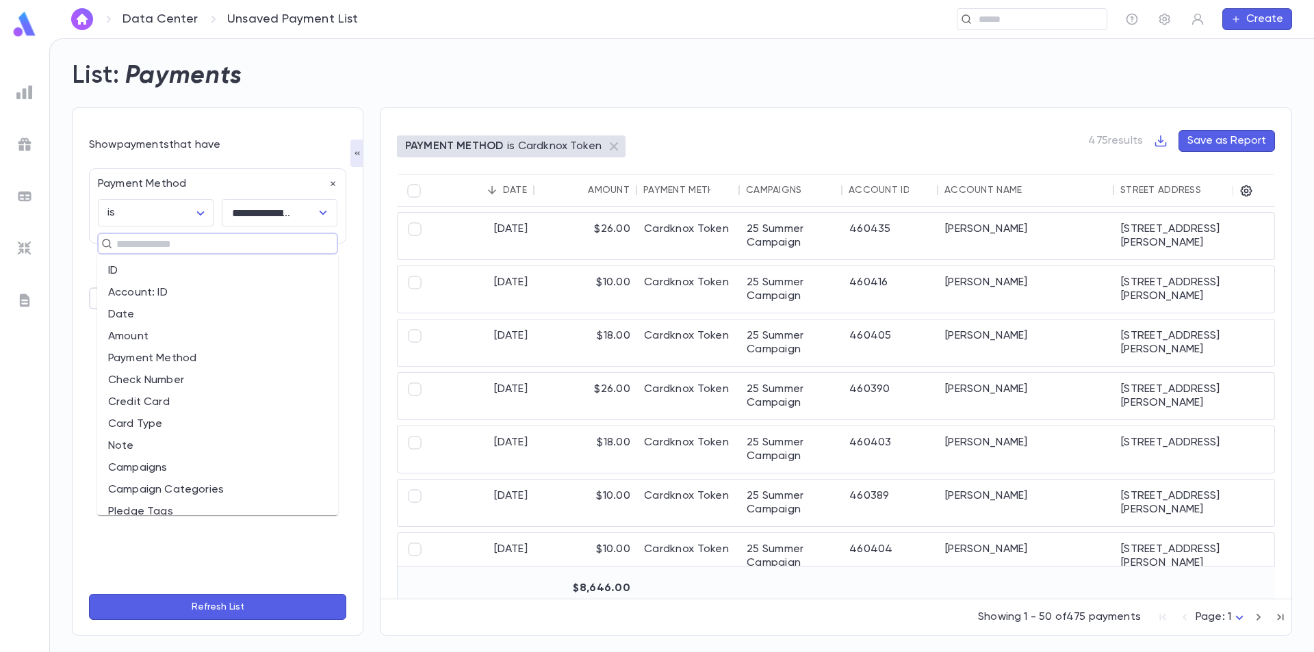
click at [166, 245] on input "text" at bounding box center [211, 243] width 199 height 19
click at [159, 315] on li "Date" at bounding box center [217, 315] width 241 height 22
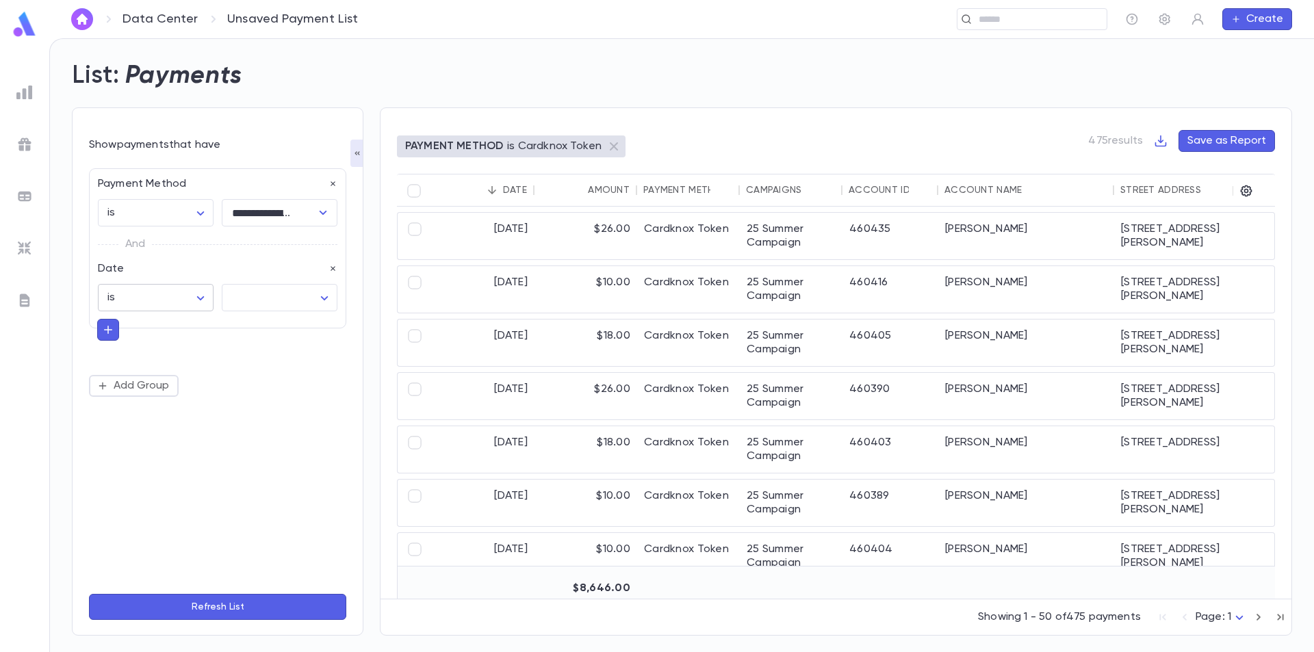
click at [201, 298] on body "**********" at bounding box center [657, 345] width 1314 height 614
click at [170, 371] on span "is blank" at bounding box center [158, 371] width 92 height 14
click at [166, 299] on body "**********" at bounding box center [657, 345] width 1314 height 614
click at [145, 455] on span "is between" at bounding box center [158, 459] width 92 height 14
type input "*******"
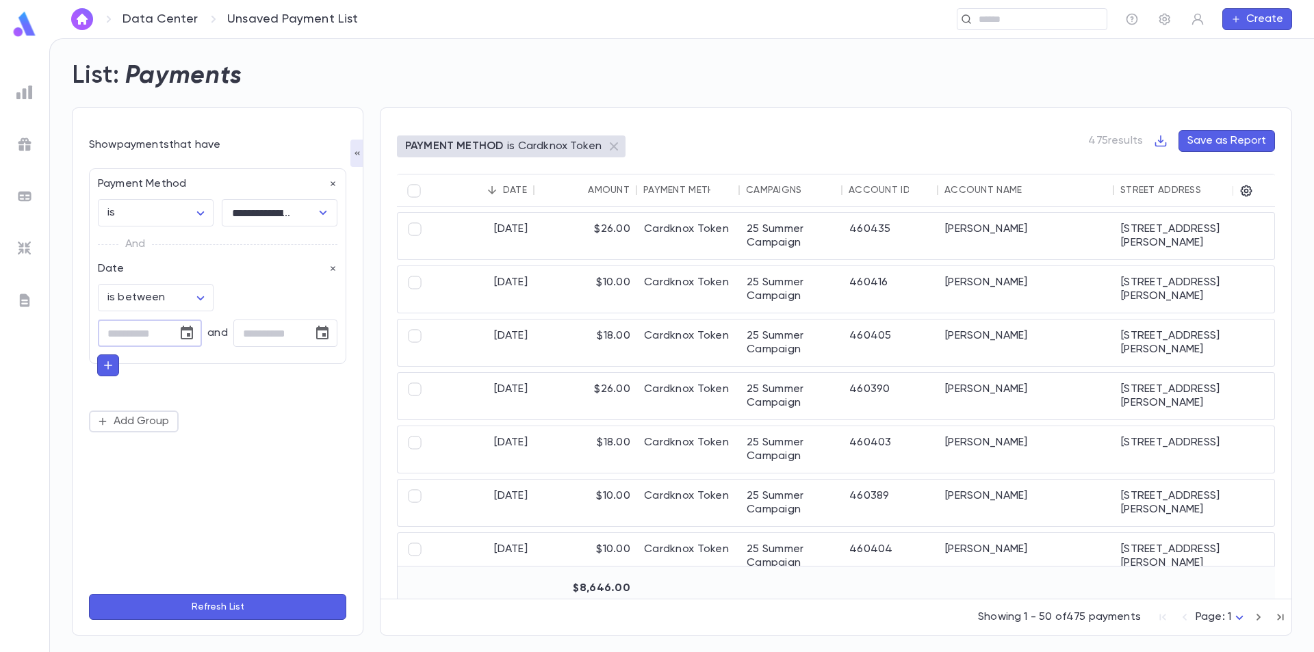
click at [149, 336] on input "tel" at bounding box center [133, 333] width 70 height 27
click at [182, 330] on icon "Choose date" at bounding box center [187, 333] width 12 height 14
click at [53, 483] on button "14" at bounding box center [50, 477] width 25 height 25
type input "**********"
click at [320, 328] on icon "Choose date" at bounding box center [322, 333] width 12 height 14
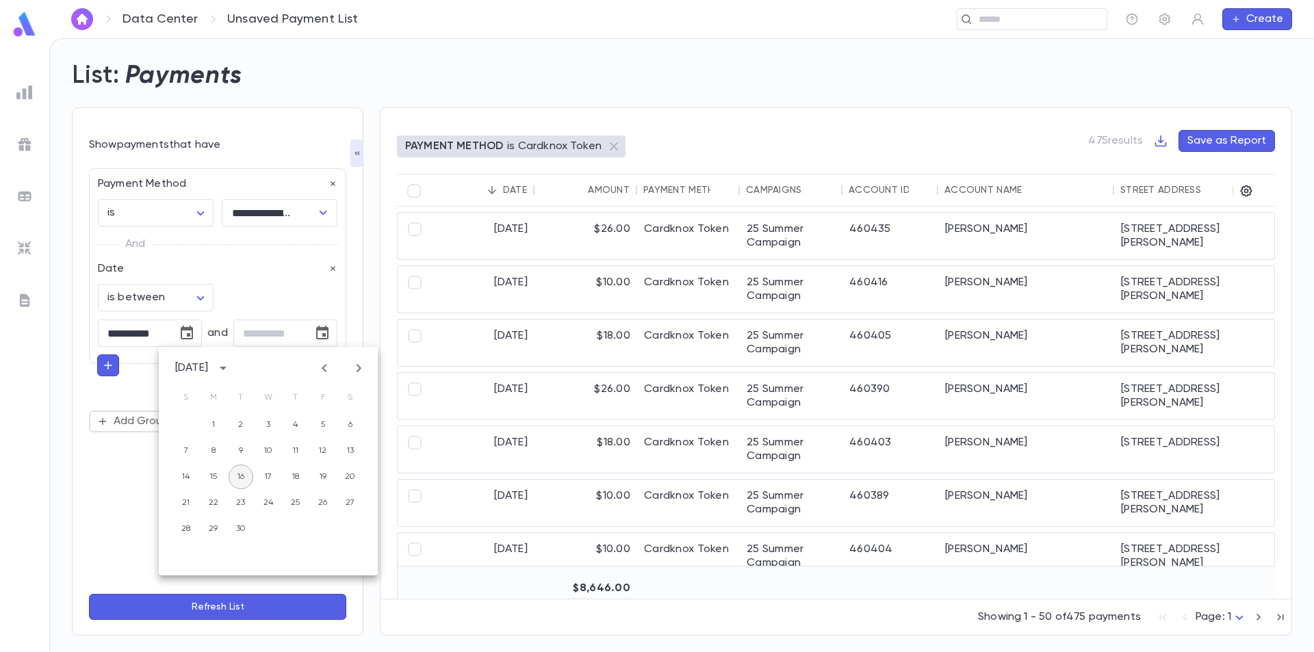
click at [237, 485] on button "16" at bounding box center [241, 477] width 25 height 25
type input "**********"
click at [212, 607] on button "Refresh List" at bounding box center [217, 607] width 257 height 26
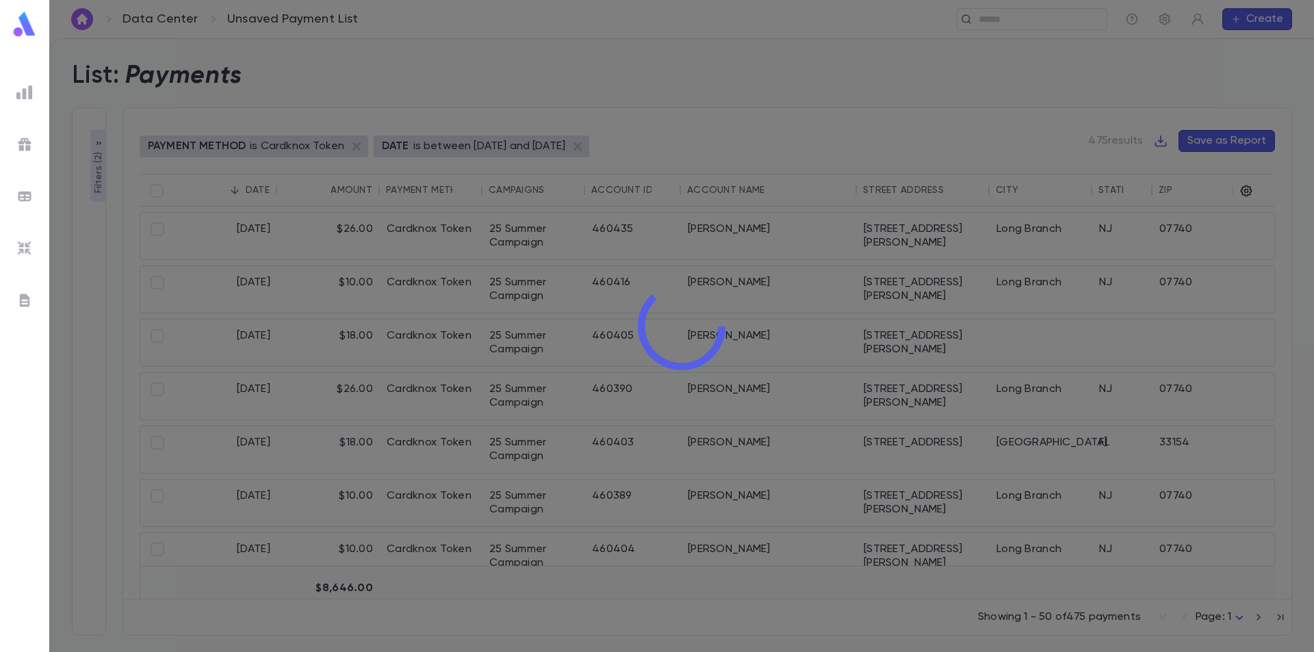
type input "**********"
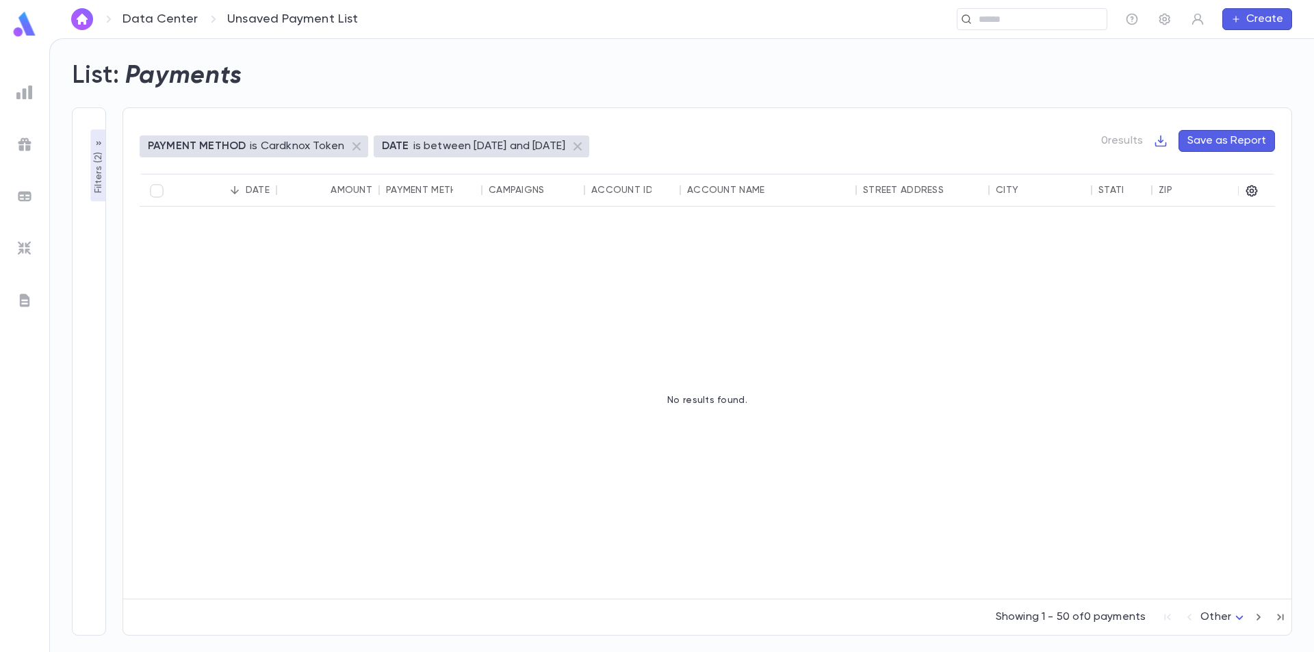
click at [94, 165] on p "Filters ( 2 )" at bounding box center [99, 171] width 14 height 44
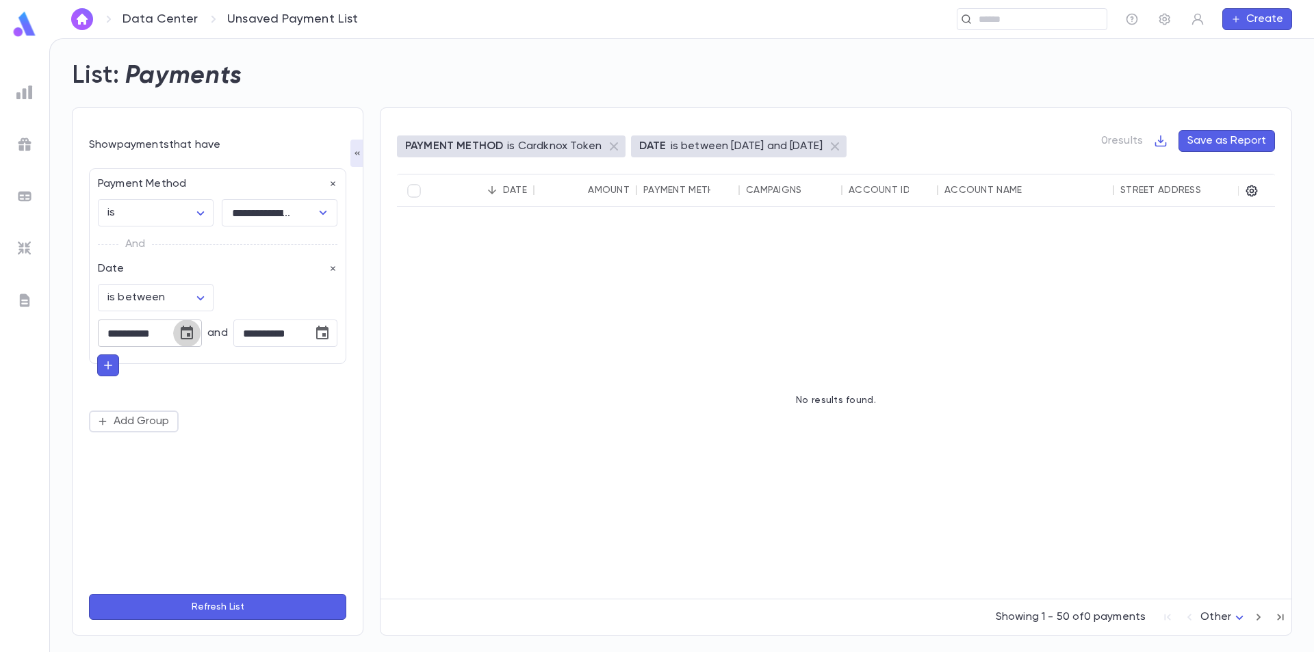
click at [183, 331] on icon "Choose date, selected date is Sep 14, 2025" at bounding box center [187, 333] width 16 height 16
click at [81, 426] on button "1" at bounding box center [78, 425] width 25 height 25
type input "**********"
click at [260, 337] on input "**********" at bounding box center [268, 333] width 70 height 27
click at [324, 336] on icon "Choose date, selected date is Sep 16, 2025" at bounding box center [322, 333] width 12 height 14
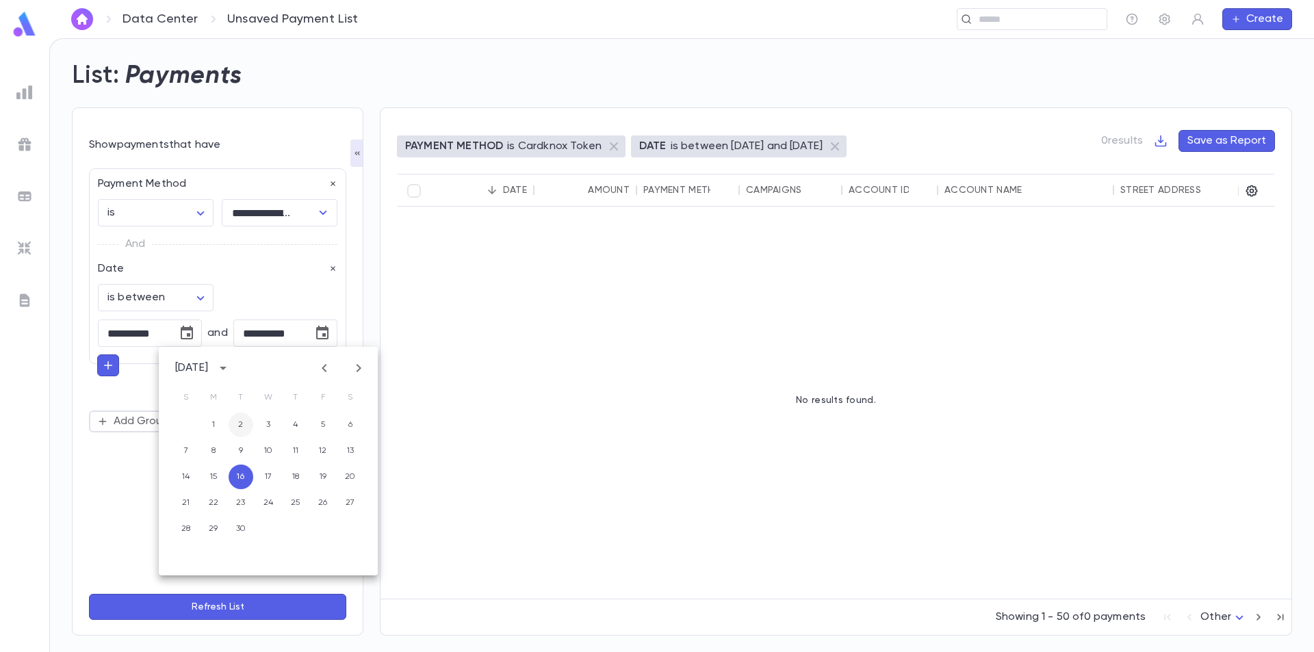
click at [241, 421] on button "2" at bounding box center [241, 425] width 25 height 25
type input "**********"
click at [193, 334] on icon "Choose date, selected date is Sep 1, 2025" at bounding box center [187, 333] width 12 height 14
click at [190, 369] on icon "Previous month" at bounding box center [189, 368] width 16 height 16
click at [53, 549] on button "31" at bounding box center [50, 555] width 25 height 25
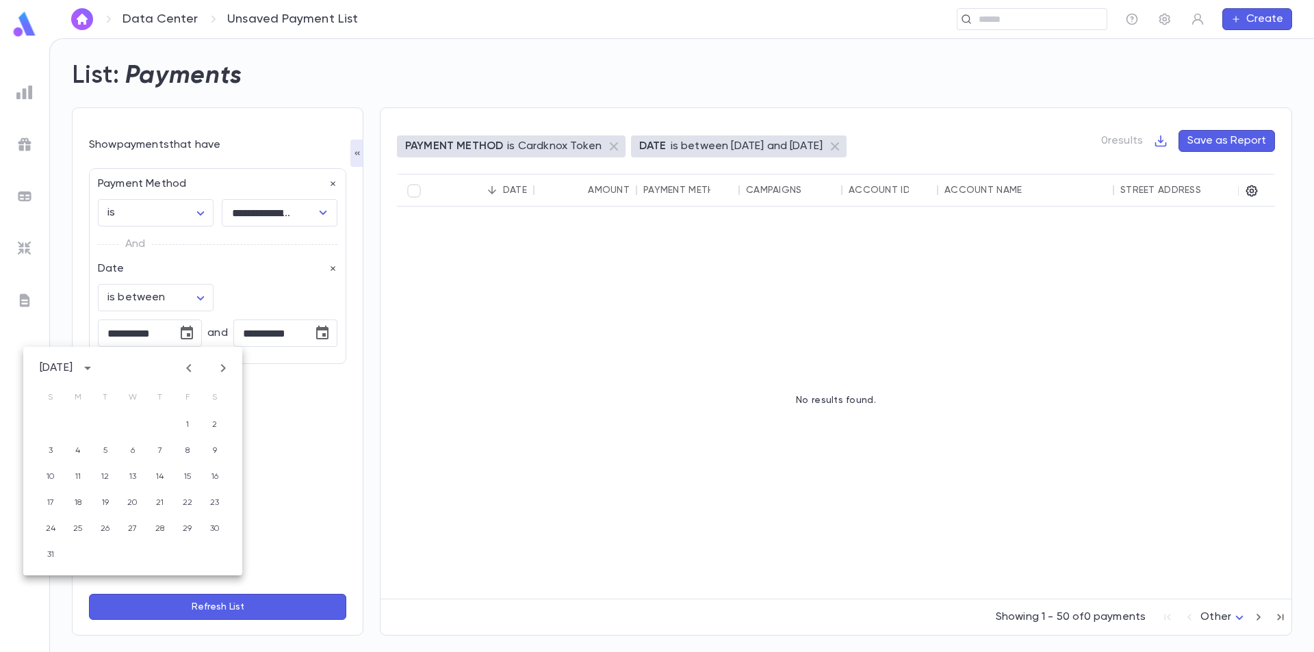
type input "**********"
click at [198, 606] on button "Refresh List" at bounding box center [217, 607] width 257 height 26
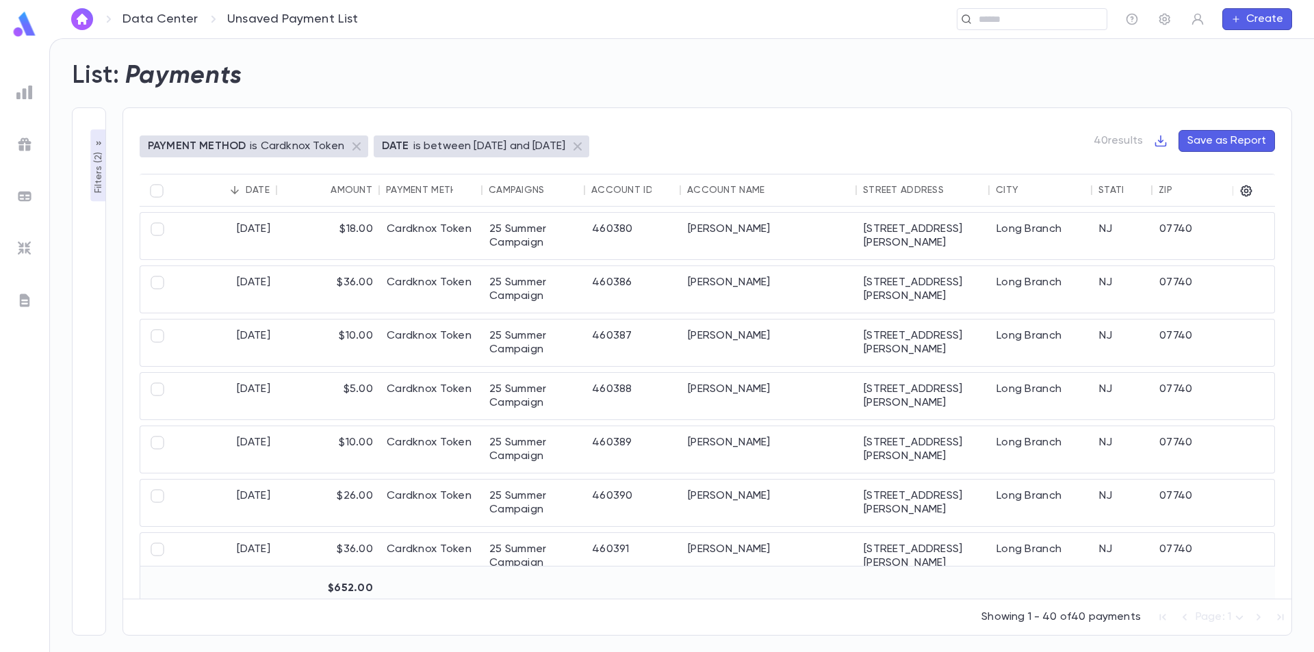
click at [360, 193] on div "Amount" at bounding box center [351, 190] width 42 height 11
click at [378, 240] on div "$5.00" at bounding box center [328, 236] width 103 height 47
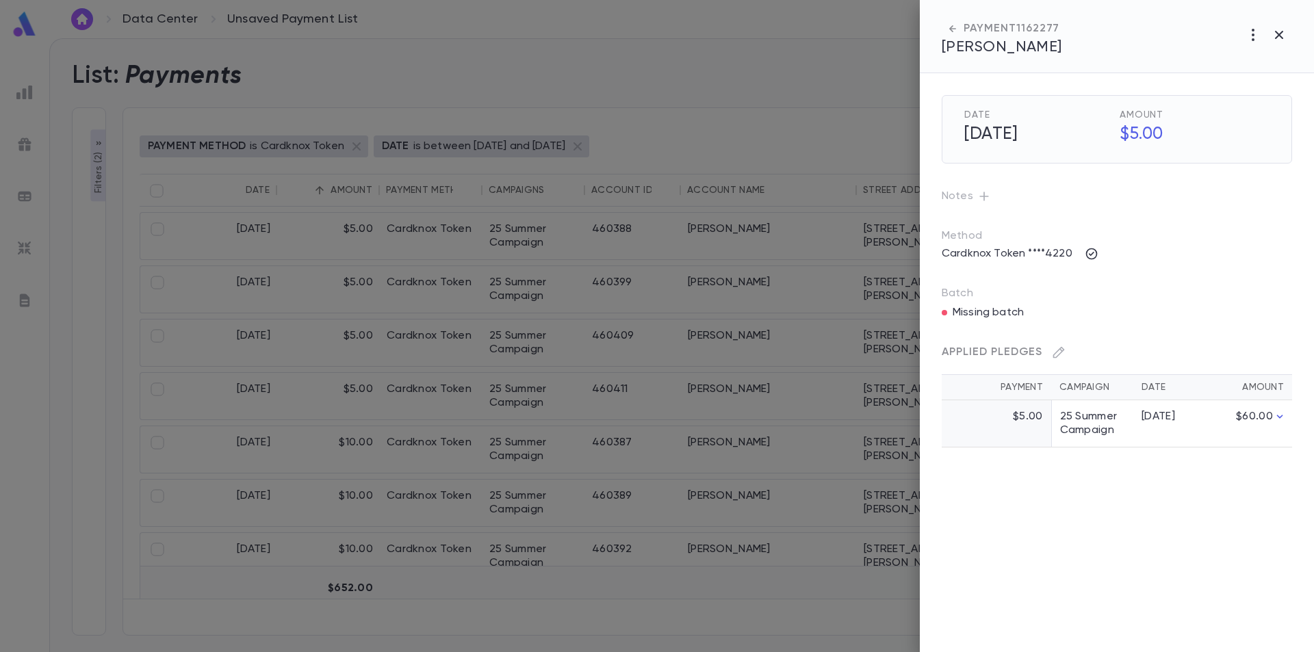
drag, startPoint x: 973, startPoint y: 322, endPoint x: 964, endPoint y: 302, distance: 21.1
click at [972, 320] on div "Applied Pledges Payment Campaign Date Amount $5.00 25 Summer Campaign [DATE] $6…" at bounding box center [1100, 378] width 383 height 139
click at [964, 302] on div "Missing batch" at bounding box center [982, 309] width 82 height 19
click at [961, 294] on p "Batch" at bounding box center [1116, 294] width 350 height 14
click at [1283, 35] on icon "button" at bounding box center [1278, 35] width 16 height 16
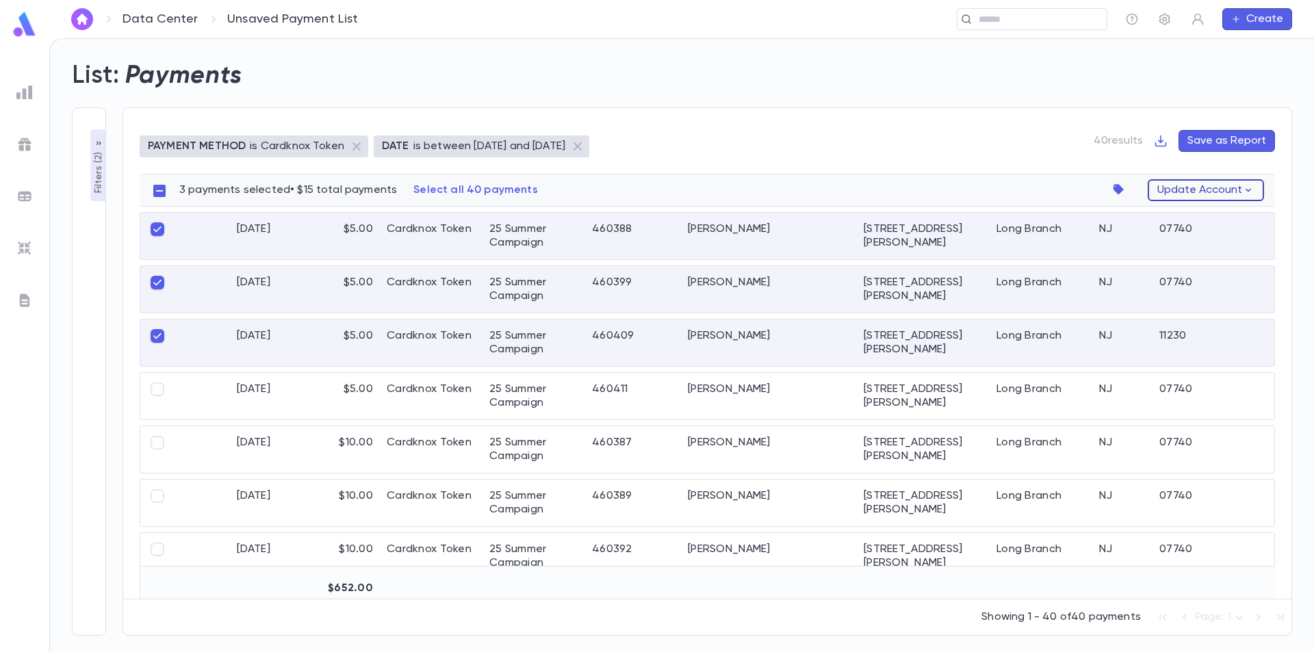
click at [1241, 192] on button "Update Account" at bounding box center [1205, 190] width 116 height 22
click at [988, 162] on div at bounding box center [657, 326] width 1314 height 652
click at [150, 18] on link "Data Center" at bounding box center [159, 19] width 75 height 15
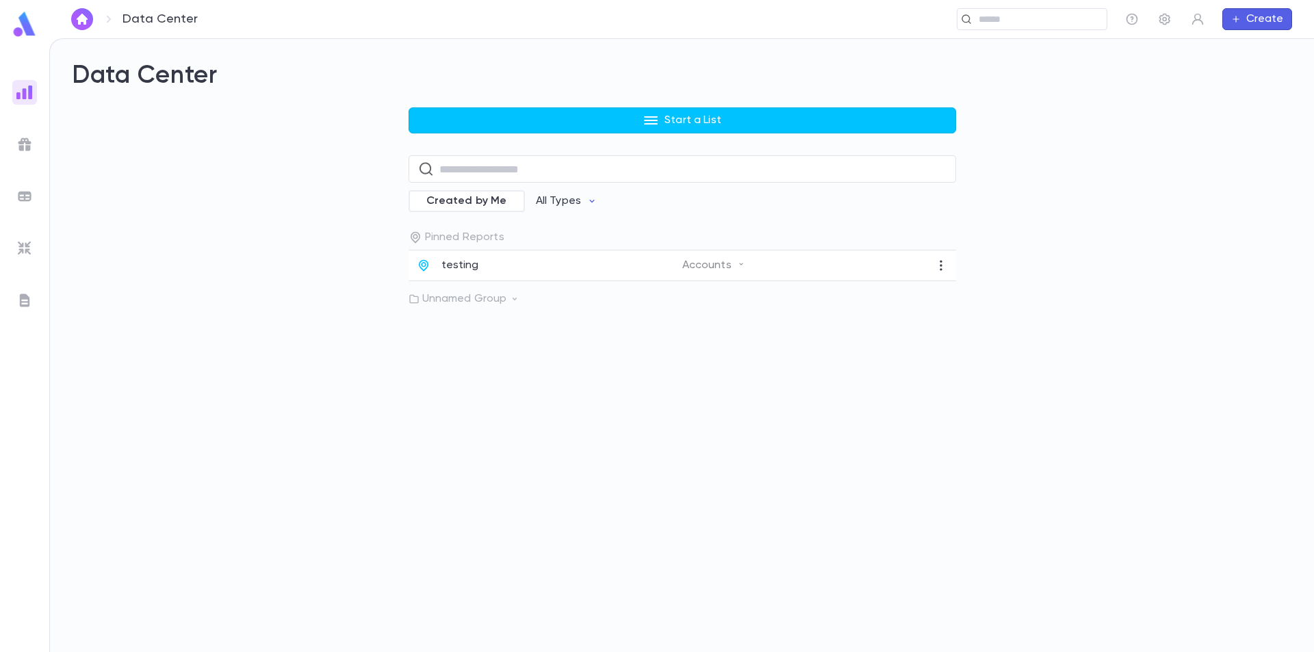
click at [29, 144] on img at bounding box center [24, 144] width 16 height 16
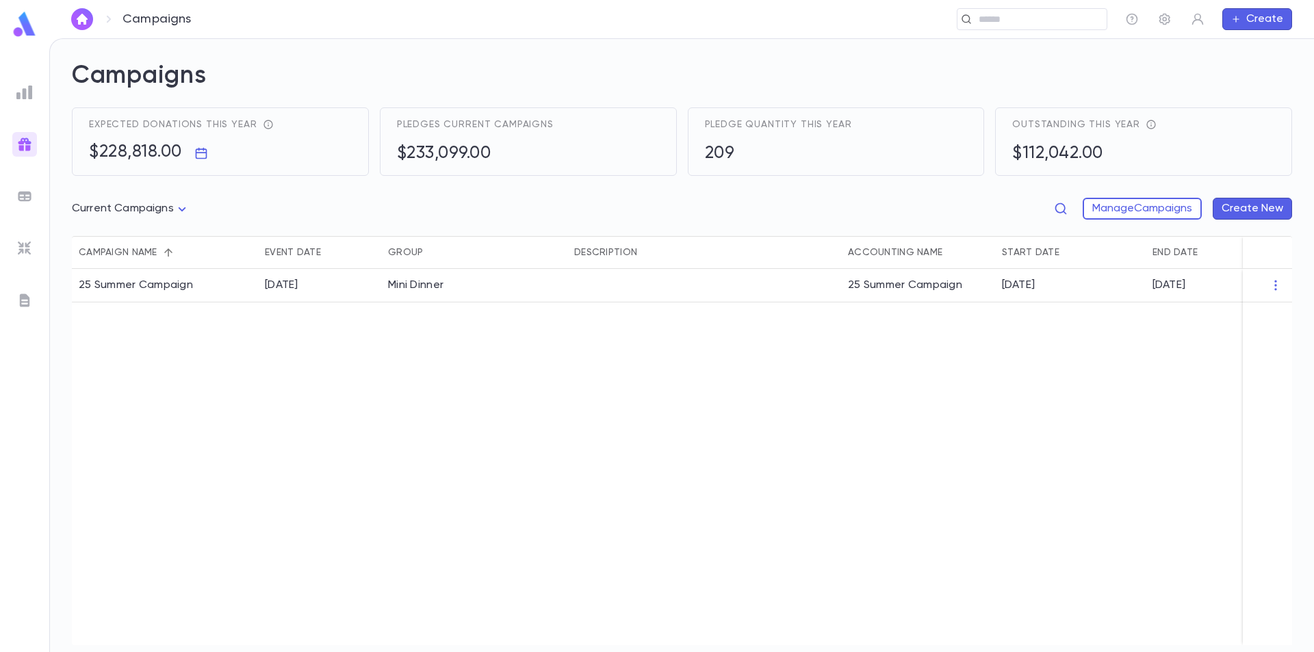
click at [24, 191] on img at bounding box center [24, 196] width 16 height 16
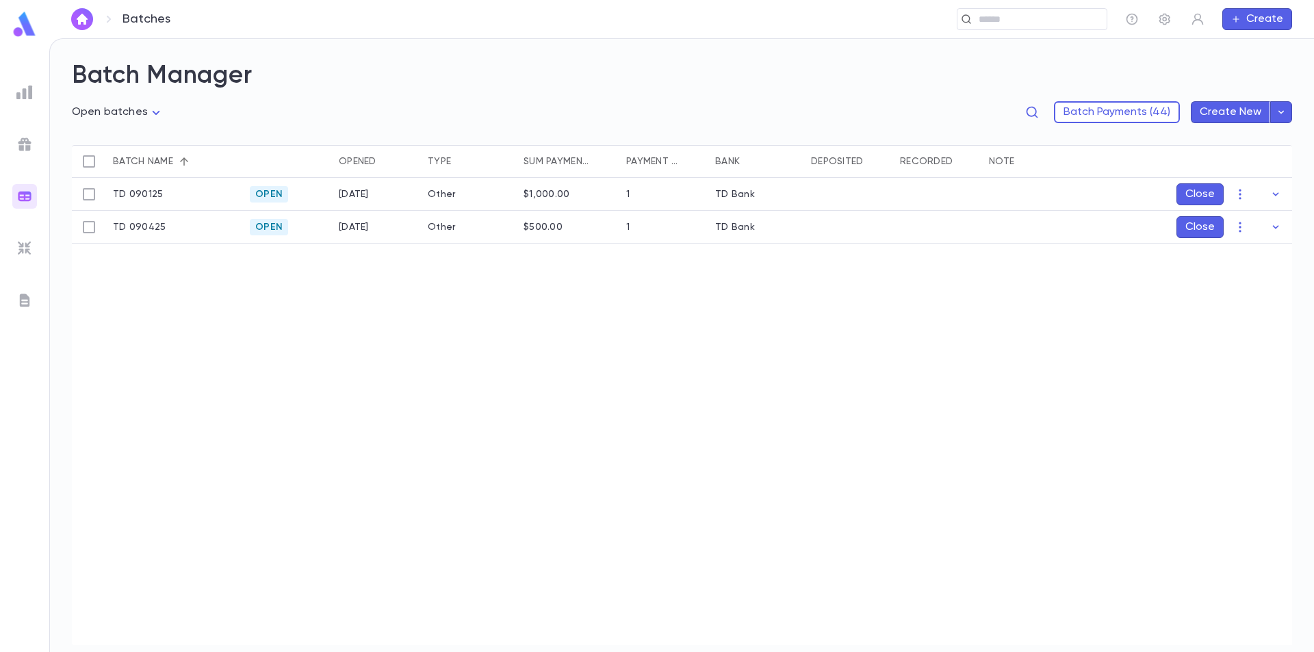
click at [1288, 109] on button "button" at bounding box center [1281, 112] width 22 height 22
click at [1002, 429] on div at bounding box center [657, 326] width 1314 height 652
click at [34, 251] on div at bounding box center [24, 248] width 25 height 25
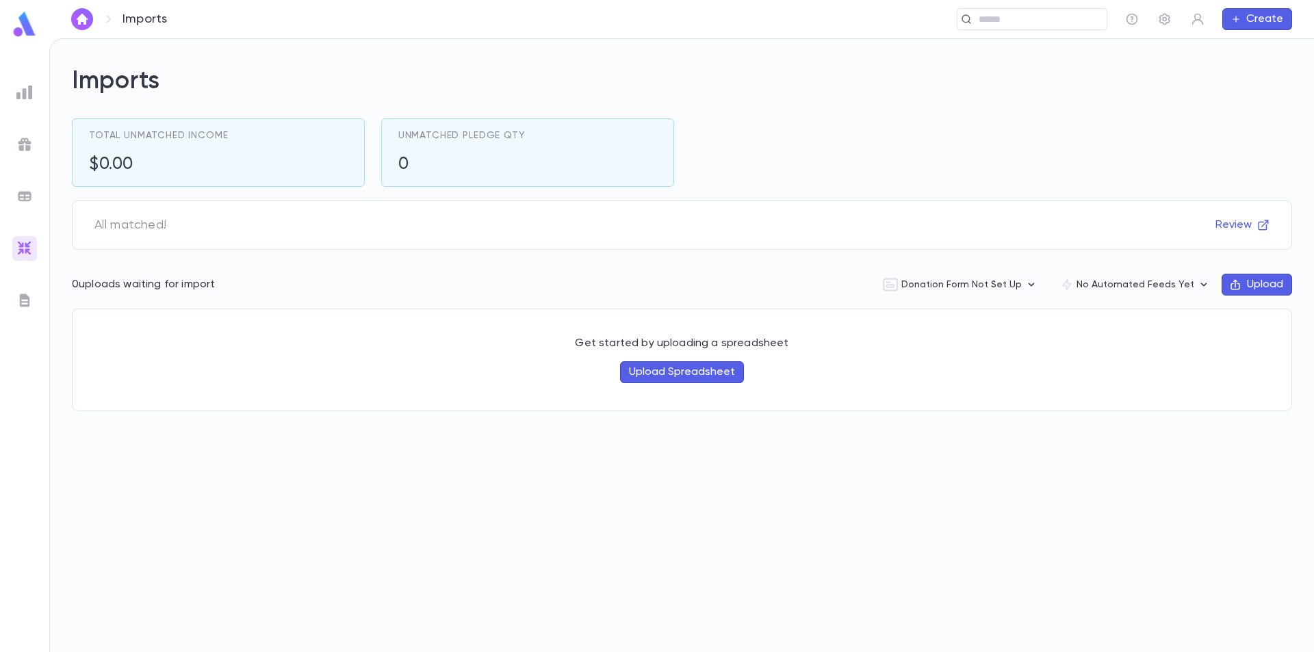
click at [23, 303] on img at bounding box center [24, 300] width 16 height 16
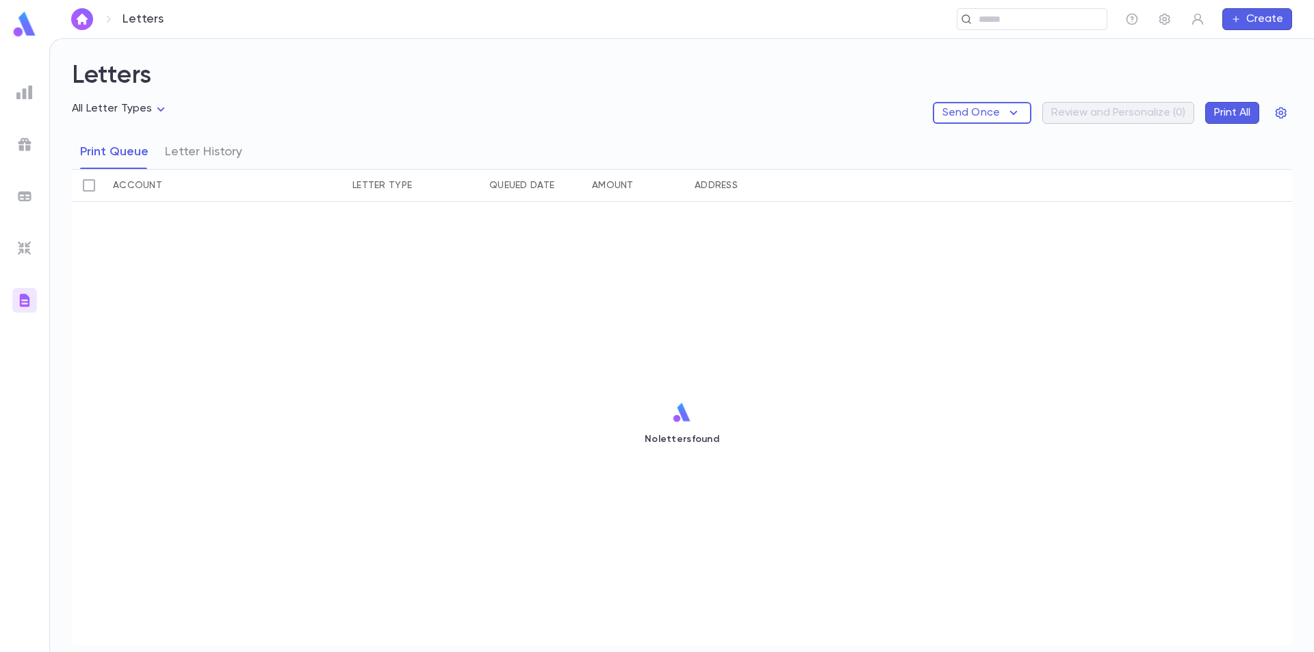
click at [149, 120] on div "All Letter Types" at bounding box center [120, 113] width 97 height 22
click at [149, 112] on body "Letters ​ Create Letters All Letter Types Send Once Review and Personalize ( 0 …" at bounding box center [657, 345] width 1314 height 614
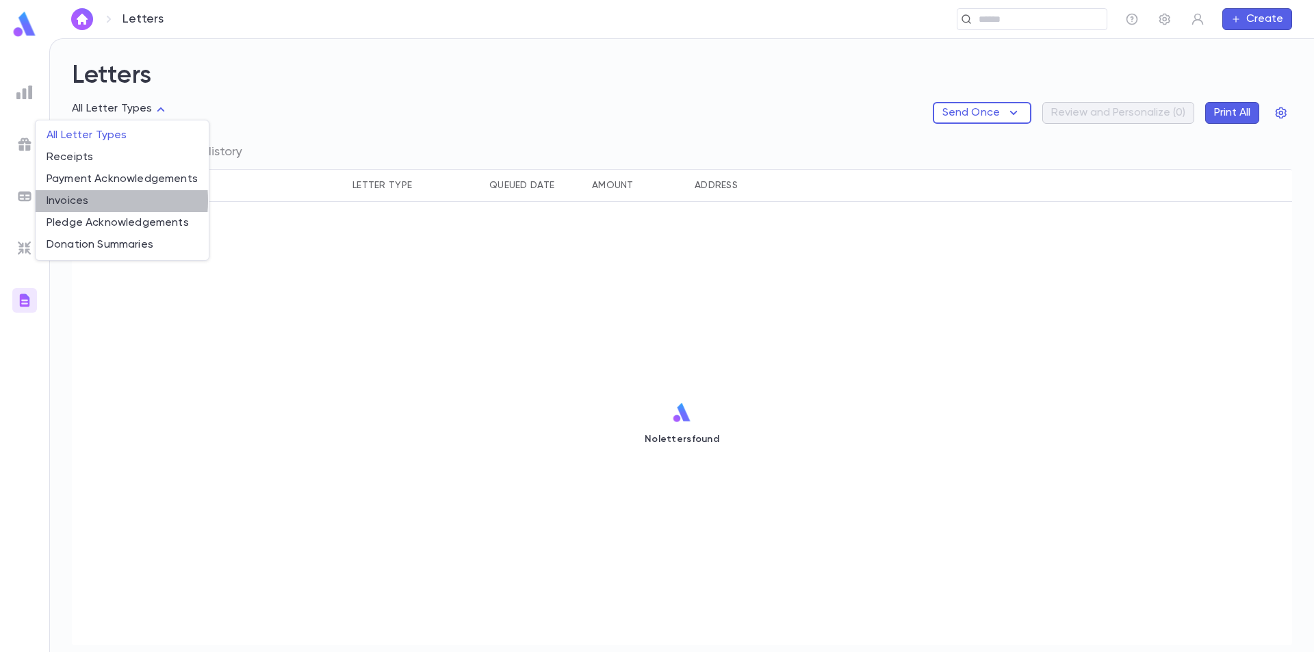
click at [79, 200] on span "Invoices" at bounding box center [122, 201] width 151 height 14
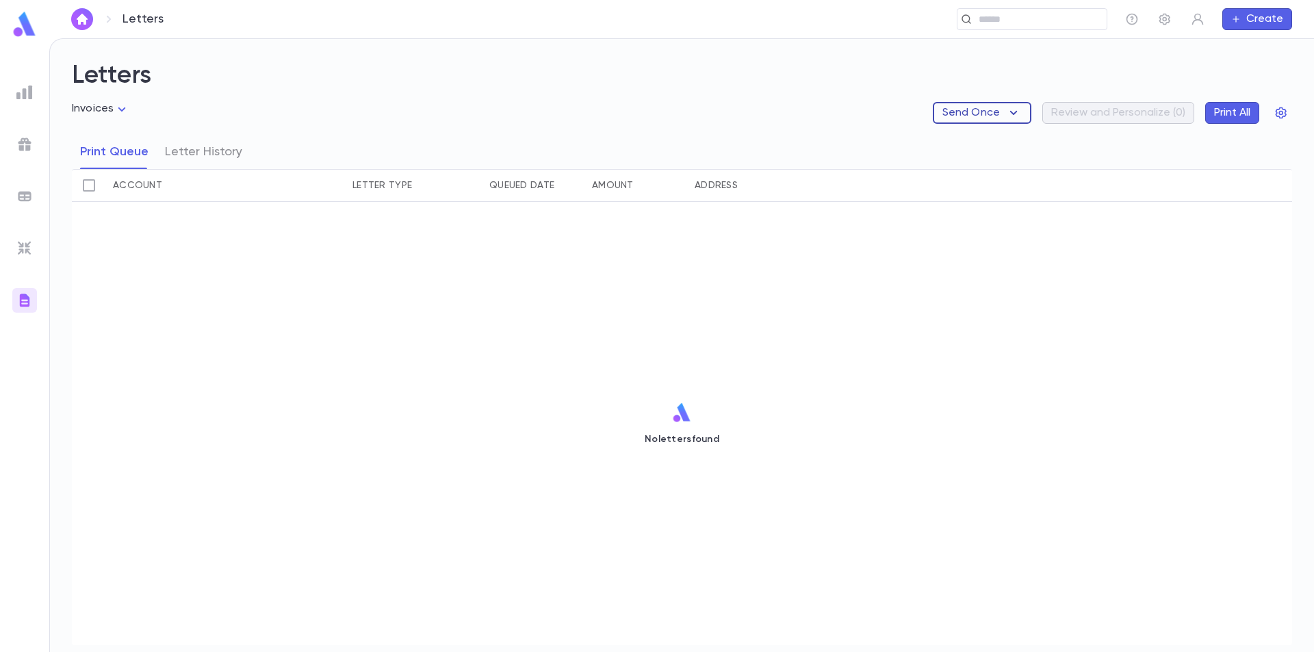
click at [1005, 111] on icon "button" at bounding box center [1013, 113] width 16 height 16
click at [1021, 80] on div at bounding box center [657, 326] width 1314 height 652
click at [1277, 113] on icon "button" at bounding box center [1281, 113] width 14 height 14
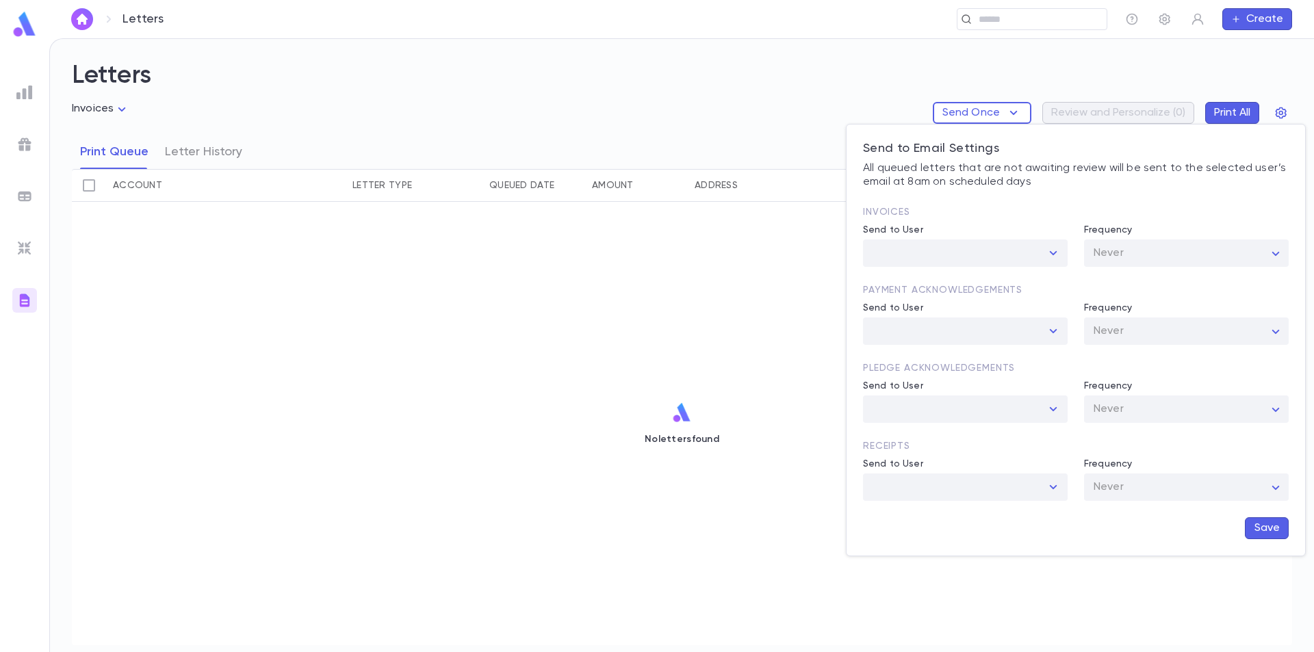
click at [1049, 249] on div at bounding box center [1052, 253] width 18 height 19
click at [816, 124] on div at bounding box center [657, 326] width 1314 height 652
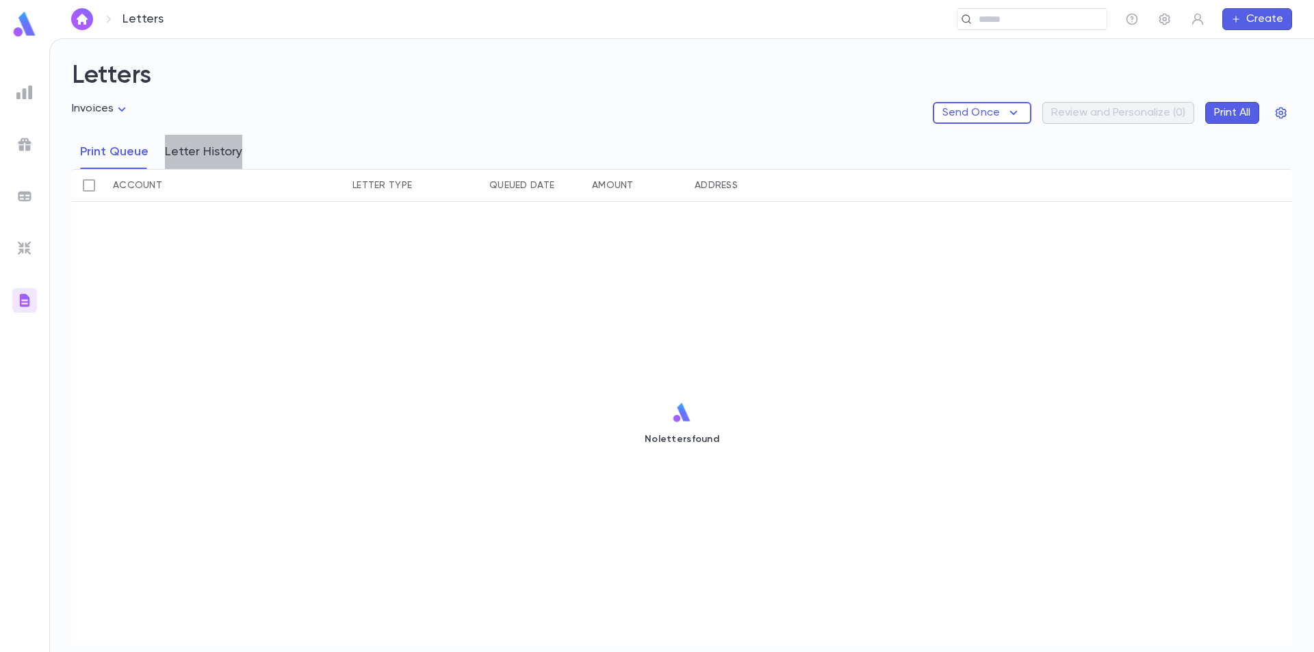
click at [204, 157] on button "Letter History" at bounding box center [203, 152] width 77 height 34
click at [116, 165] on button "Print Queue" at bounding box center [114, 152] width 68 height 34
click at [114, 111] on body "Letters ​ Create Letters Invoices ******* Send Once Review and Personalize ( 0 …" at bounding box center [657, 345] width 1314 height 614
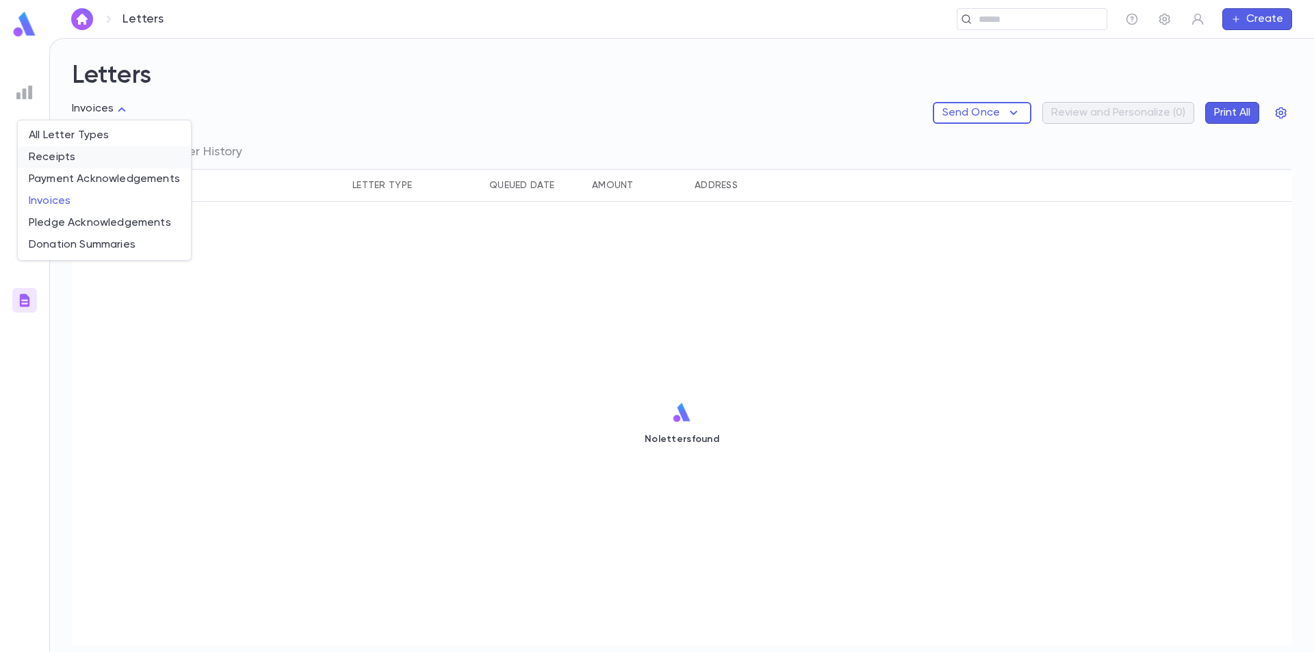
click at [68, 153] on span "Receipts" at bounding box center [104, 158] width 151 height 14
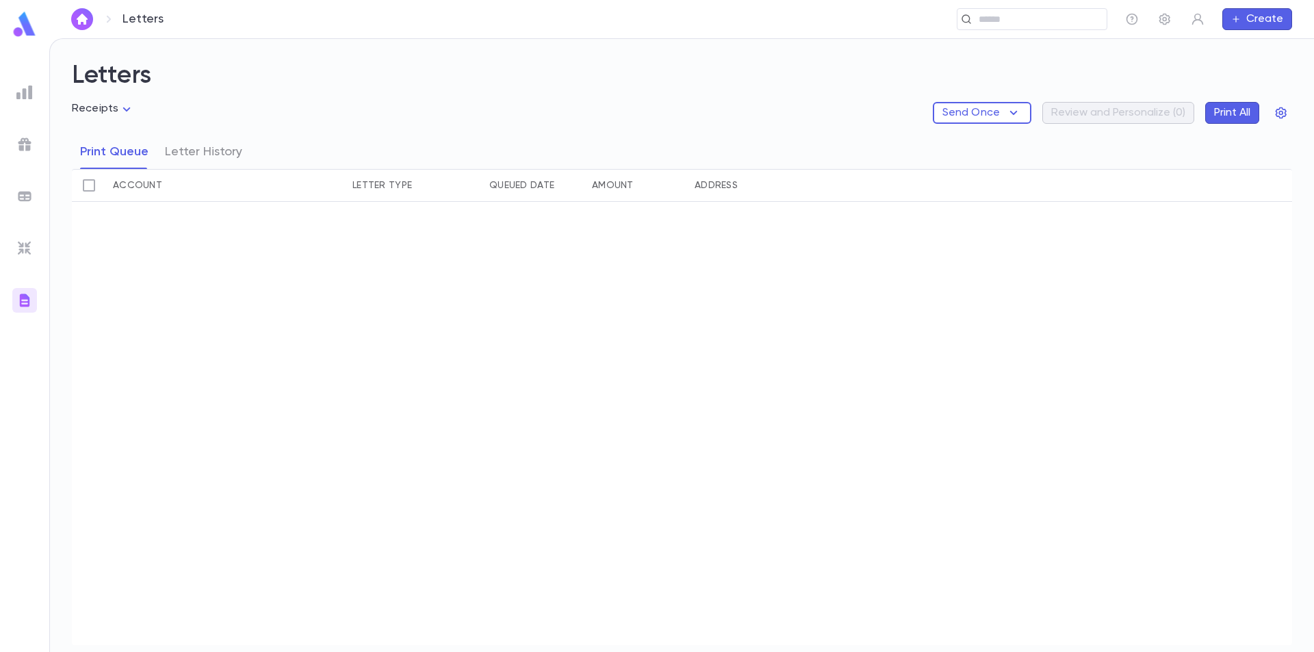
type input "*******"
click at [1255, 16] on button "Create" at bounding box center [1257, 19] width 70 height 22
click at [1147, 54] on div at bounding box center [657, 326] width 1314 height 652
click at [1160, 23] on icon "button" at bounding box center [1164, 20] width 11 height 12
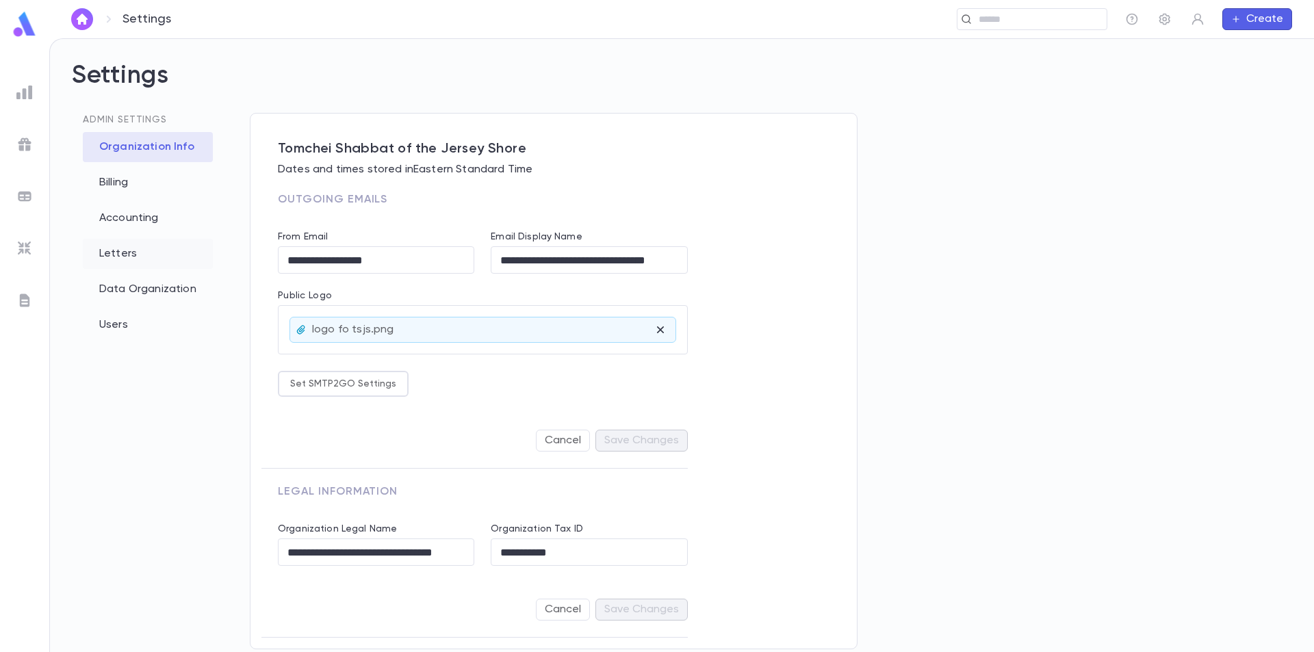
click at [117, 257] on div "Letters" at bounding box center [148, 254] width 130 height 30
